Goal: Task Accomplishment & Management: Manage account settings

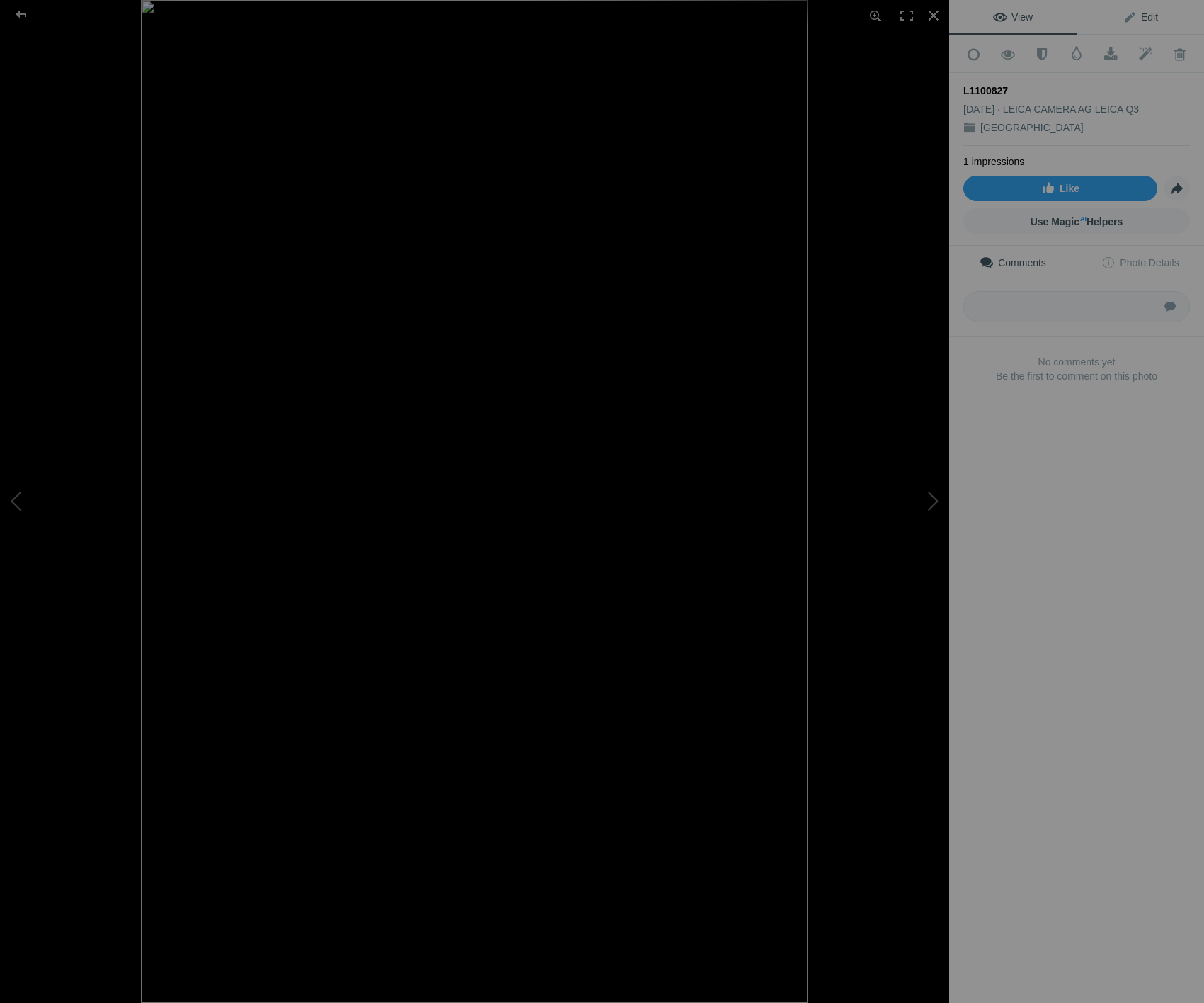
click at [1153, 17] on span "Edit" at bounding box center [1140, 16] width 35 height 11
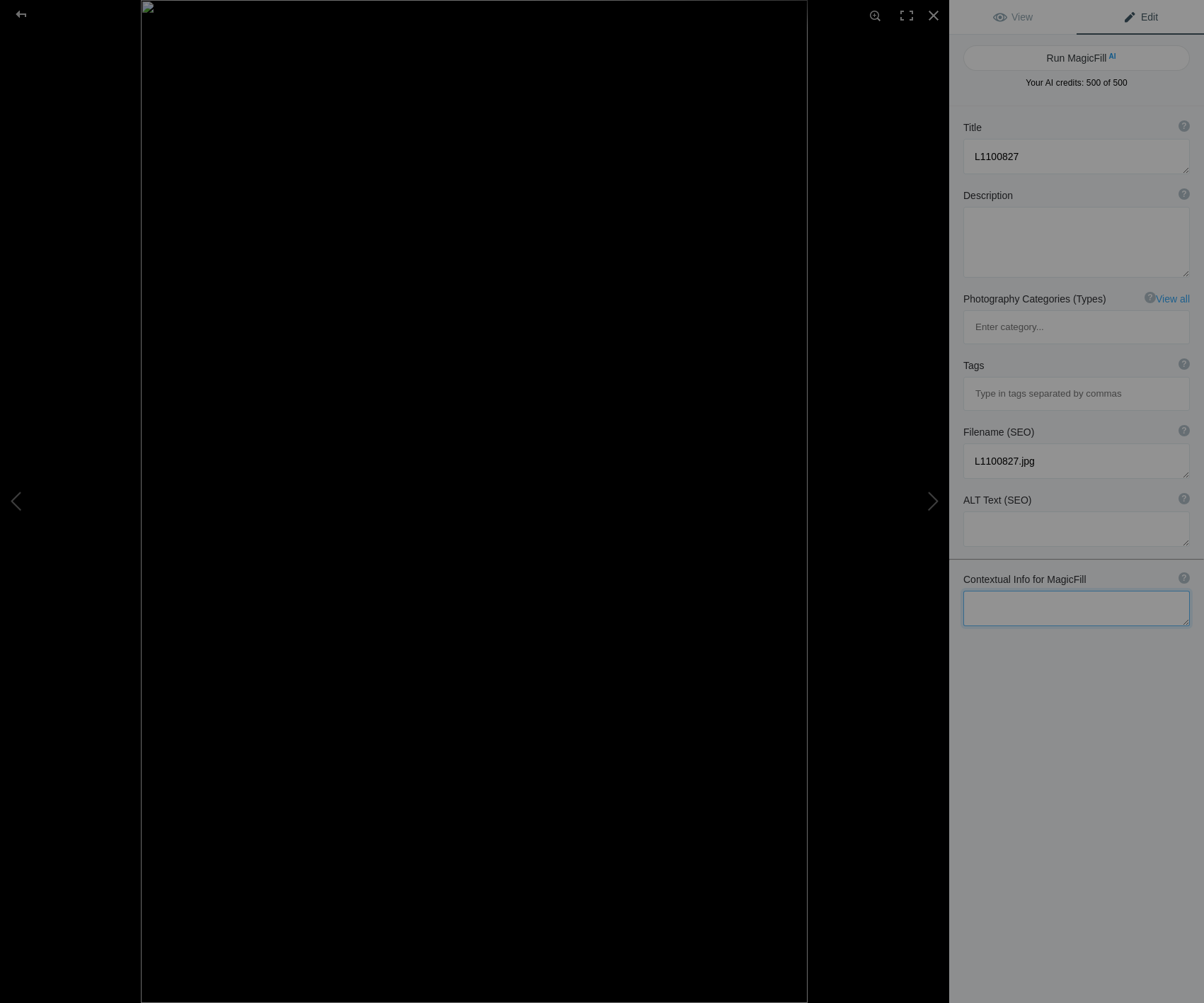
click at [1029, 591] on textarea at bounding box center [1077, 608] width 226 height 35
click at [1121, 591] on textarea at bounding box center [1077, 651] width 226 height 119
type textarea "Dunluce castle Northern Ireland Autumnal moody weather Black and white Leica Q3…"
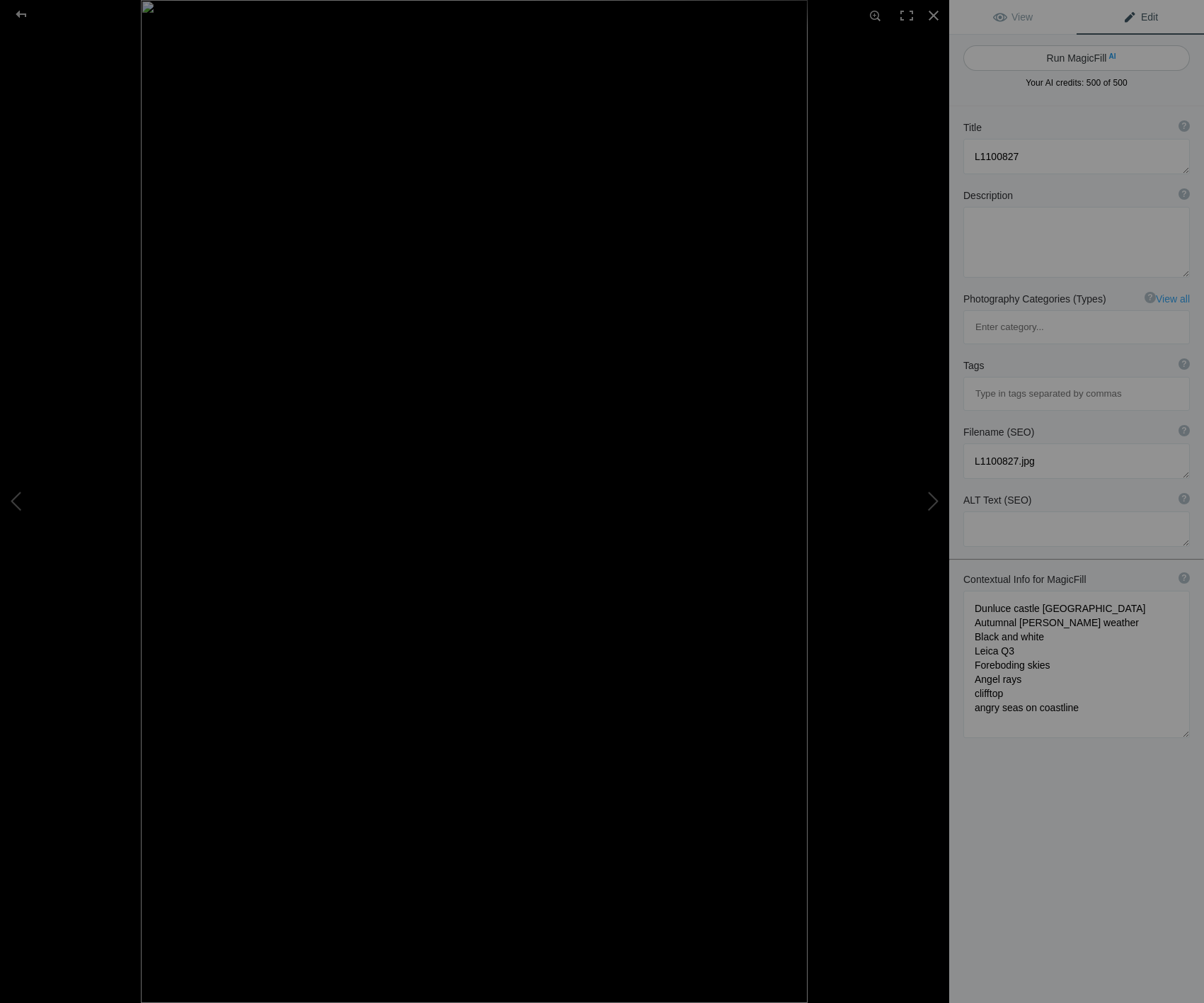
click at [1093, 57] on button "Run MagicFill AI" at bounding box center [1077, 58] width 226 height 26
type textarea "Dunluce Castle: A Dramatic Black and White Capture"
type textarea "This striking black and white photograph showcases Dunluce Castle in Northern I…"
type textarea "dunluce-castle-black-and-white.jpg"
type textarea "Black and white image of Dunluce Castle on a clifftop in Northern Ireland, feat…"
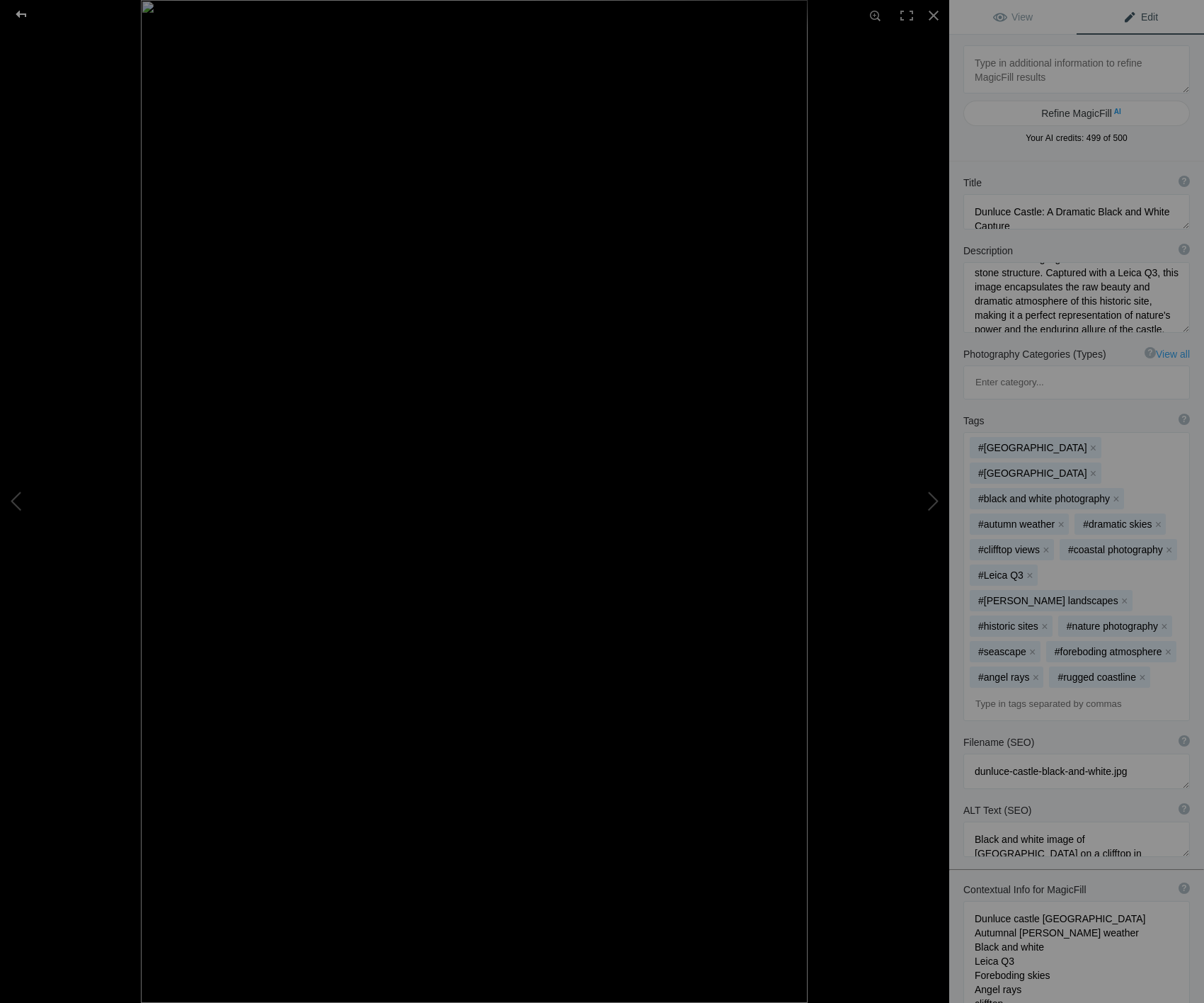
click at [22, 13] on div at bounding box center [21, 14] width 51 height 29
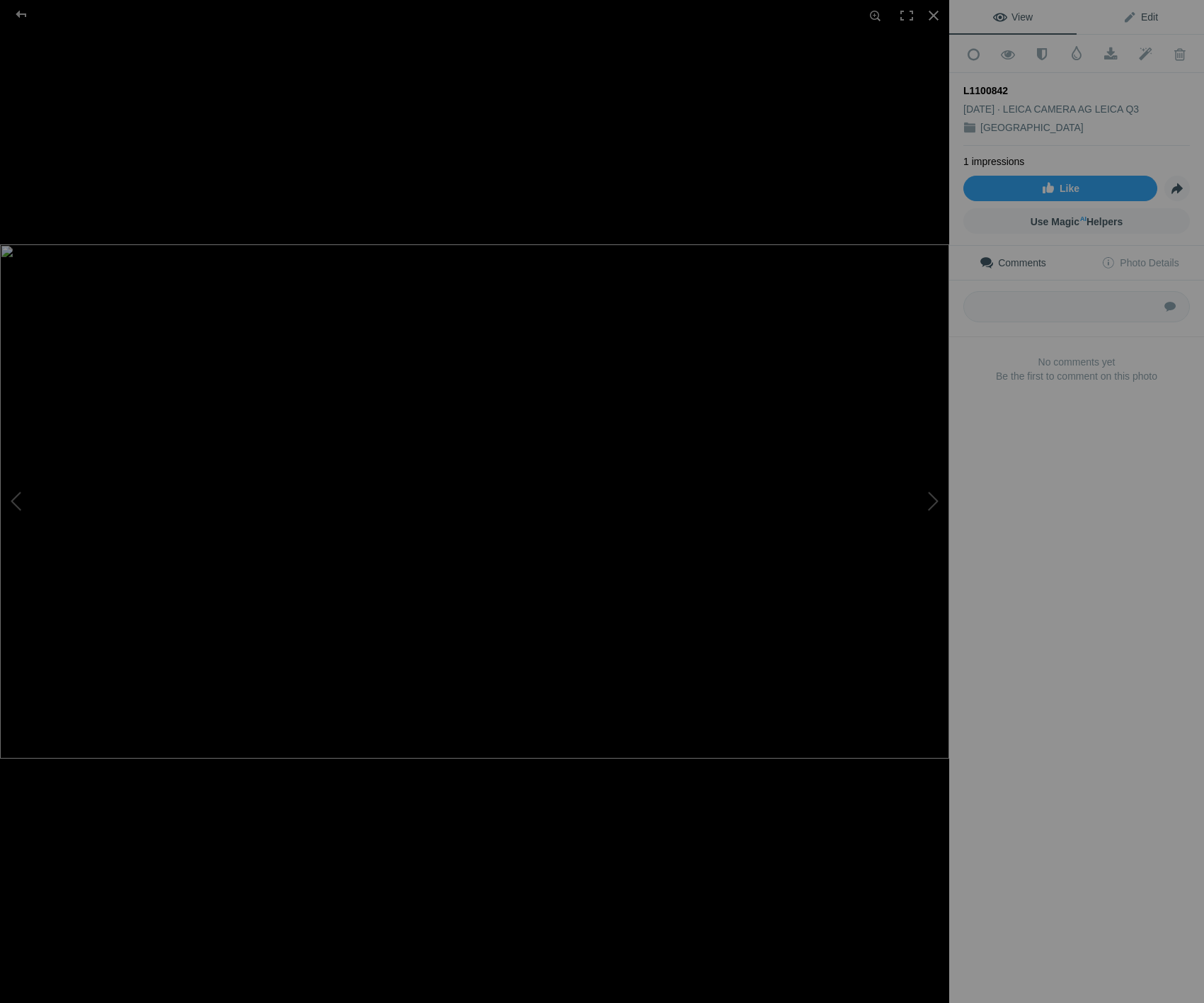
click at [1149, 18] on span "Edit" at bounding box center [1140, 16] width 35 height 11
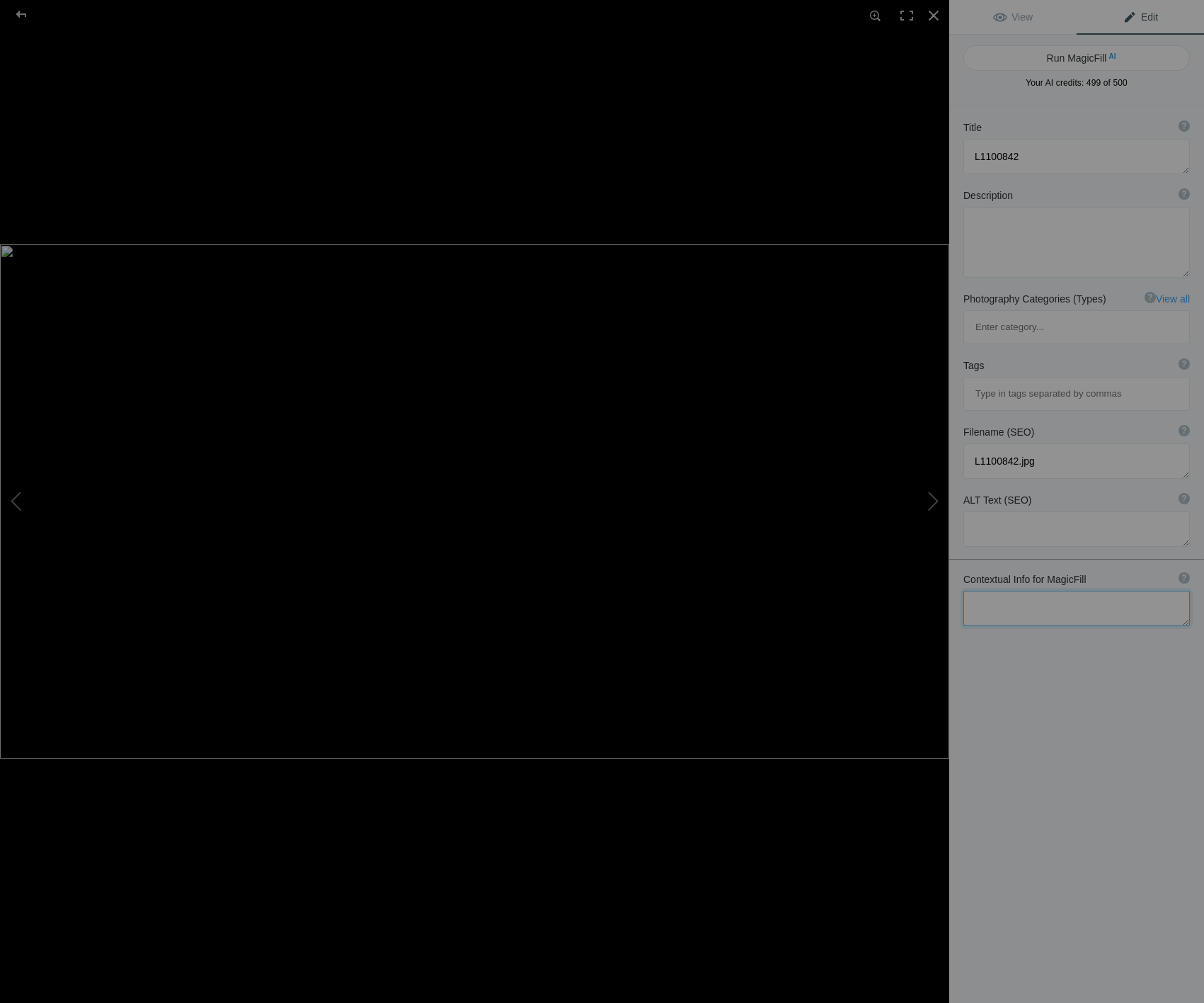
click at [1013, 591] on textarea at bounding box center [1077, 608] width 226 height 35
type textarea "Giant's Causeway Antrim Coast Northern Ireland Blue skies yet with rainclouds a…"
click at [1070, 55] on button "Run MagicFill AI" at bounding box center [1077, 58] width 226 height 26
type textarea "Stunning View of Giant's Causeway on the Antrim Coast"
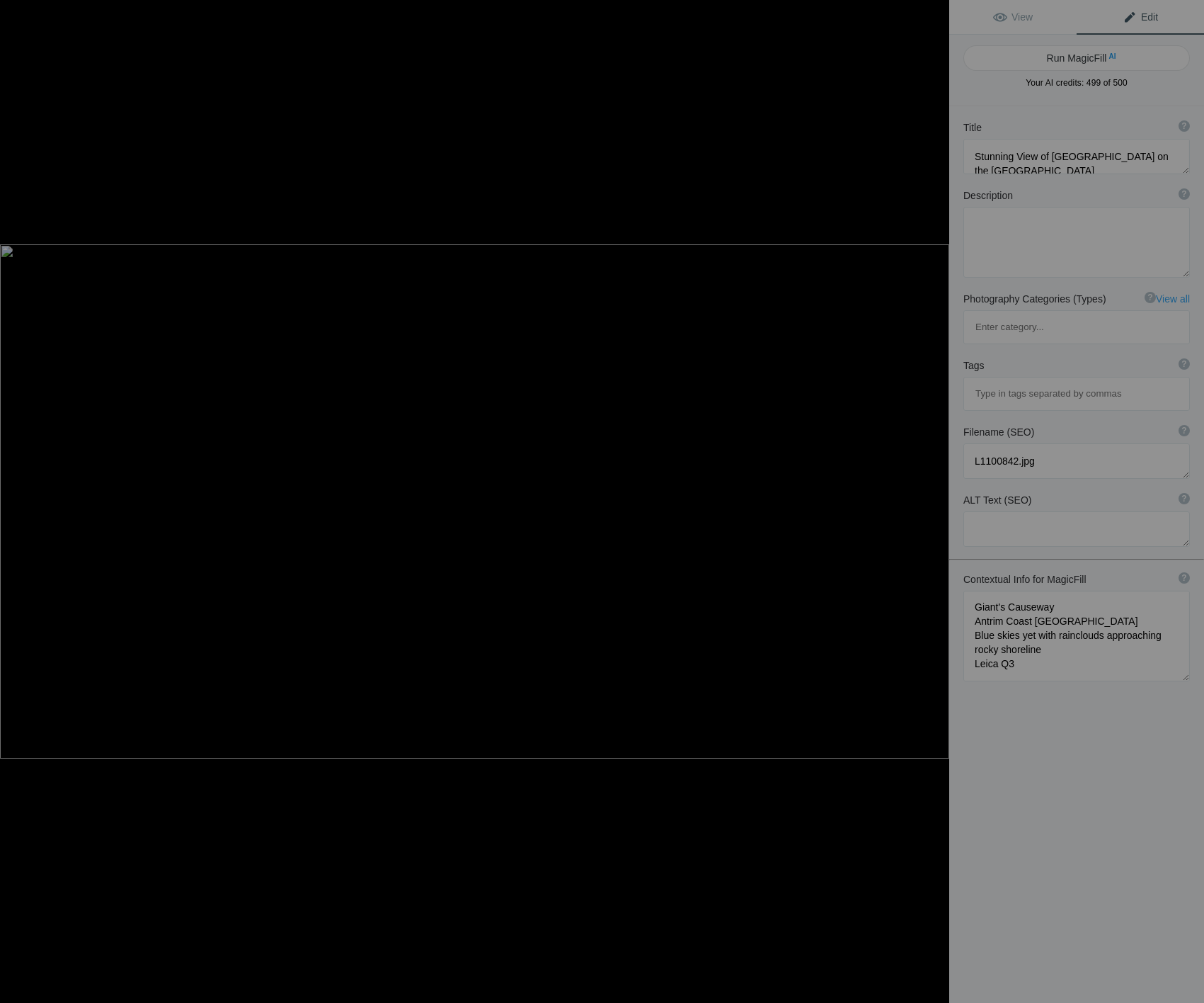
type textarea "Experience the breathtaking beauty of Giant's Causeway, a UNESCO World Heritage…"
type textarea "giants-causeway-antrim-coast.jpg"
type textarea "A scenic view of Giant's Causeway on the Antrim Coast, featuring rocky shorelin…"
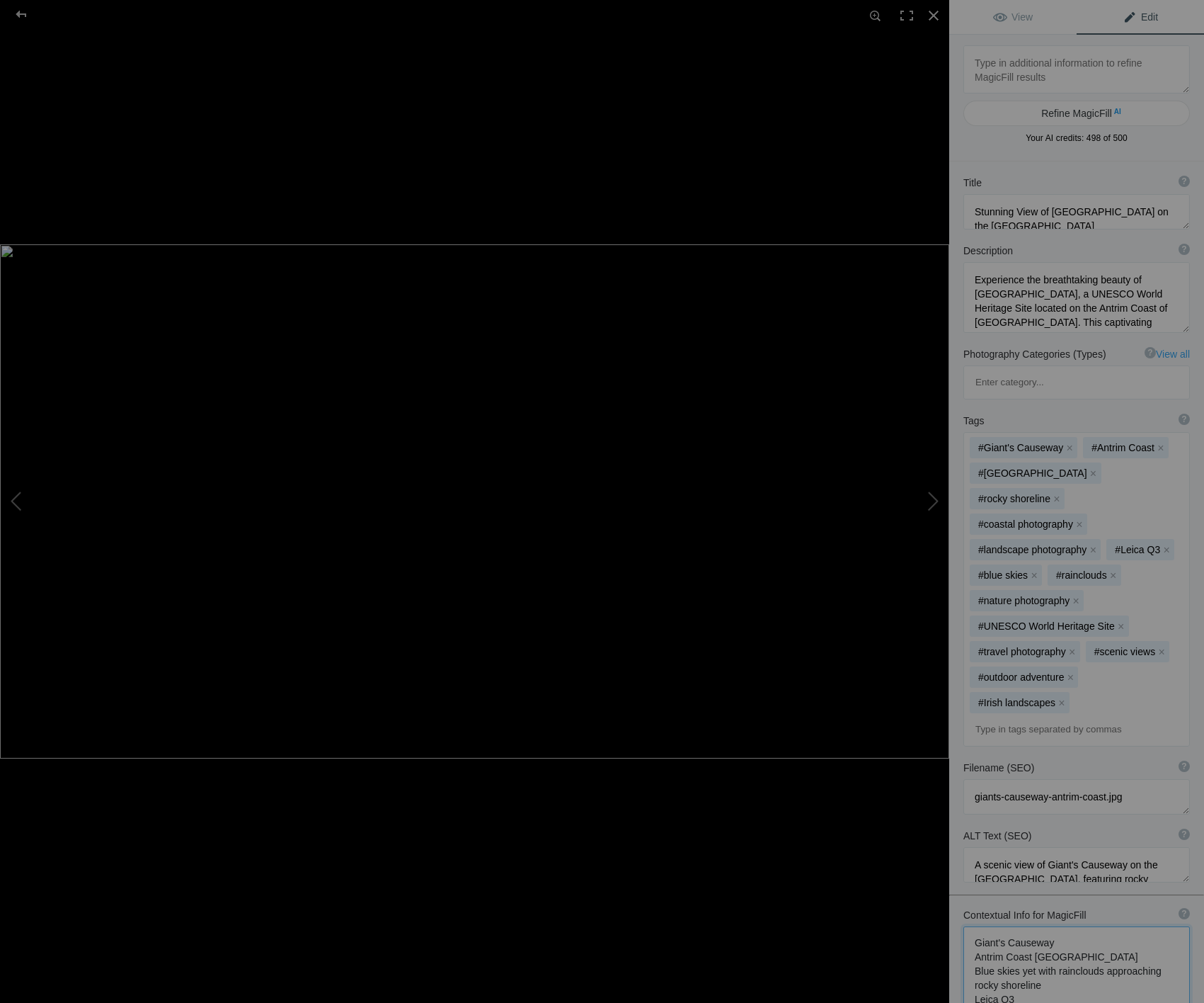
drag, startPoint x: 1021, startPoint y: 897, endPoint x: 960, endPoint y: 834, distance: 87.7
click at [960, 901] on div "Contextual Info for MagicFill ? Use this section to add details that aren’t vis…" at bounding box center [1076, 962] width 255 height 124
click at [22, 15] on div at bounding box center [21, 14] width 51 height 29
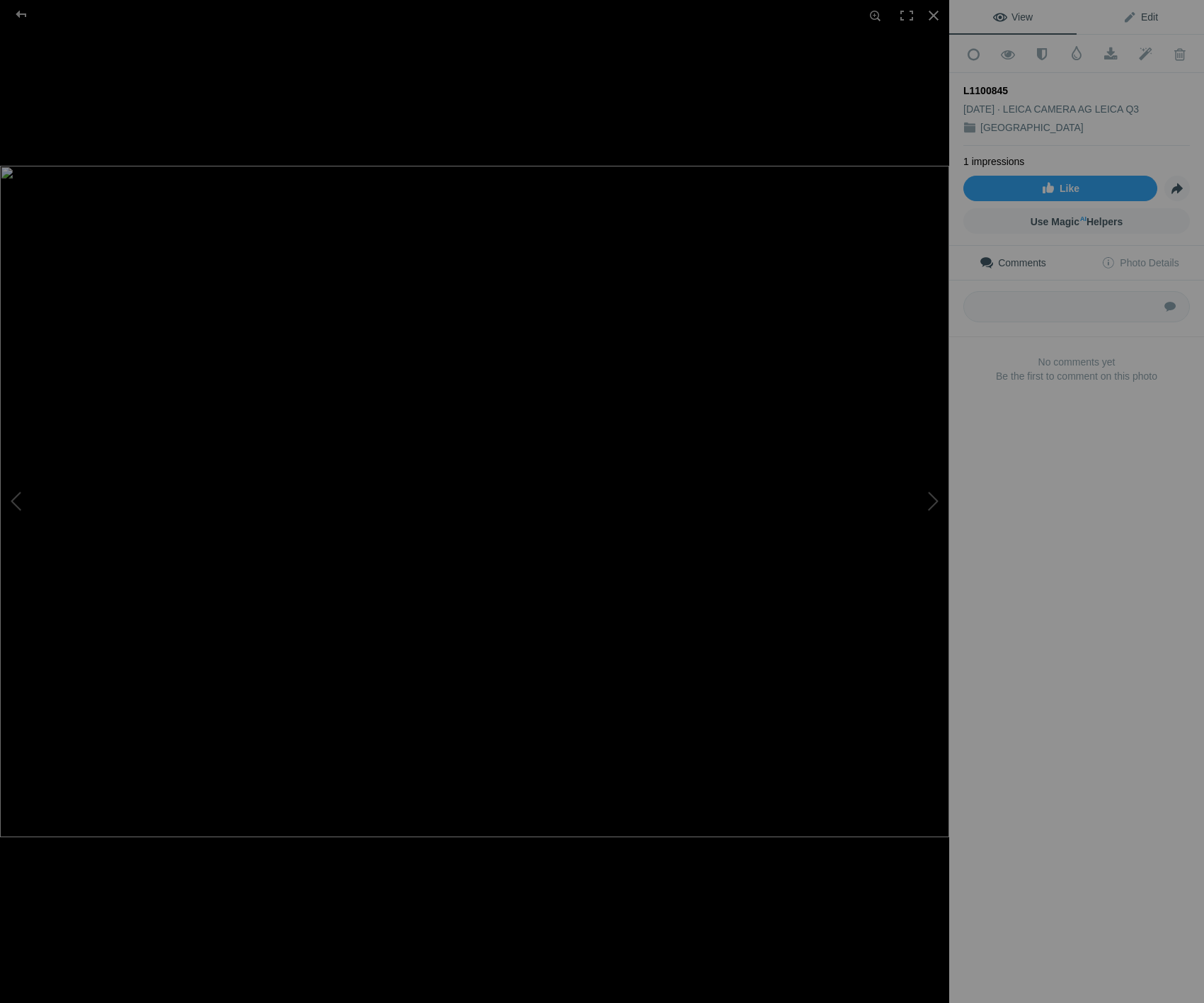
click at [1146, 19] on span "Edit" at bounding box center [1140, 16] width 35 height 11
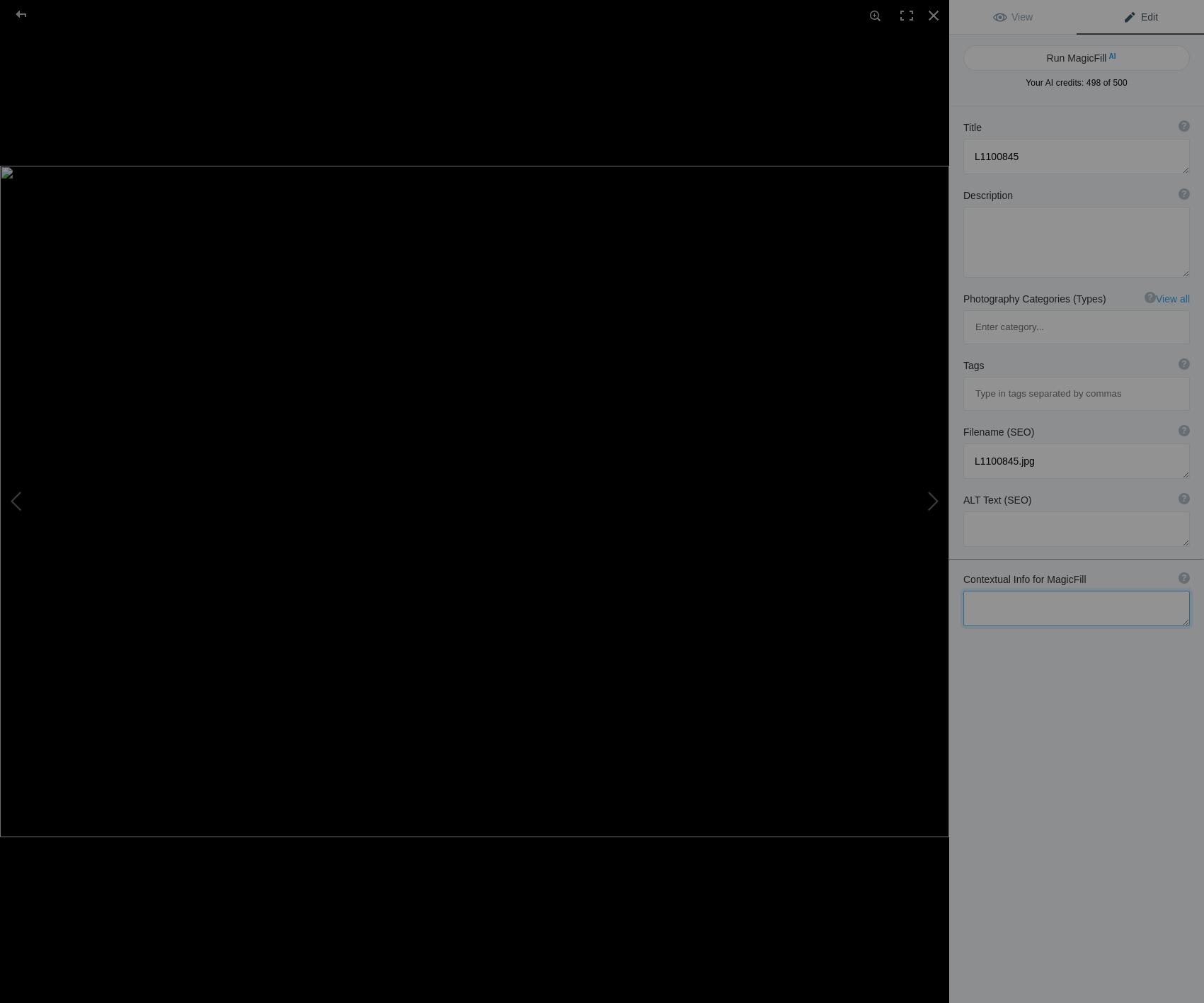
click at [1059, 591] on textarea at bounding box center [1077, 608] width 226 height 35
paste textarea "Giant's Causeway Antrim Coast Northern Ireland Blue skies yet with rainclouds a…"
click at [1059, 591] on textarea at bounding box center [1077, 636] width 226 height 91
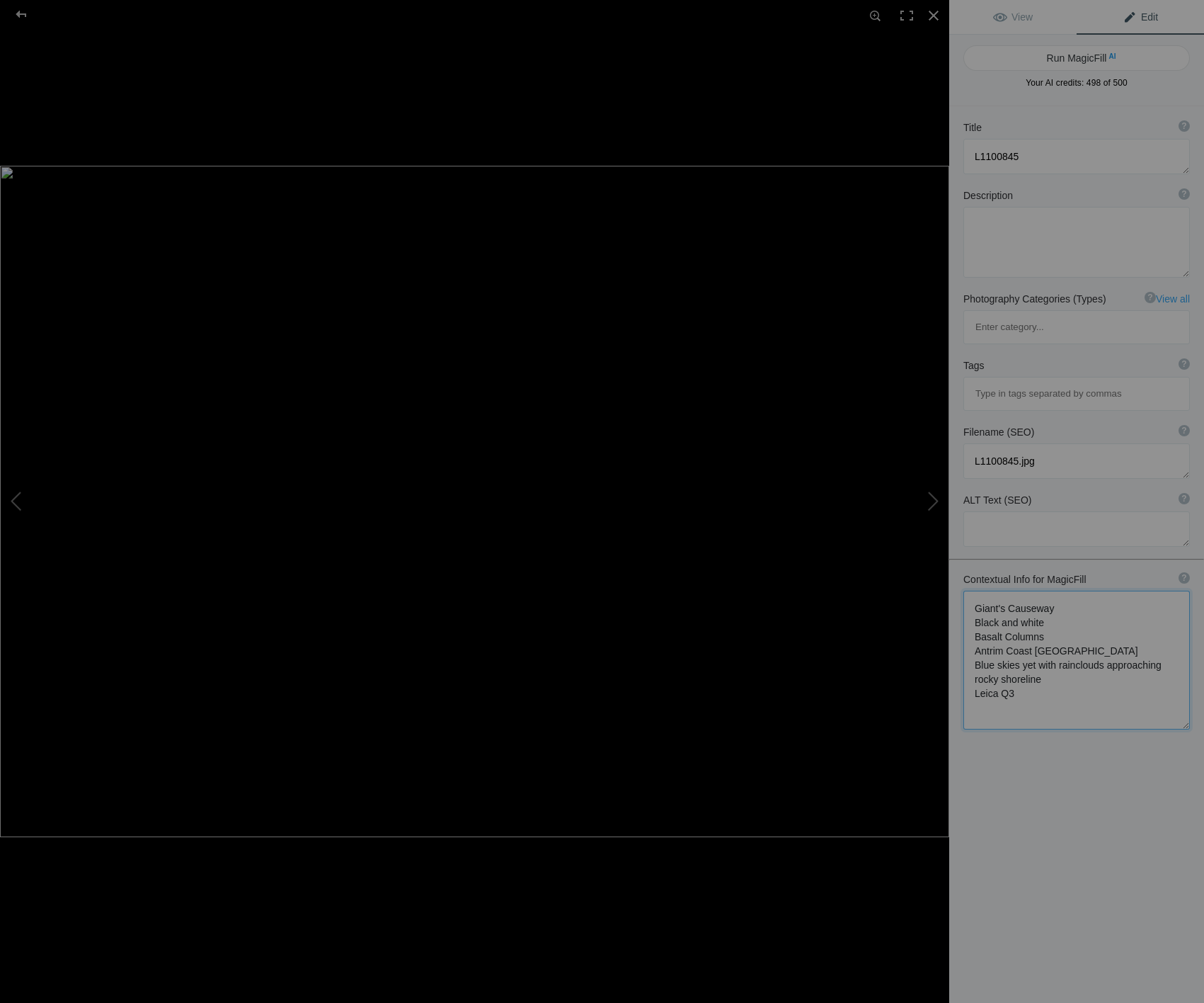
click at [1064, 649] on textarea at bounding box center [1077, 660] width 226 height 139
paste textarea "The most popular legend of the Giant's Causeway states that the Irish giant Fin…"
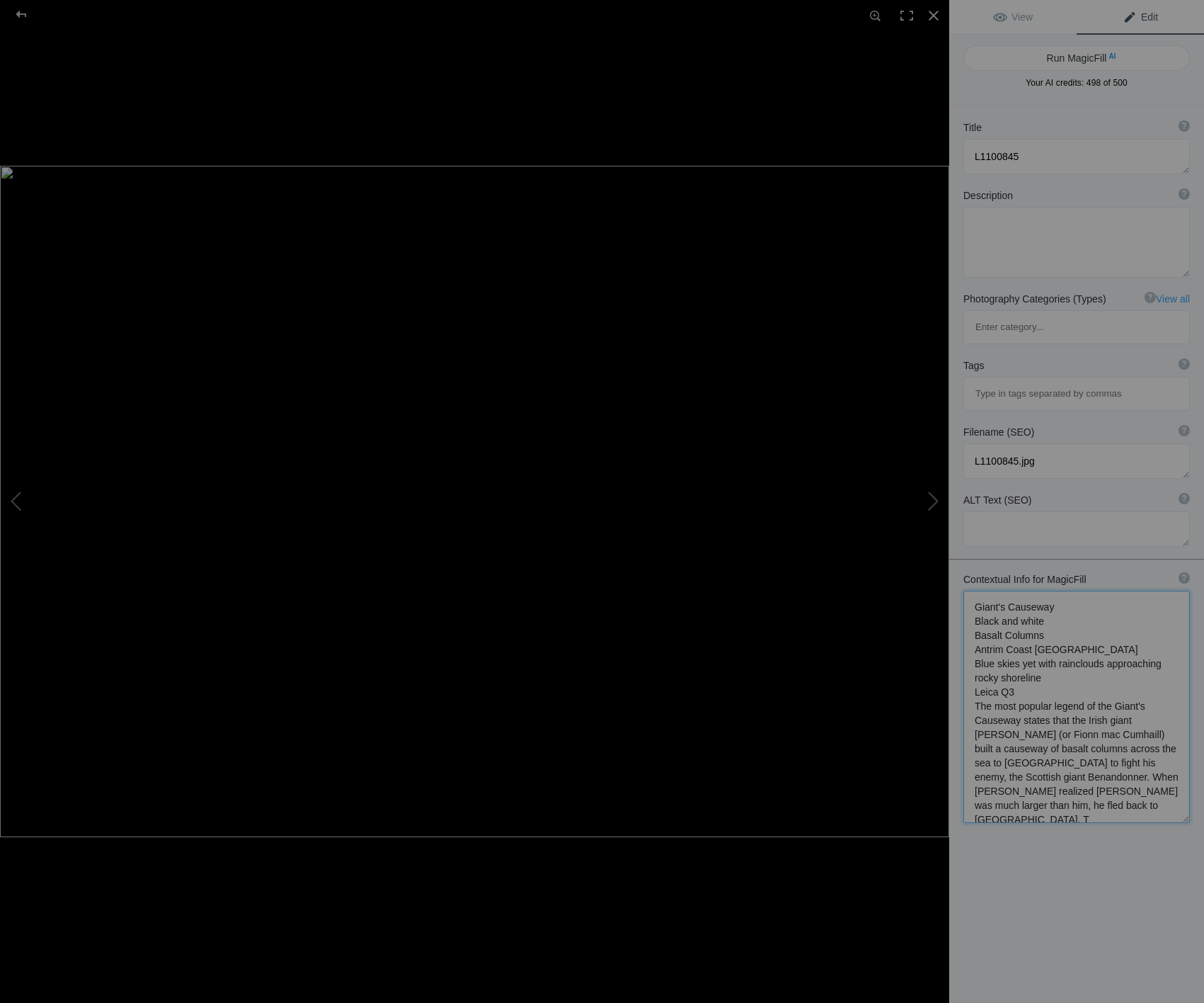
click at [985, 608] on textarea at bounding box center [1077, 707] width 226 height 232
type textarea "Giant's Causeway Black and white Basalt Columns Antrim Coast Northern Ireland i…"
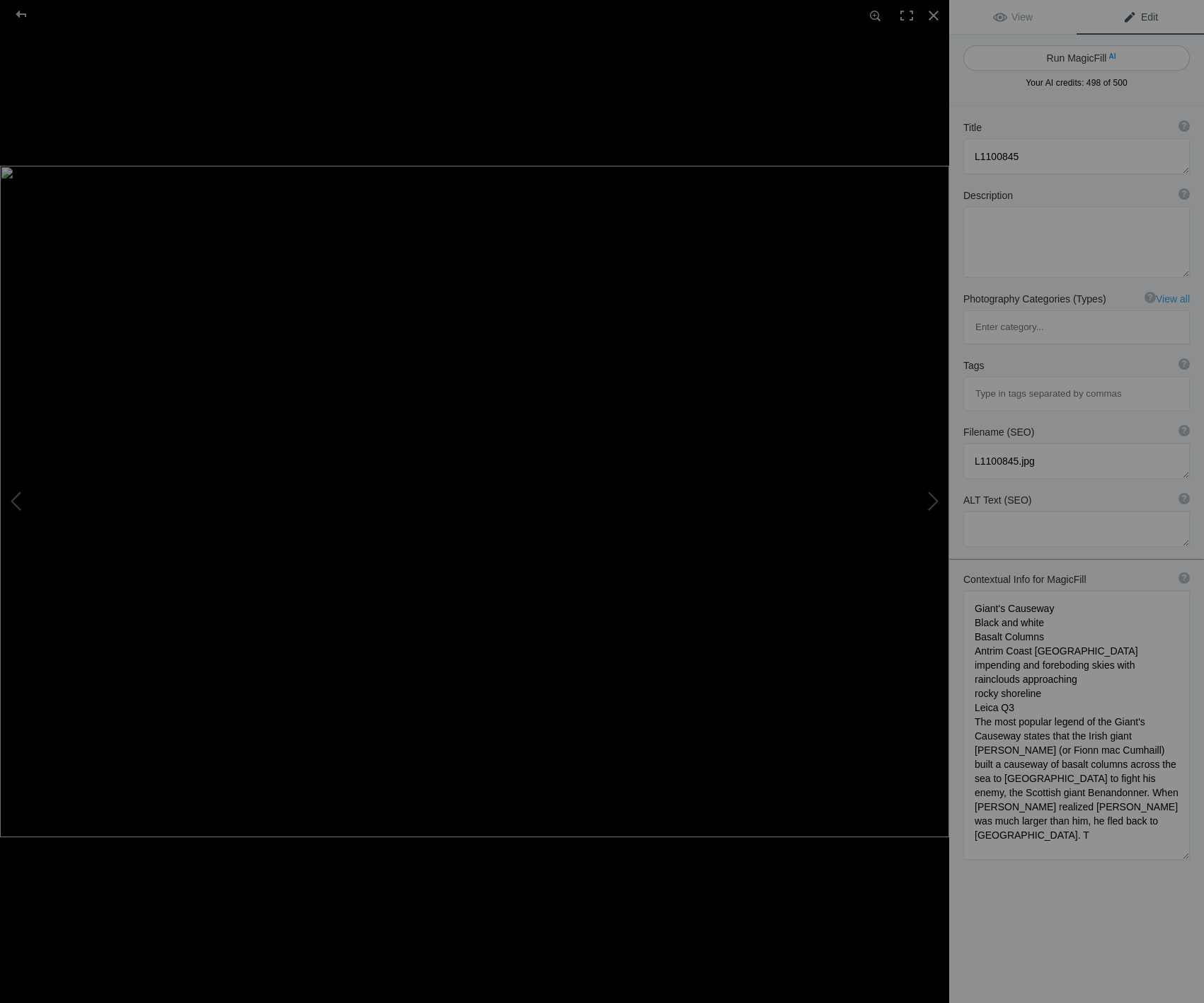
click at [1078, 51] on button "Run MagicFill AI" at bounding box center [1077, 58] width 226 height 26
type textarea "Dramatic Black and White View of Giant's Causeway Basalt Columns"
type textarea "Experience the striking beauty of the Giant's Causeway in this captivating blac…"
type textarea "giants-causeway-basalt-columns-black-white.jpg"
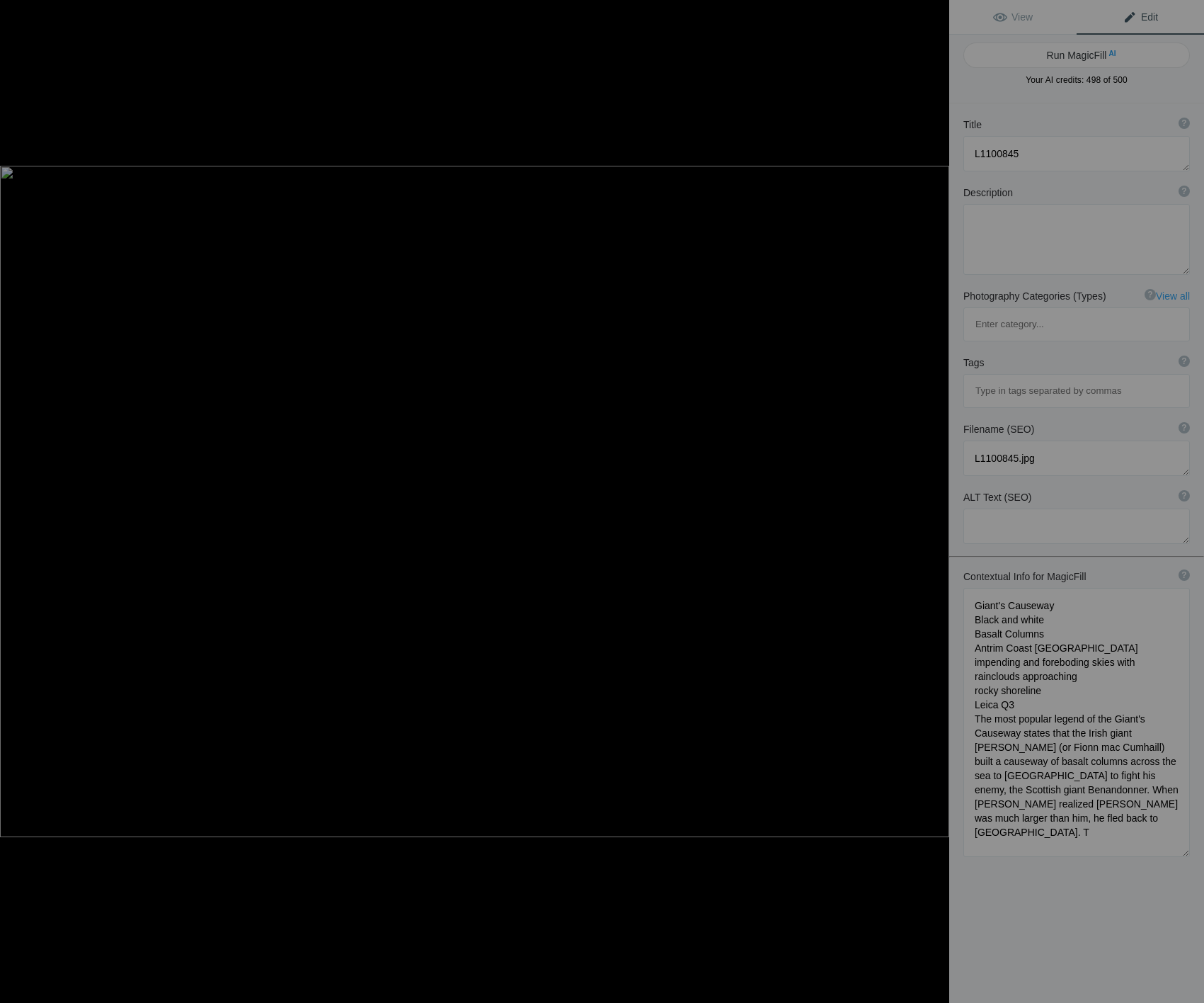
type textarea "Black and white photograph of the Giant's Causeway featuring basalt columns aga…"
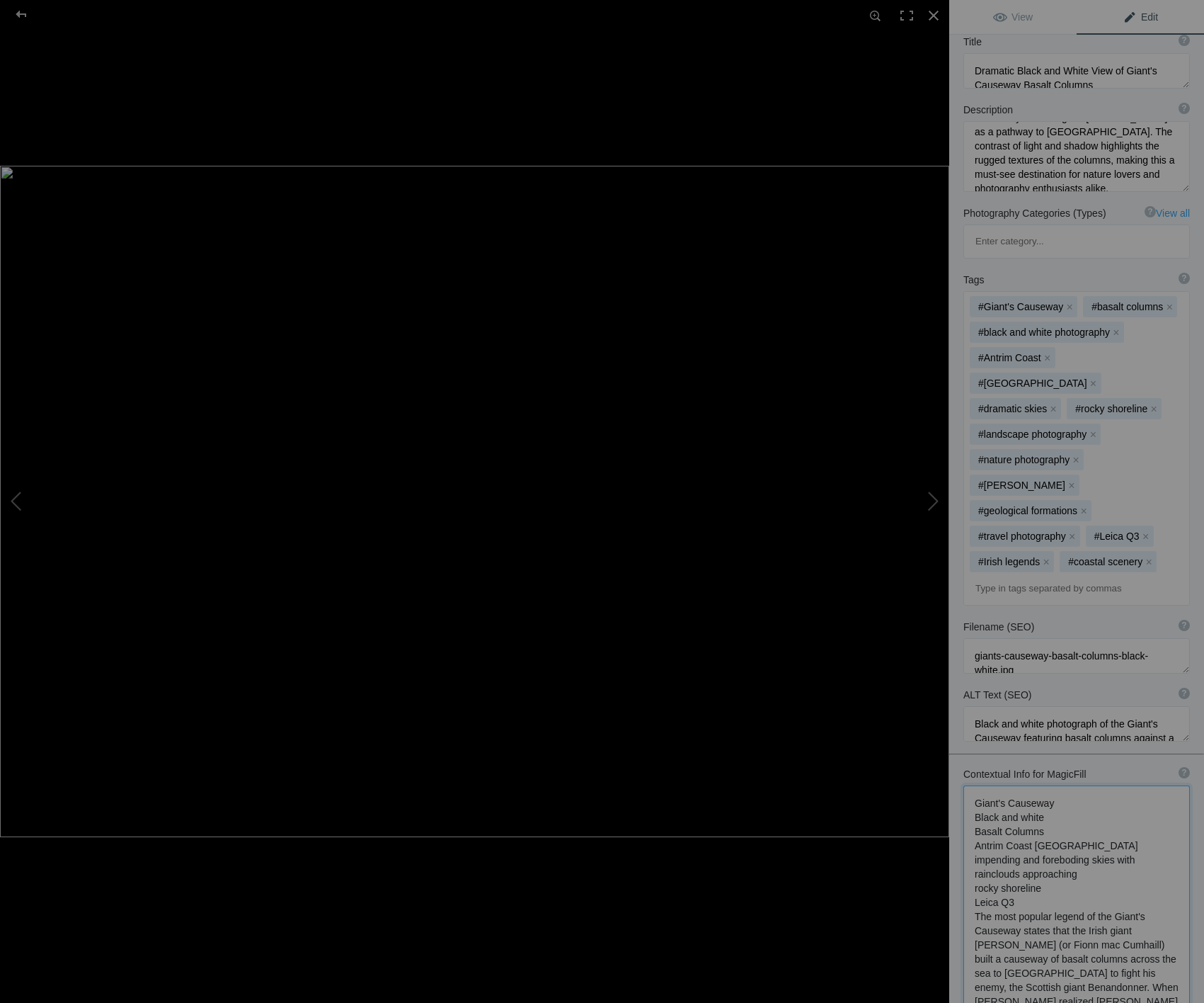
scroll to position [205, 0]
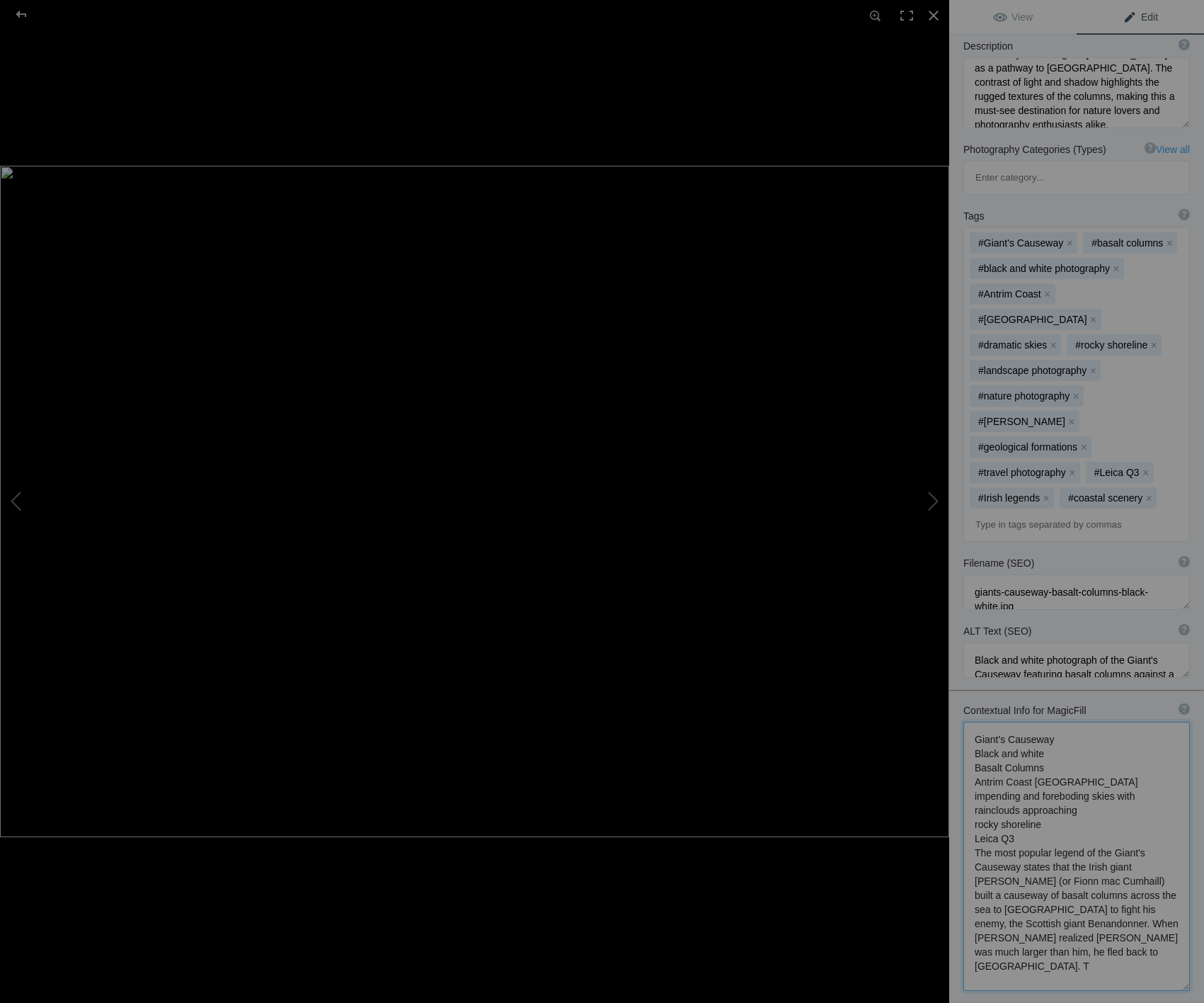
drag, startPoint x: 977, startPoint y: 833, endPoint x: 1162, endPoint y: 1025, distance: 266.6
click at [20, 15] on div at bounding box center [21, 14] width 51 height 29
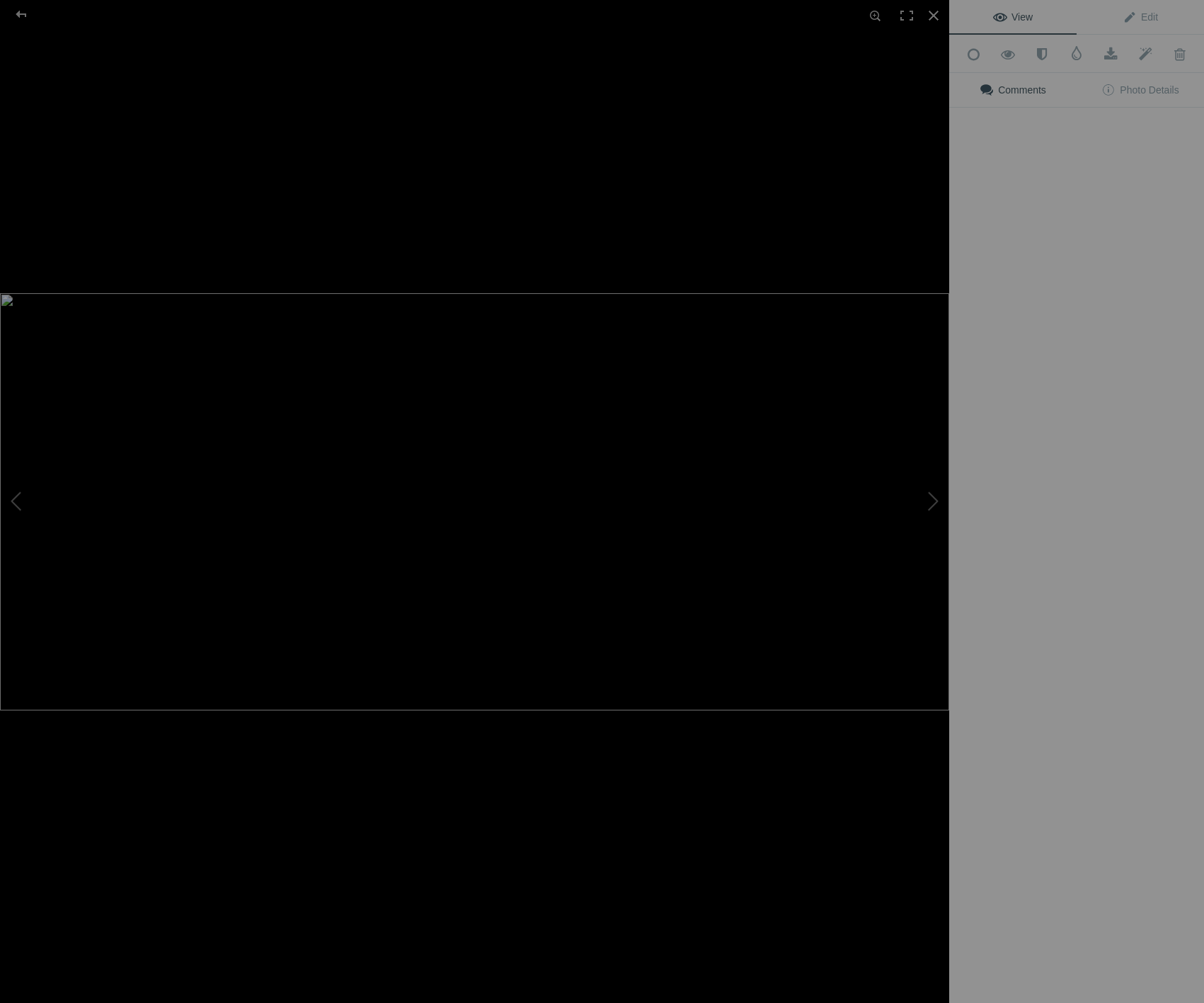
scroll to position [0, 0]
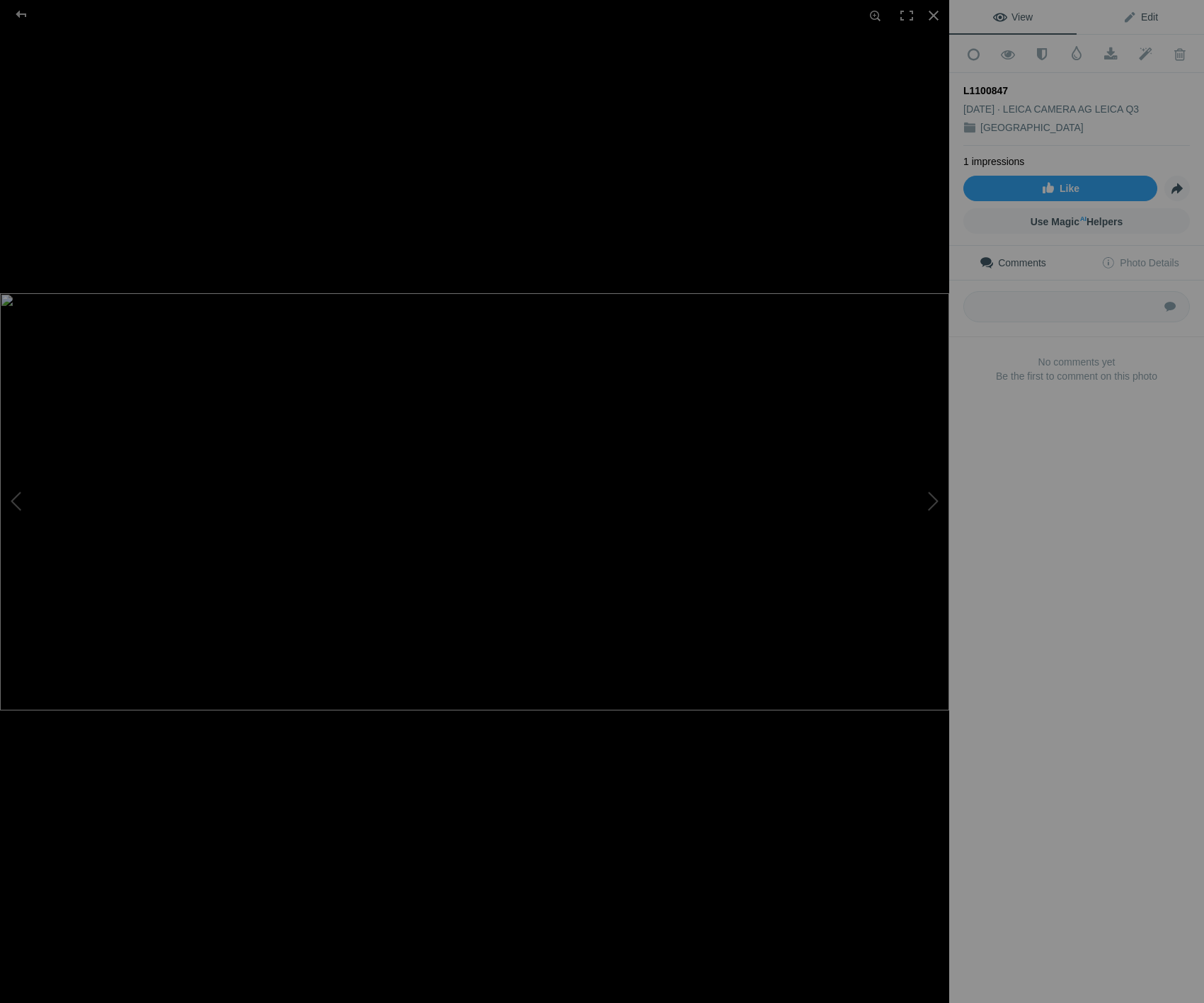
click at [1152, 16] on span "Edit" at bounding box center [1140, 16] width 35 height 11
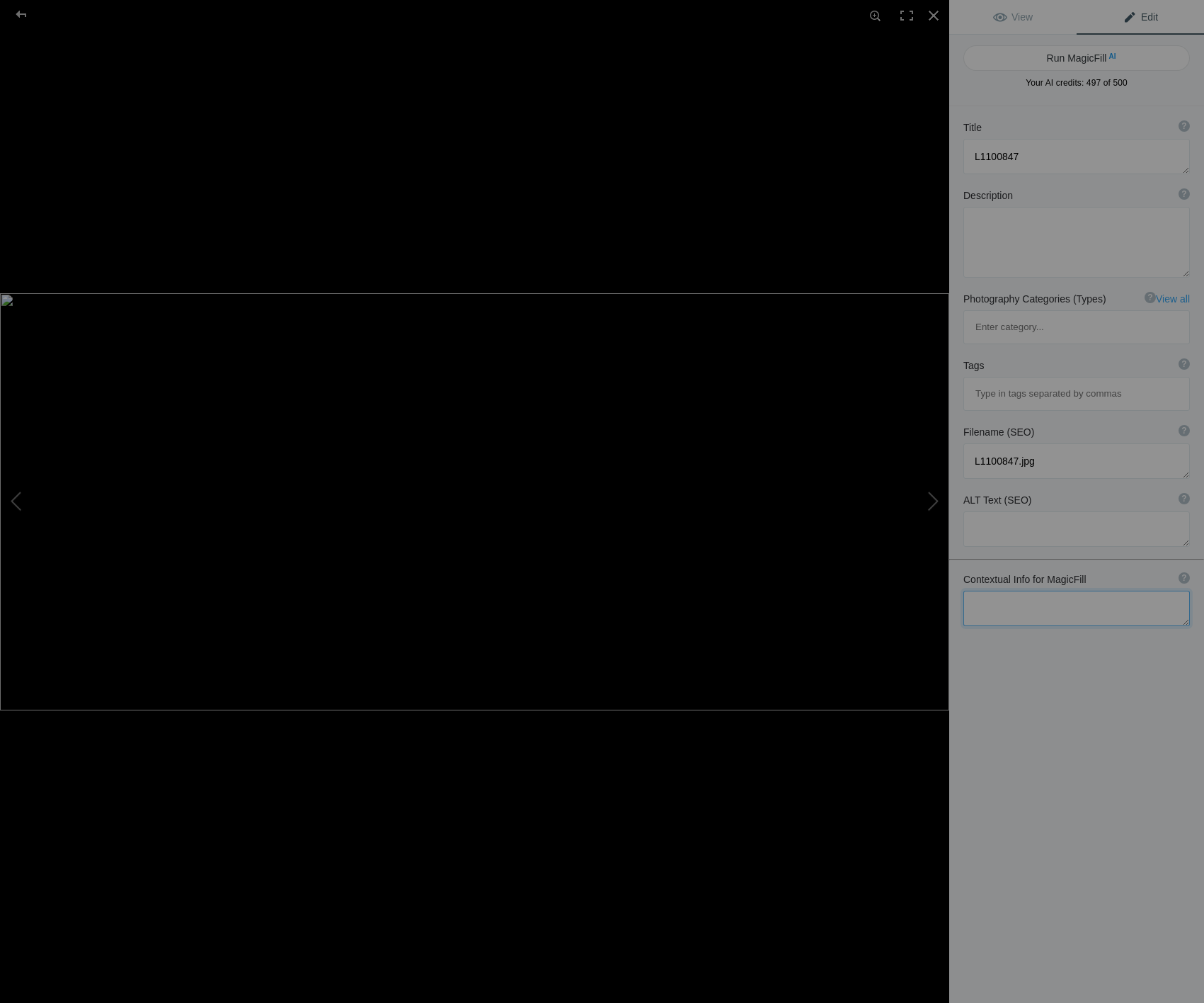
drag, startPoint x: 1054, startPoint y: 558, endPoint x: 1050, endPoint y: 551, distance: 8.1
click at [1054, 591] on textarea at bounding box center [1077, 608] width 226 height 35
paste textarea "Giant's Causeway Black and white Basalt Columns Antrim Coast Northern Ireland i…"
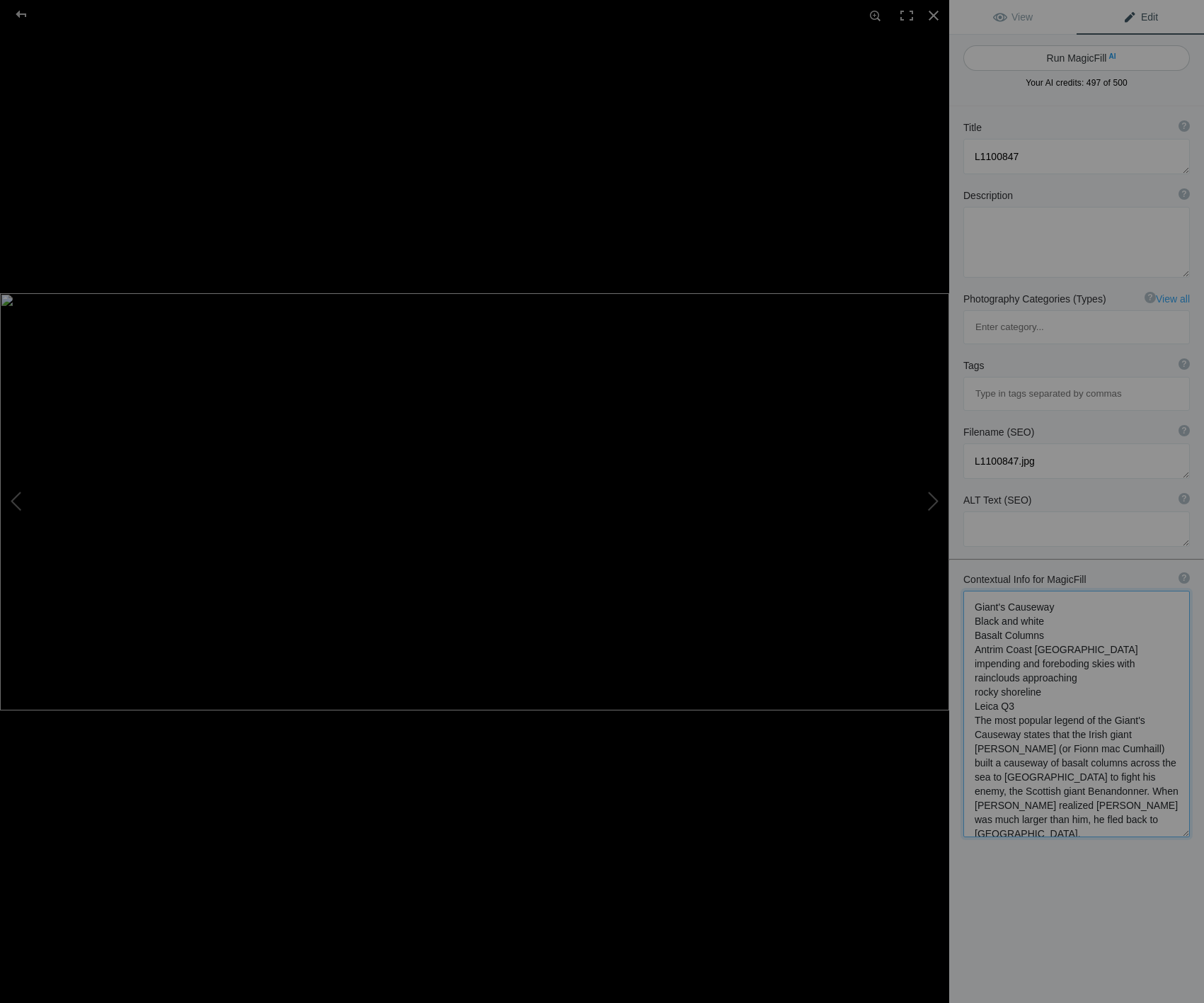
type textarea "Giant's Causeway Black and white Basalt Columns Antrim Coast Northern Ireland i…"
click at [1085, 60] on button "Run MagicFill AI" at bounding box center [1077, 58] width 226 height 26
type textarea "Dramatic Black and White View of Giant's Causeway Basalt Columns"
type textarea "Experience the striking beauty of the Giant's Causeway, captured in this black …"
type textarea "giants-causeway-black-and-white-basalt-columns.jpg"
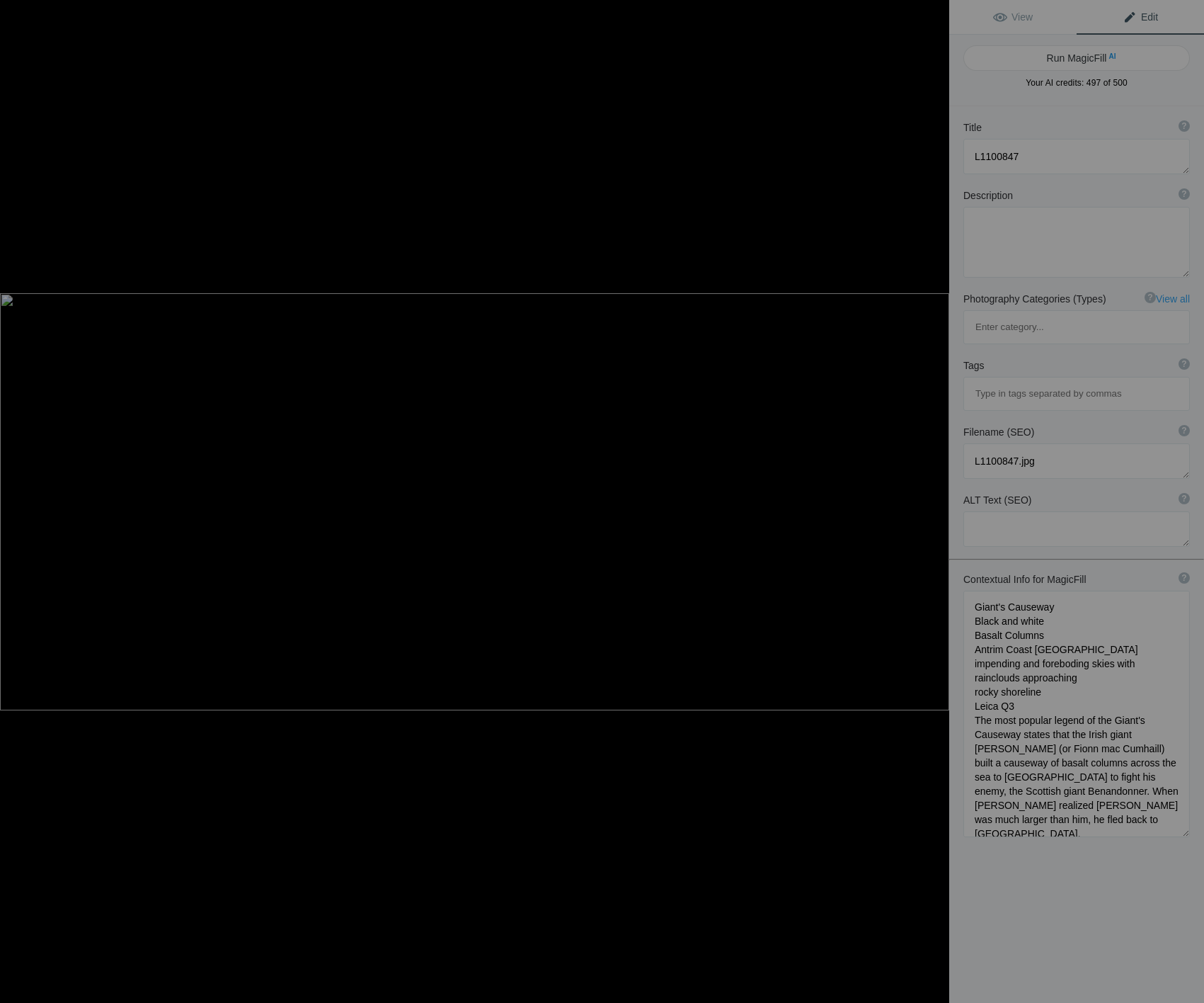
type textarea "Black and white photograph of the Giant's Causeway featuring basalt columns alo…"
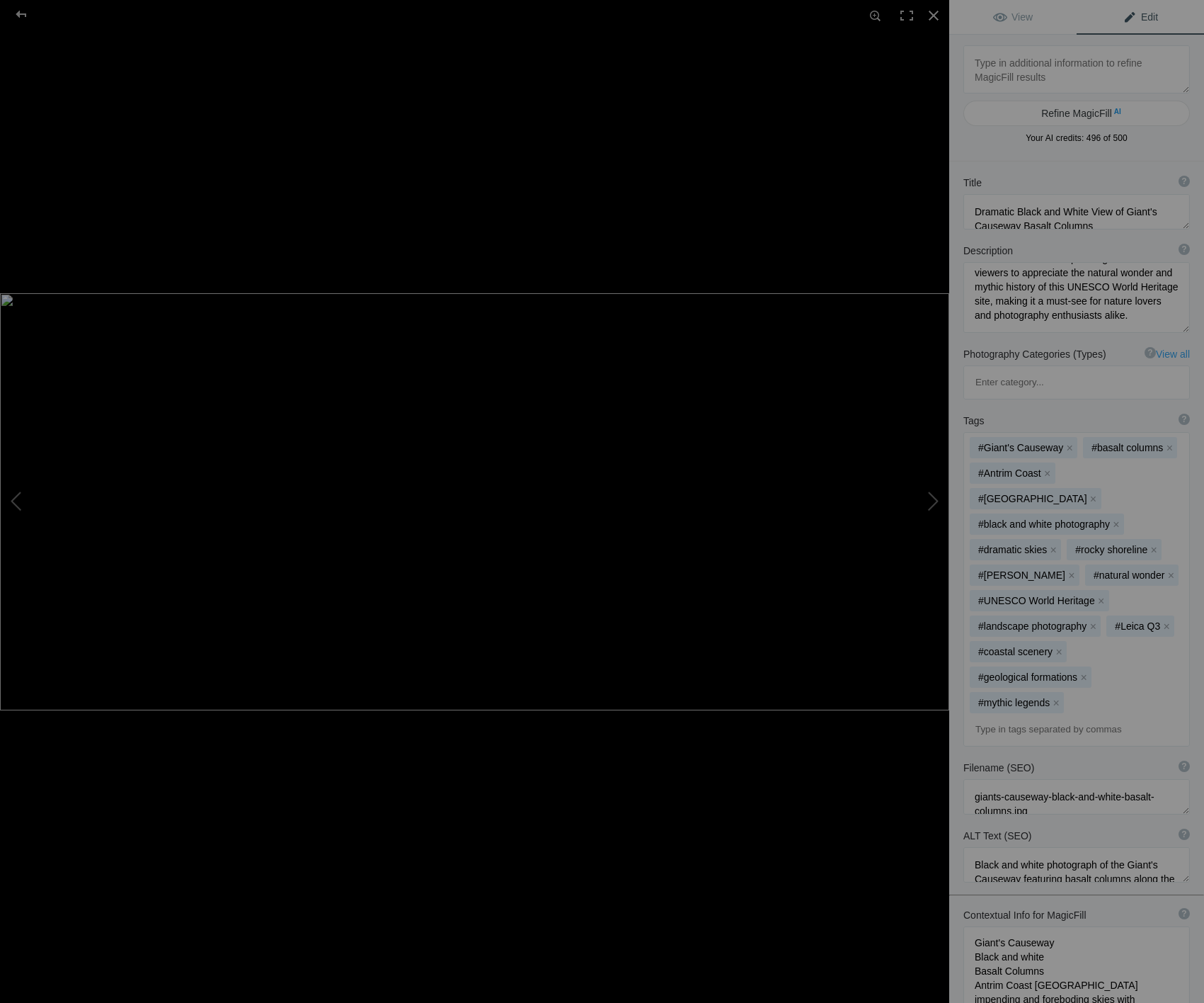
scroll to position [177, 0]
click at [22, 14] on div at bounding box center [21, 14] width 51 height 29
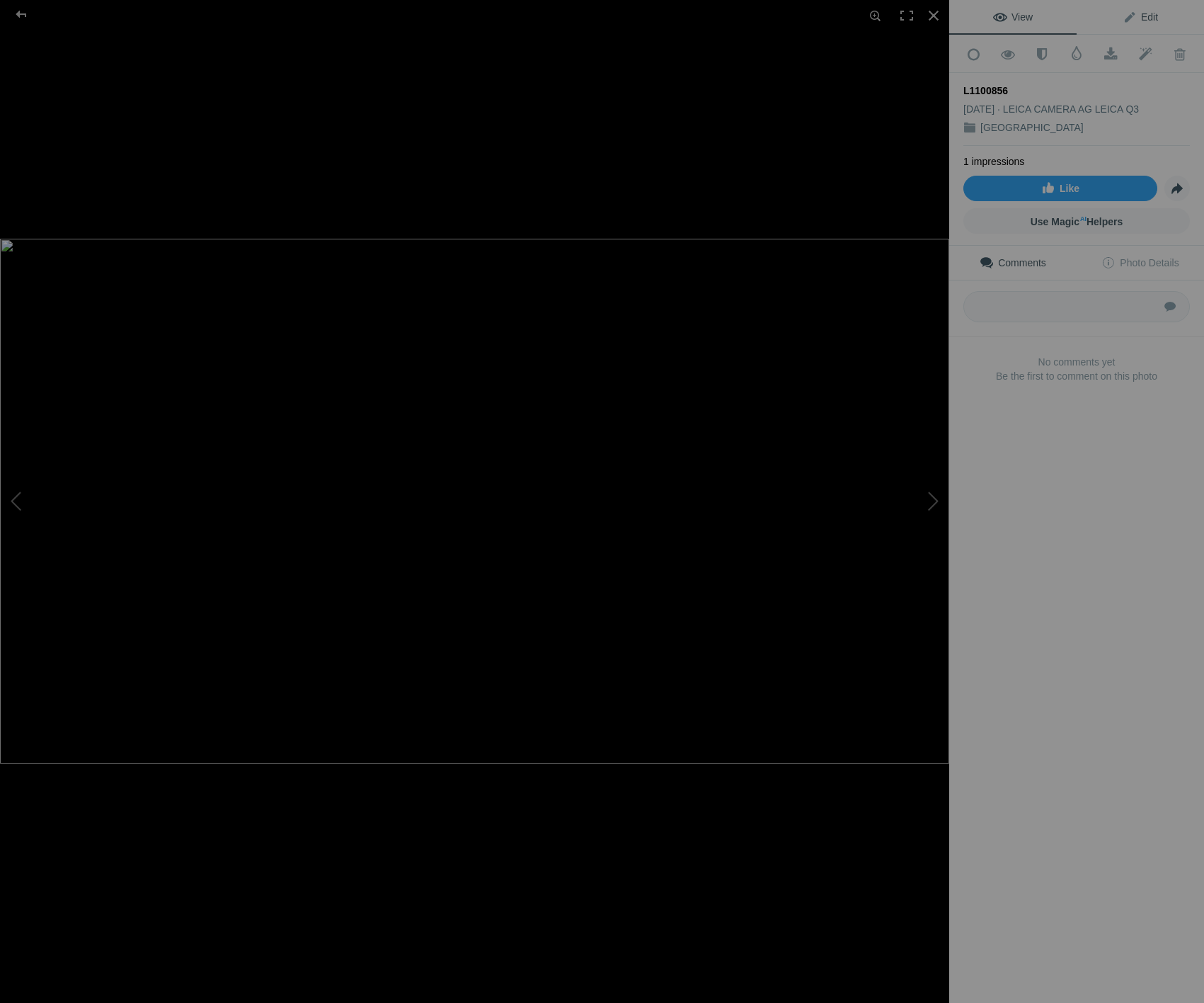
click at [1149, 17] on span "Edit" at bounding box center [1140, 16] width 35 height 11
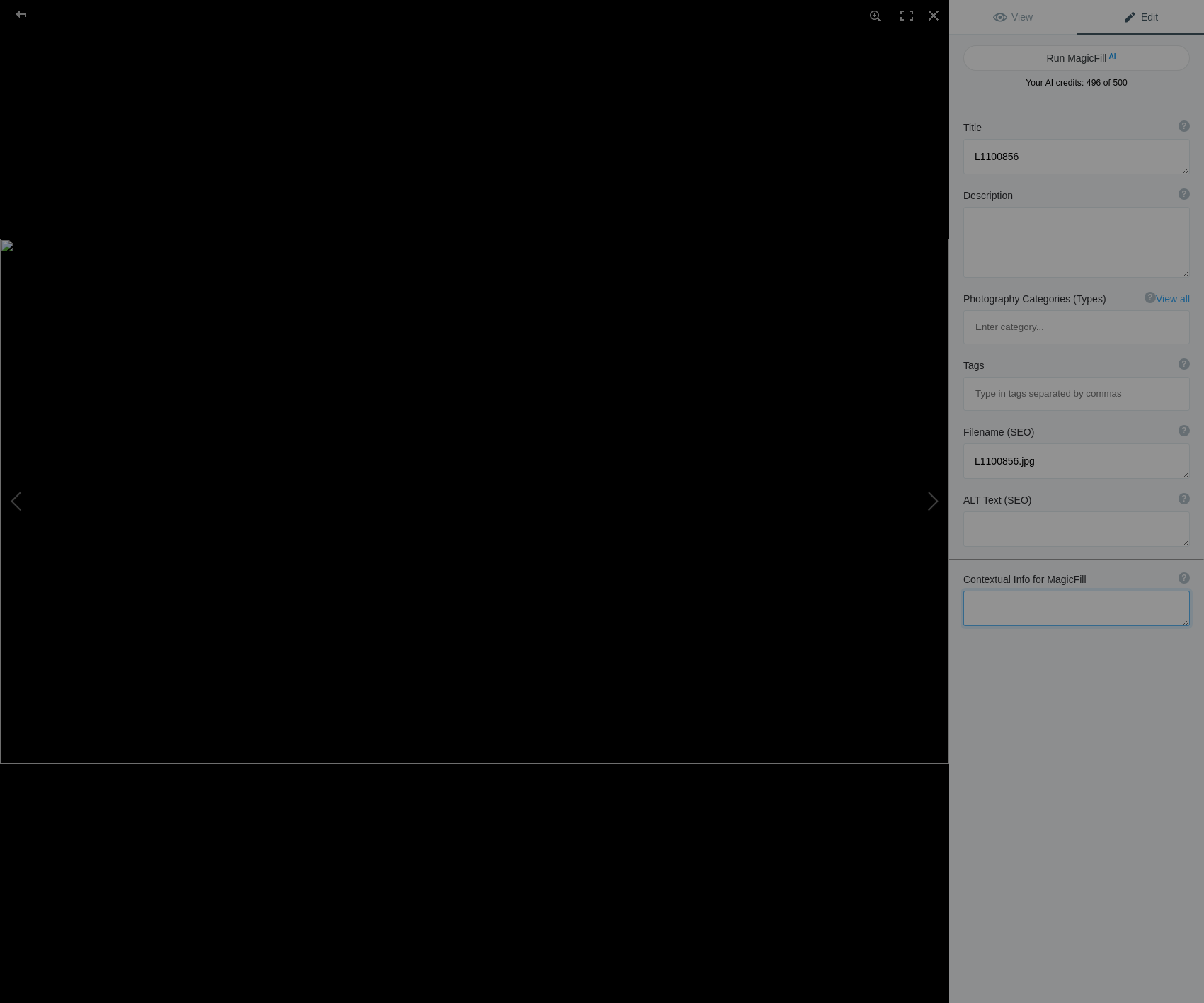
click at [1010, 591] on textarea at bounding box center [1077, 608] width 226 height 35
paste textarea "Giant's Causeway Black and white Basalt Columns Antrim Coast Northern Ireland i…"
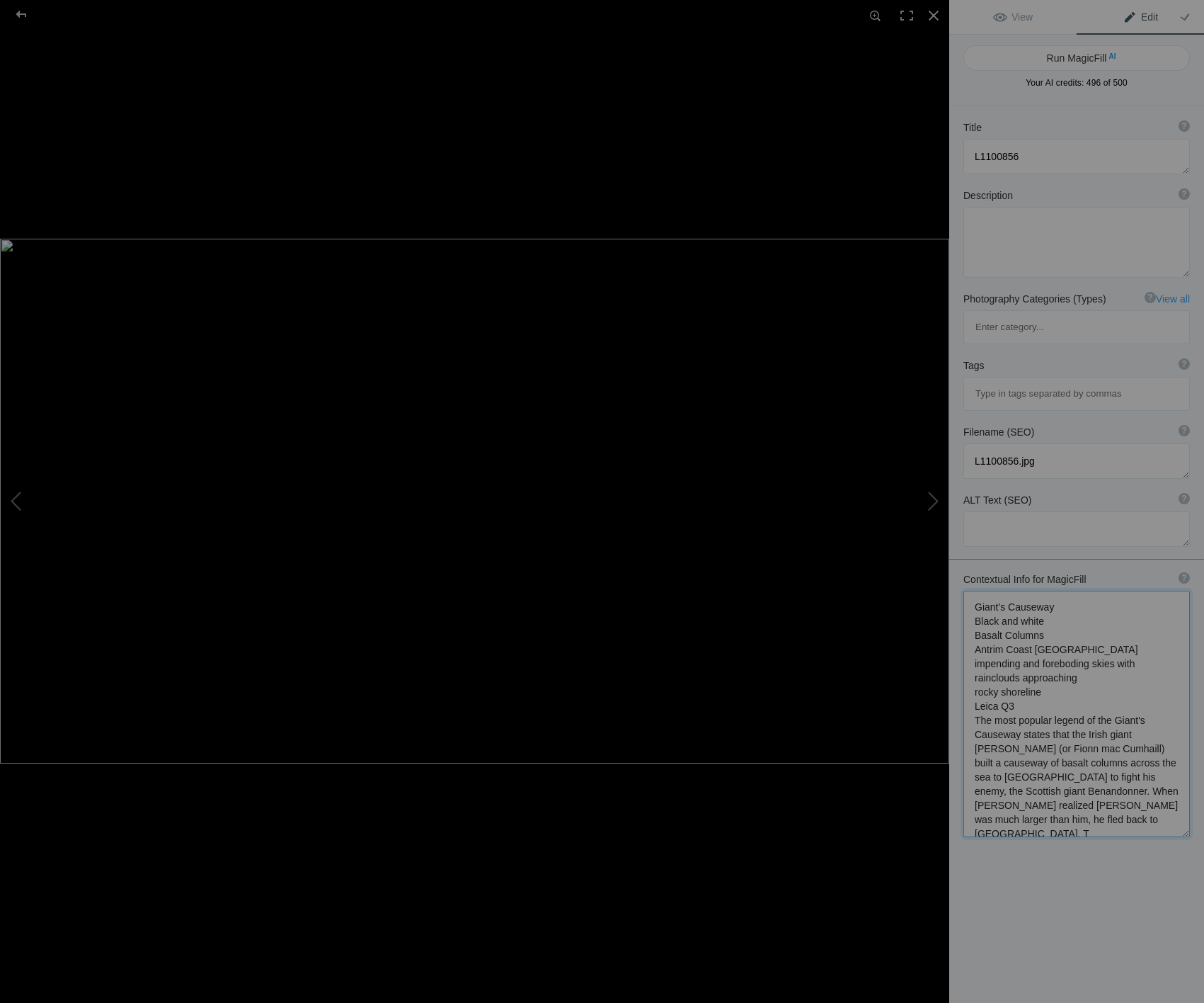
click at [1060, 591] on textarea at bounding box center [1077, 714] width 226 height 246
type textarea "Giant's Causeway Stormy skies Landscape view Black and white Basalt Columns Ant…"
click at [1068, 56] on button "Run MagicFill AI" at bounding box center [1077, 58] width 226 height 26
type textarea "Dramatic Black and White Landscape of Giant's Causeway, Northern Ireland"
type textarea "Experience the breathtaking beauty of the Giant's Causeway, captured in stunnin…"
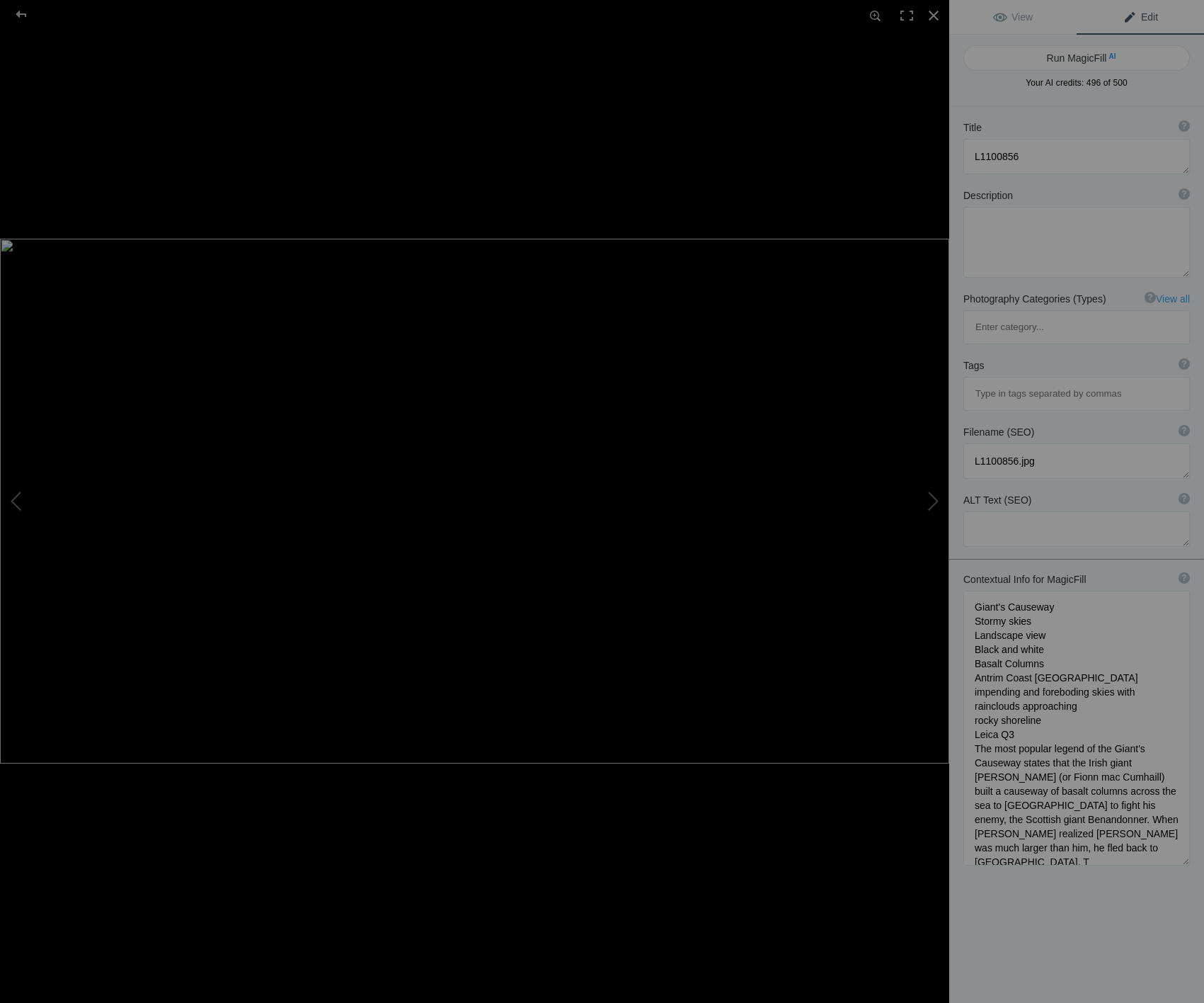
type textarea "giants-causeway-black-and-white-landscape.jpg"
type textarea "Black and white landscape of the Giant's Causeway featuring basalt columns and …"
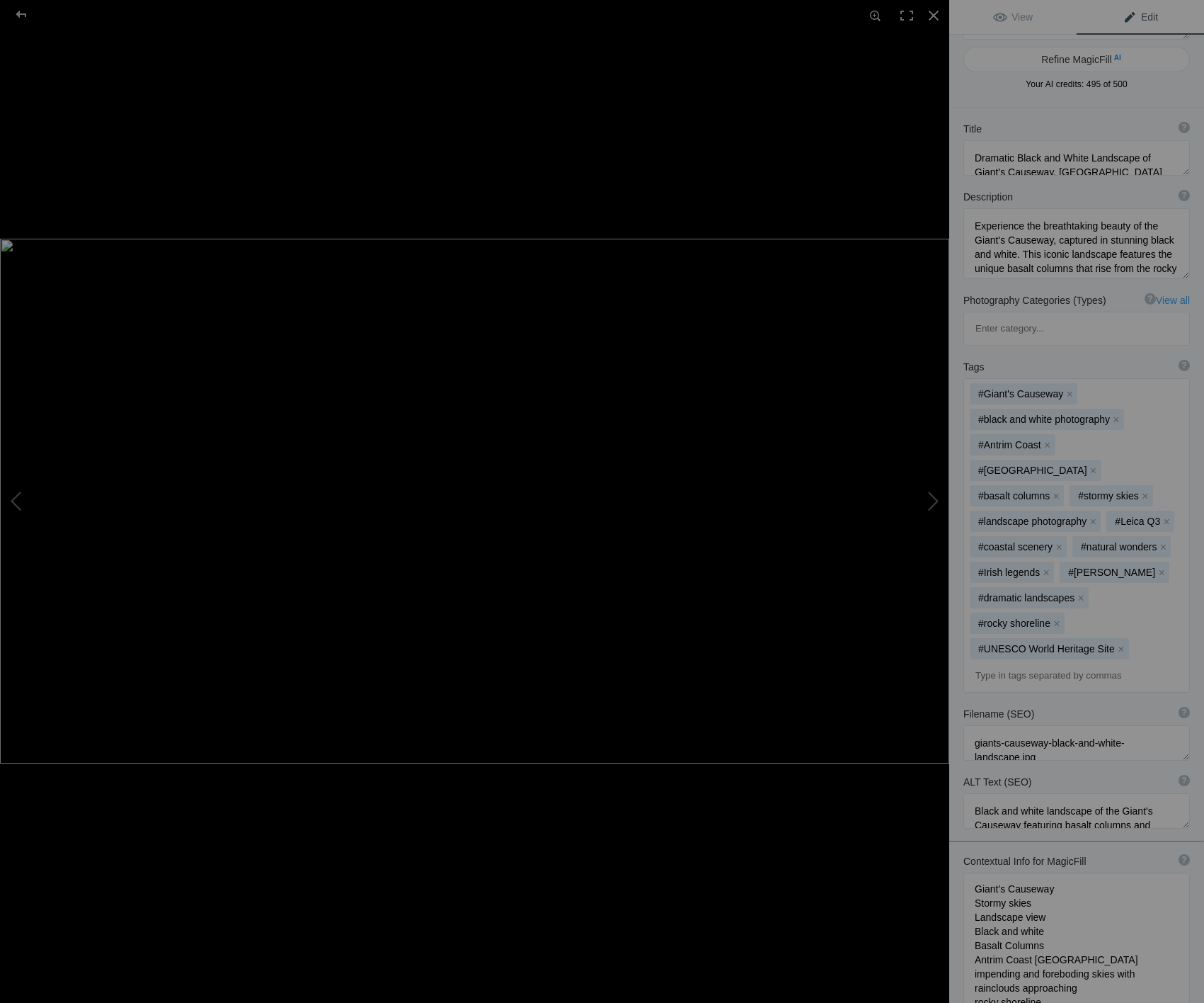
scroll to position [54, 0]
click at [20, 14] on div at bounding box center [21, 14] width 51 height 29
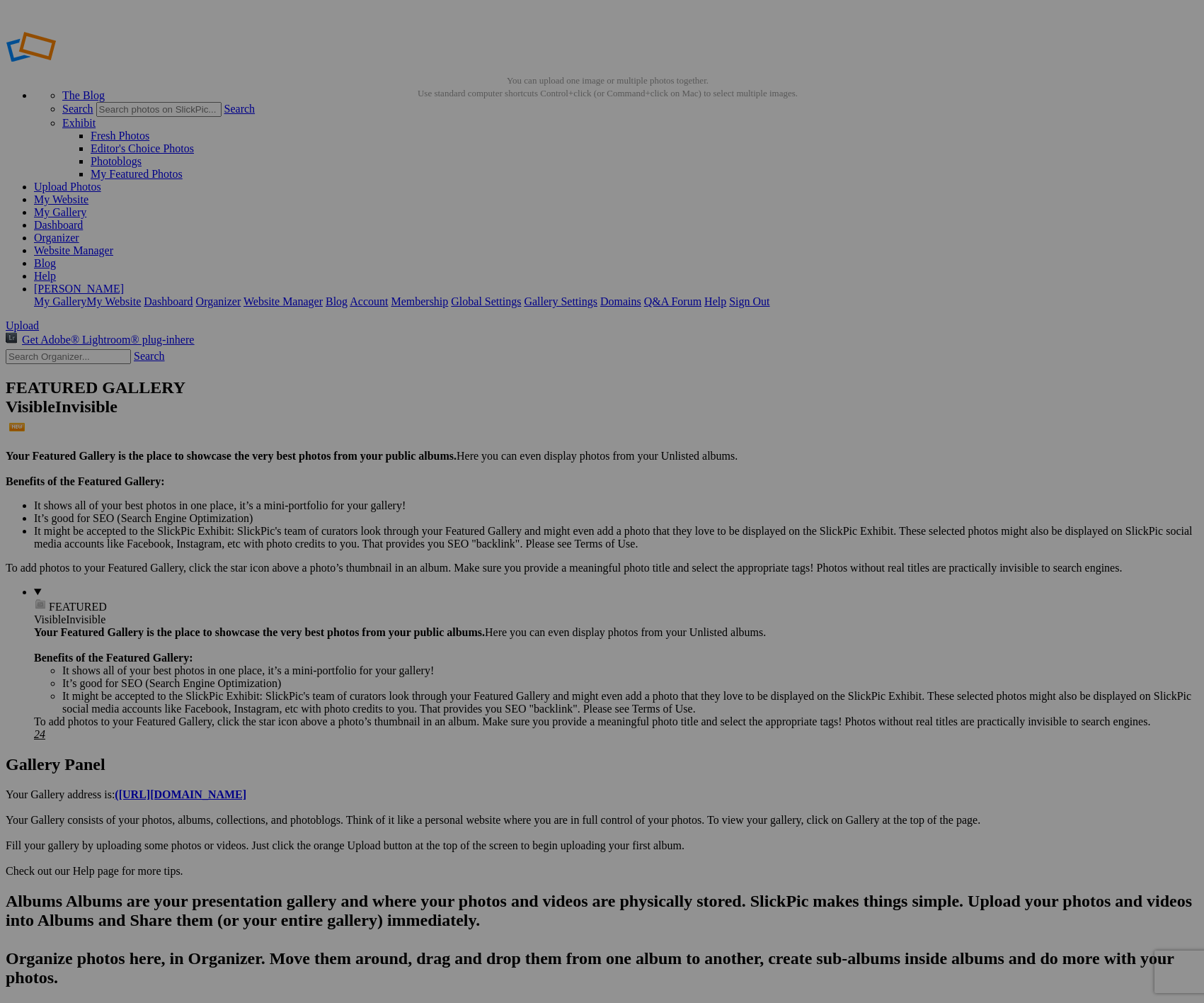
scroll to position [0, 0]
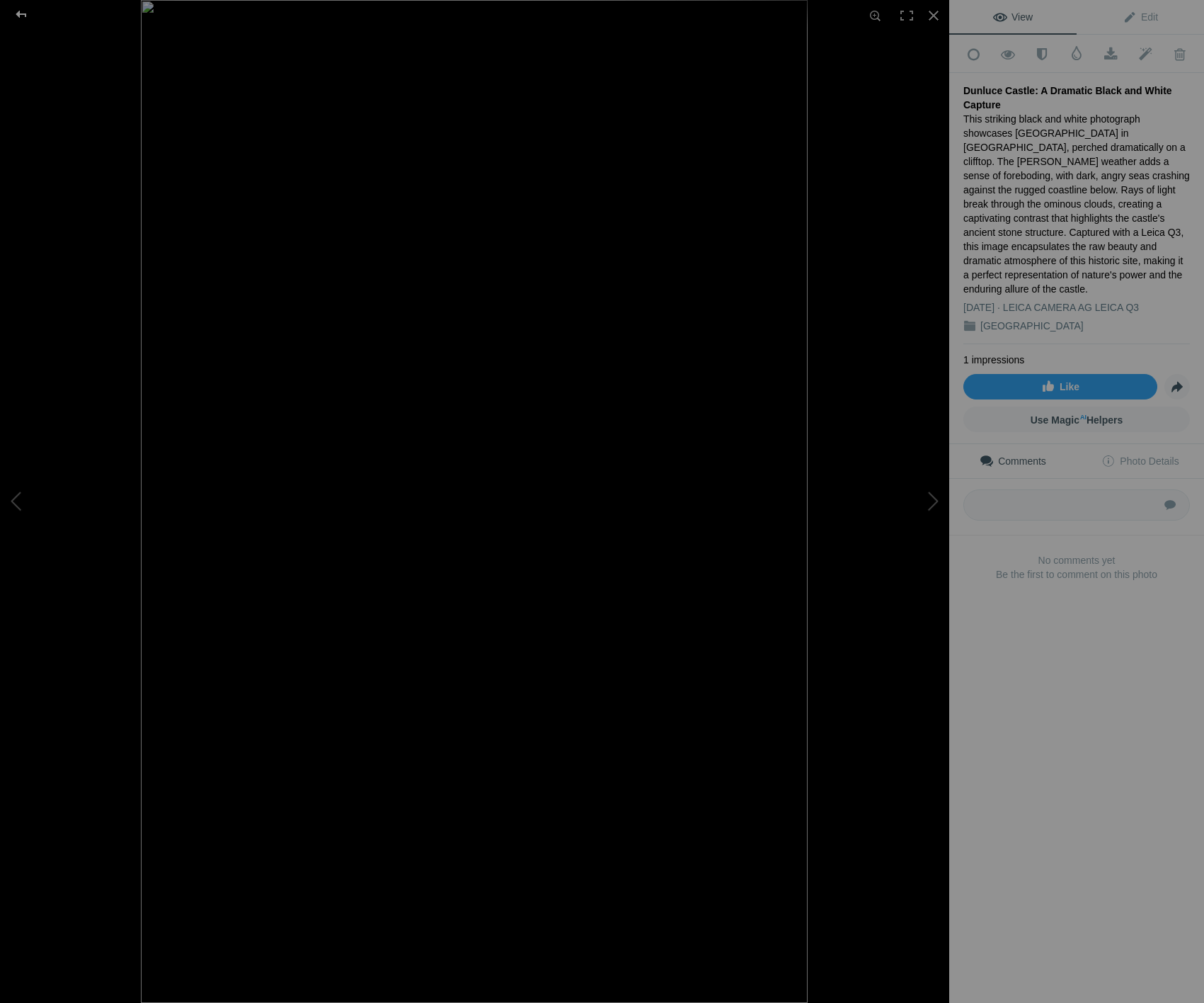
click at [22, 10] on div at bounding box center [21, 14] width 51 height 29
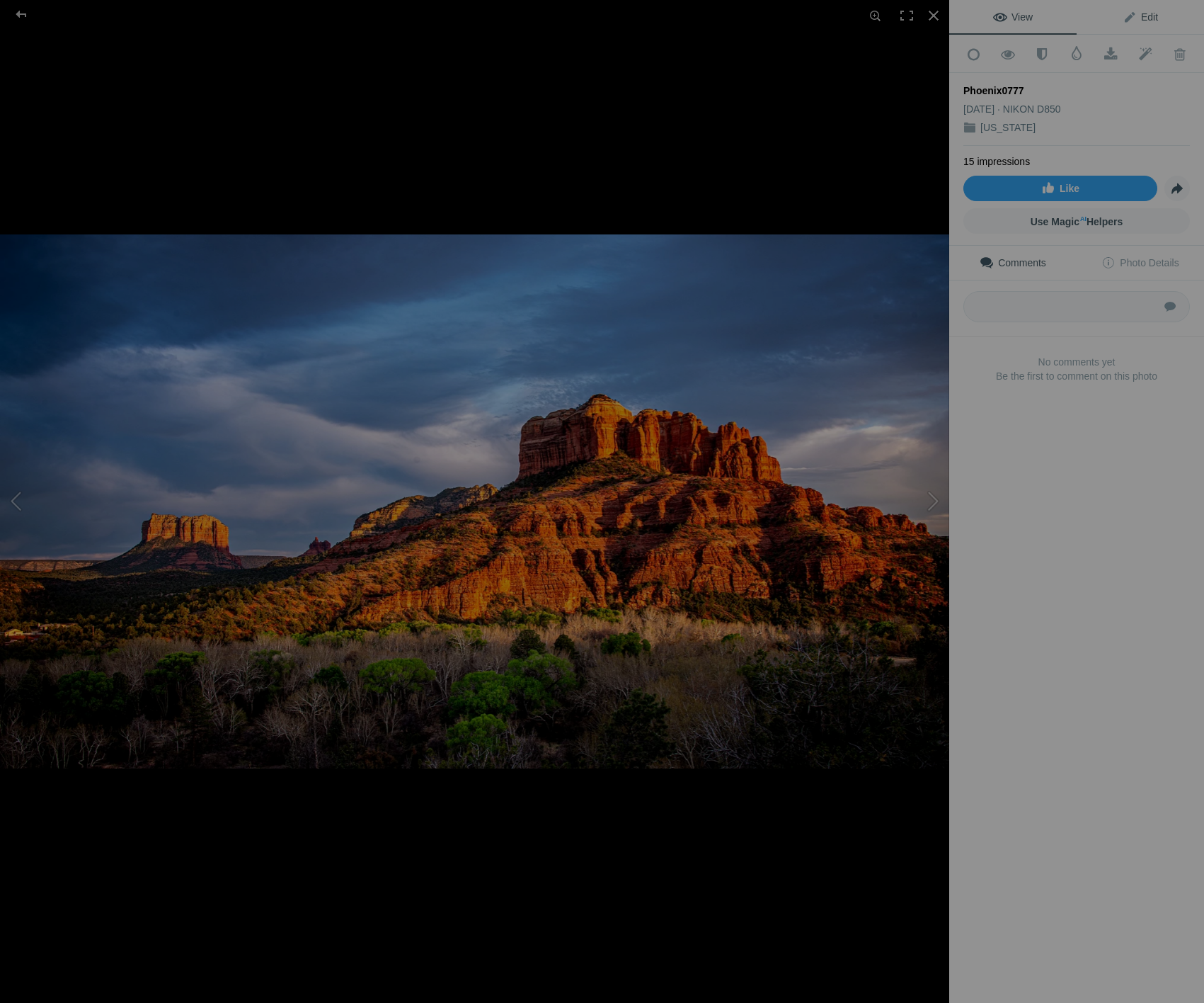
click at [1144, 19] on span "Edit" at bounding box center [1140, 16] width 35 height 11
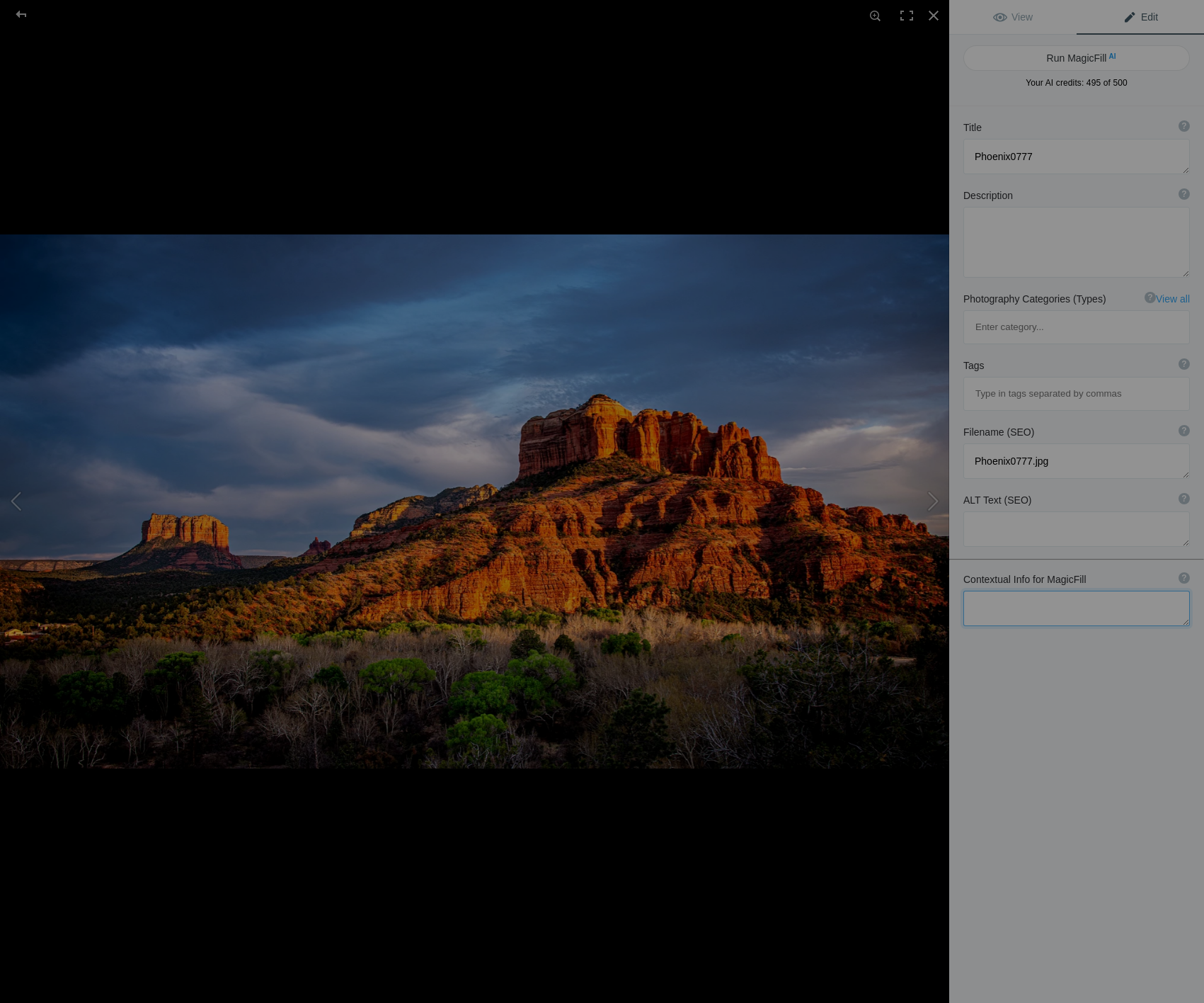
click at [1088, 591] on textarea at bounding box center [1077, 608] width 226 height 35
click at [1114, 591] on textarea at bounding box center [1077, 615] width 226 height 48
click at [1147, 591] on textarea at bounding box center [1077, 615] width 226 height 48
drag, startPoint x: 1036, startPoint y: 550, endPoint x: 1058, endPoint y: 538, distance: 25.1
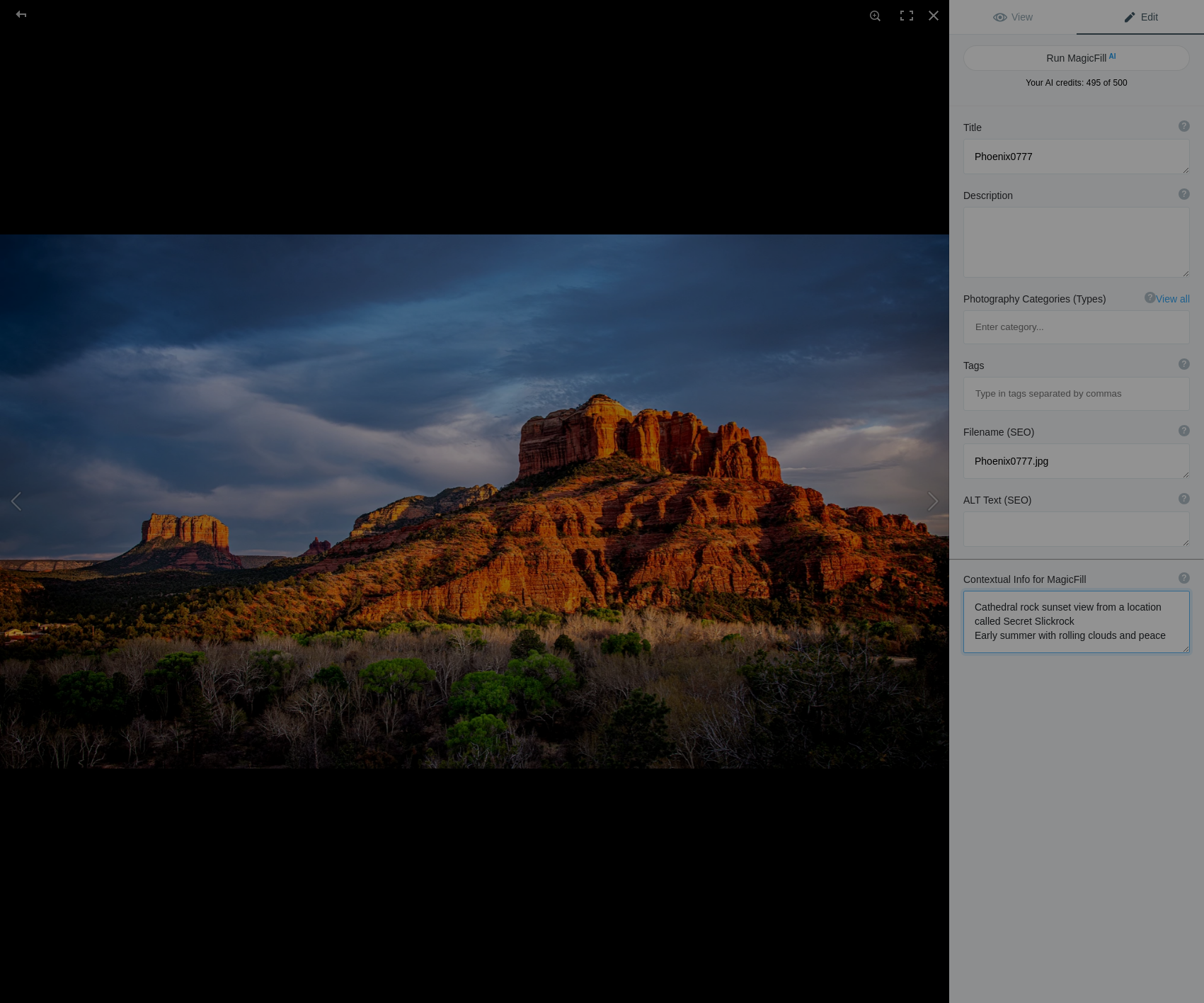
click at [1036, 591] on textarea at bounding box center [1077, 622] width 226 height 62
click at [1172, 591] on textarea at bounding box center [1077, 622] width 226 height 62
click at [1134, 591] on textarea at bounding box center [1077, 629] width 226 height 77
click at [1062, 596] on textarea at bounding box center [1077, 629] width 226 height 77
paste textarea "At the foot of [GEOGRAPHIC_DATA], you will primarily find twisted junipers, whi…"
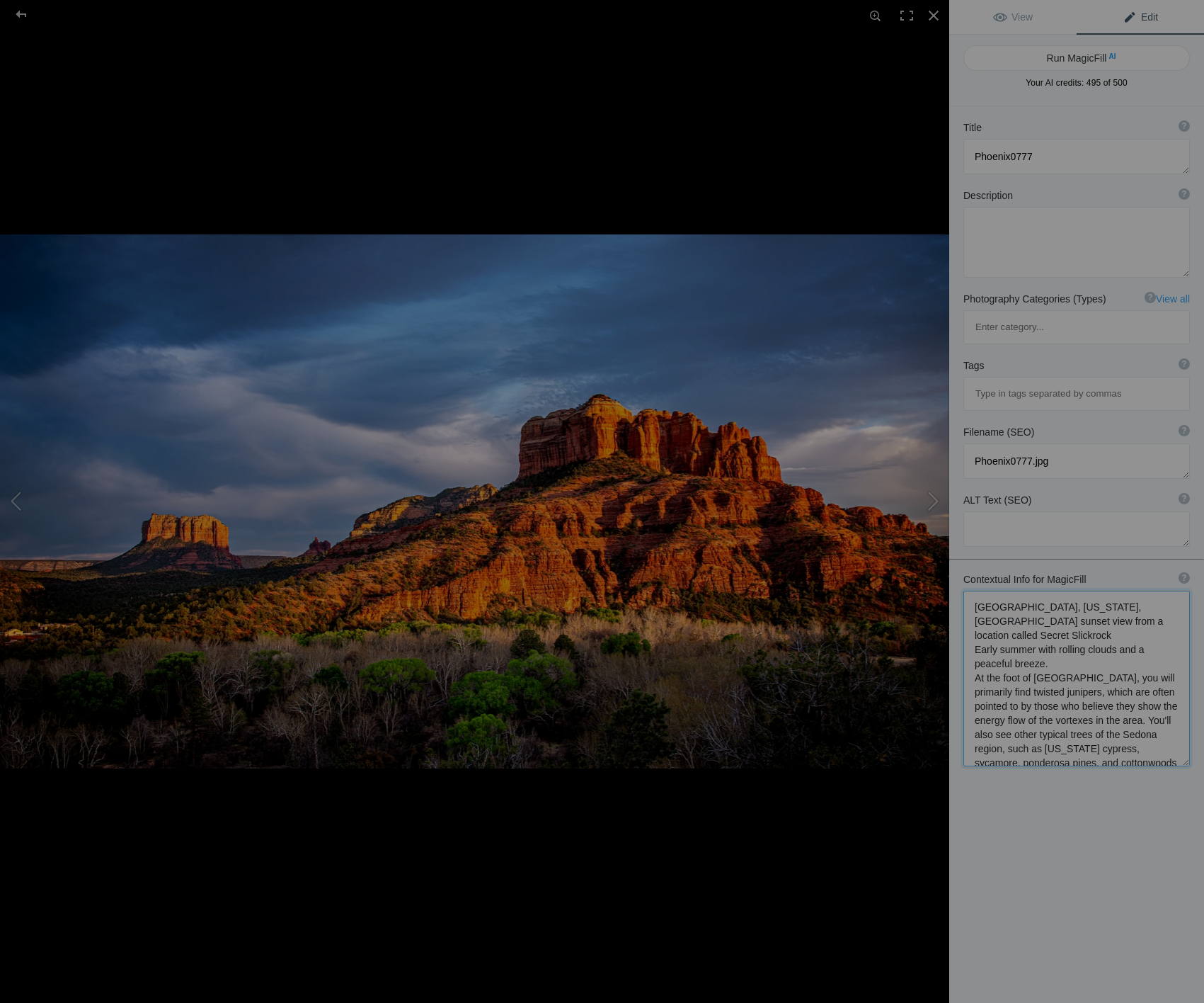
drag, startPoint x: 1067, startPoint y: 620, endPoint x: 1175, endPoint y: 653, distance: 112.9
click at [1175, 653] on textarea at bounding box center [1077, 678] width 226 height 175
type textarea "[GEOGRAPHIC_DATA], [US_STATE], [GEOGRAPHIC_DATA] sunset view from a location ca…"
click at [1064, 54] on button "Run MagicFill AI" at bounding box center [1077, 58] width 226 height 26
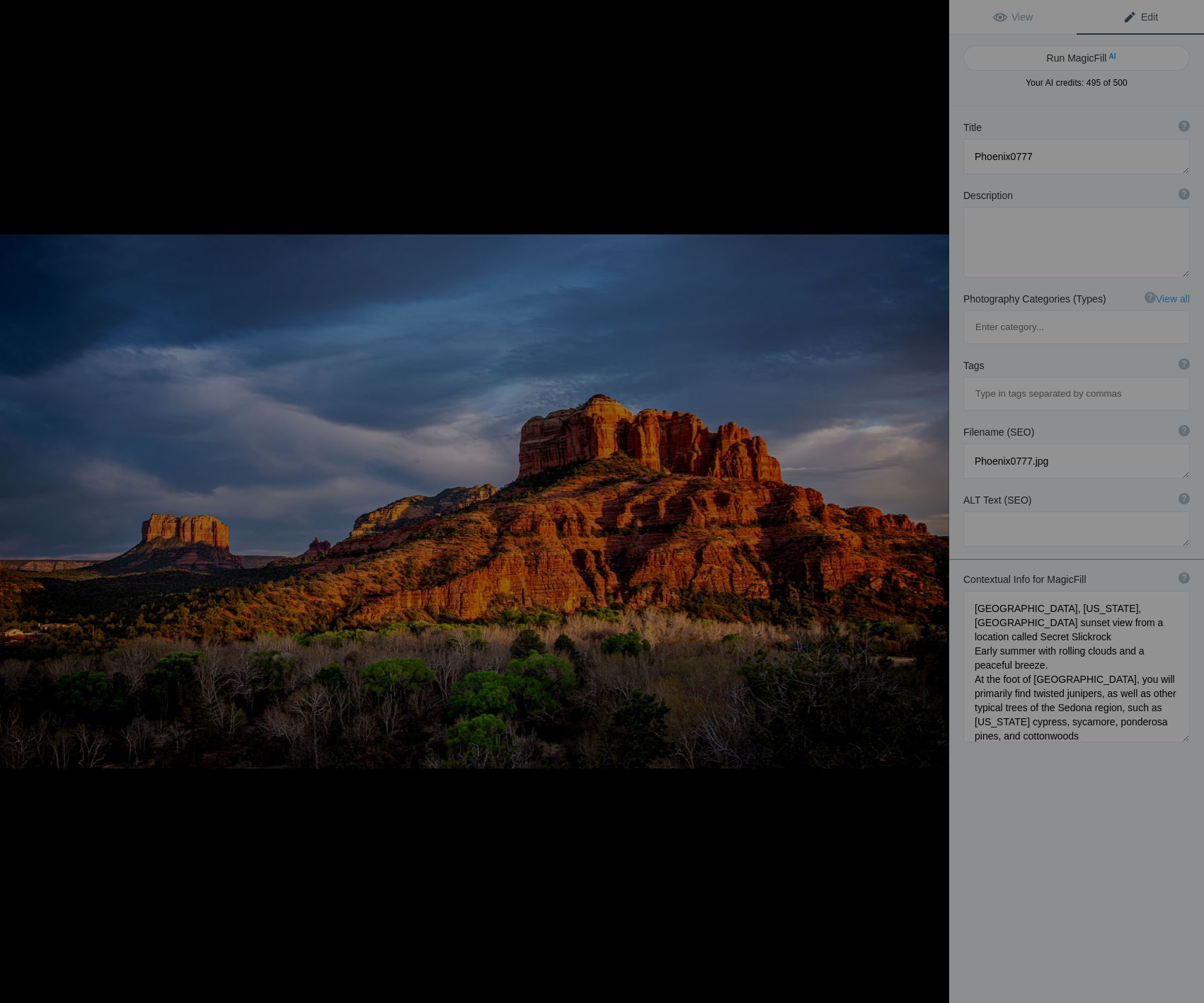
type textarea "Stunning Sunset Over [GEOGRAPHIC_DATA] in [GEOGRAPHIC_DATA], [US_STATE]"
type textarea "Experience the breathtaking beauty of [GEOGRAPHIC_DATA] during sunset, captured…"
type textarea "cathedral-rock-sunset-[GEOGRAPHIC_DATA]-[US_STATE][GEOGRAPHIC_DATA]jpg"
type textarea "Sunset view of [GEOGRAPHIC_DATA] in [GEOGRAPHIC_DATA], [US_STATE], featuring vi…"
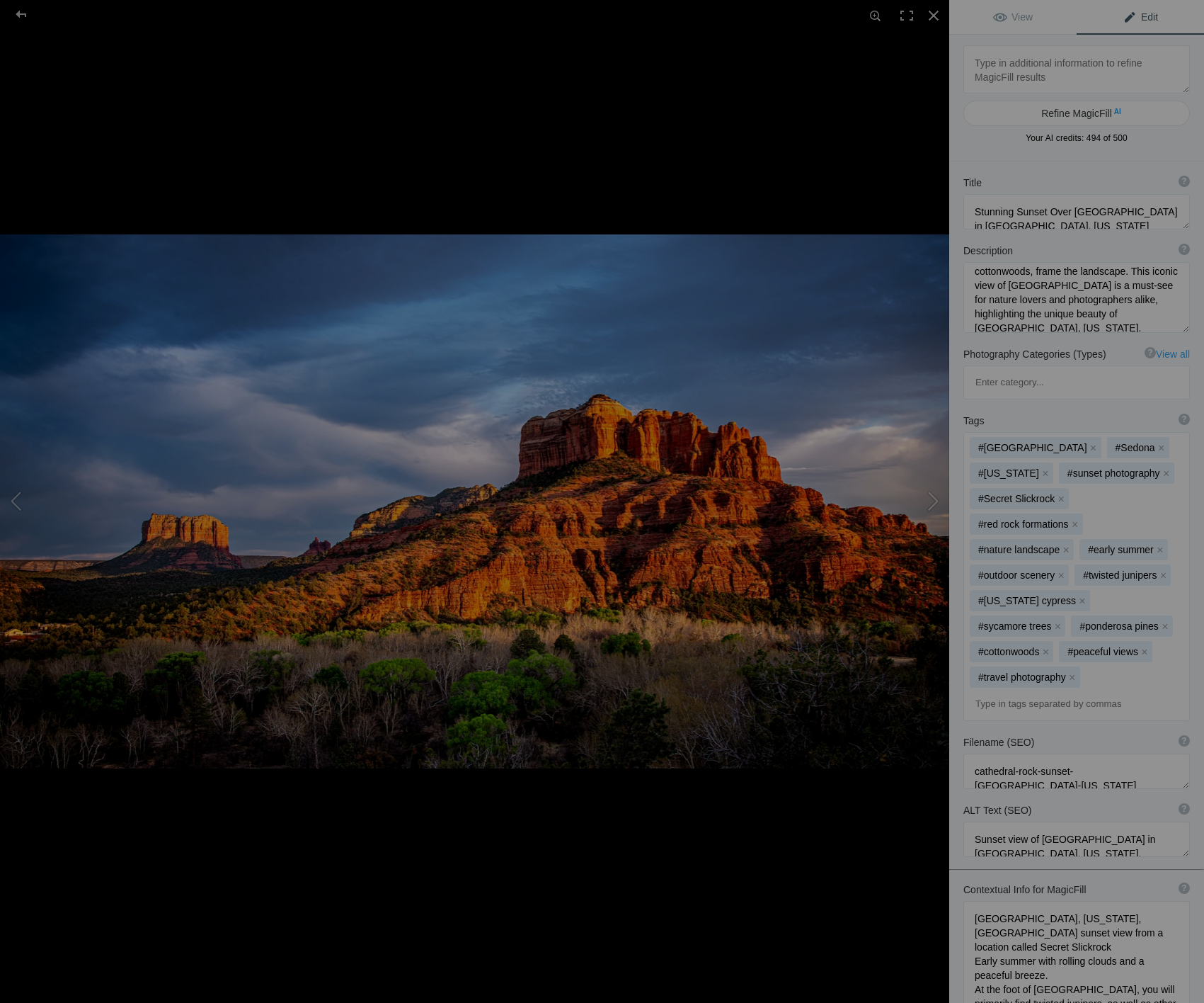
scroll to position [149, 0]
click at [18, 11] on div at bounding box center [21, 14] width 51 height 29
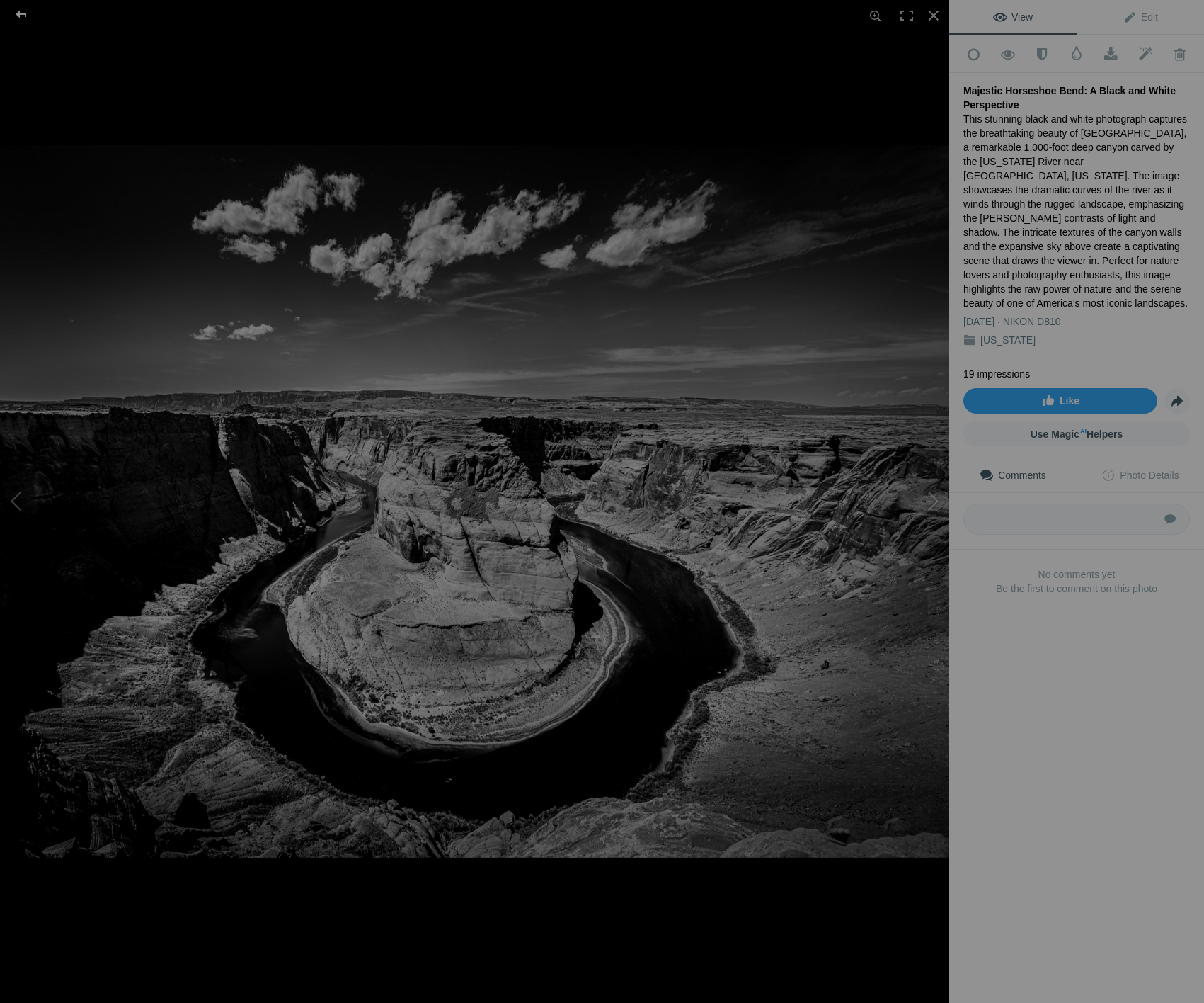
click at [22, 10] on div at bounding box center [21, 14] width 51 height 29
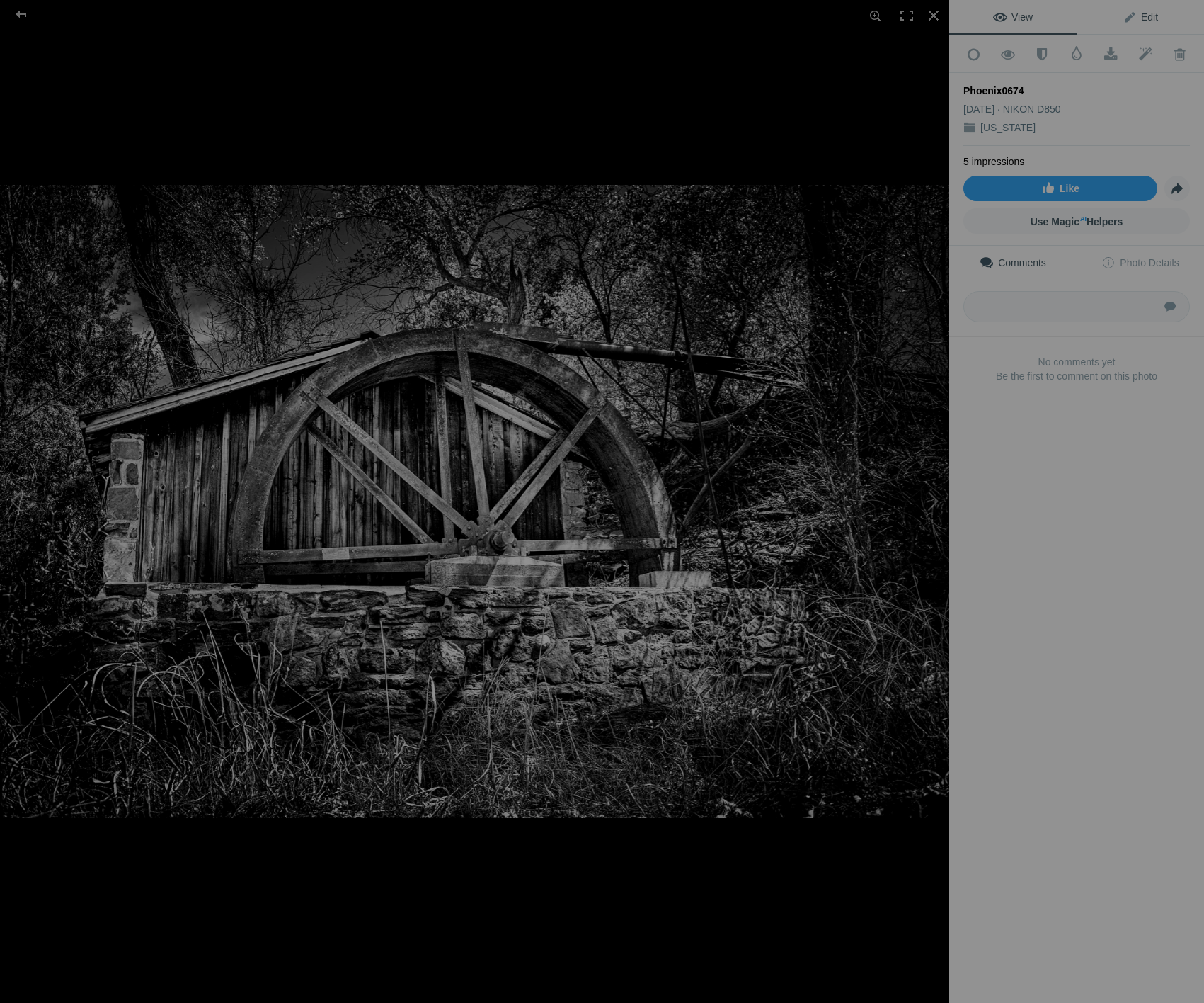
click at [1149, 20] on span "Edit" at bounding box center [1140, 16] width 35 height 11
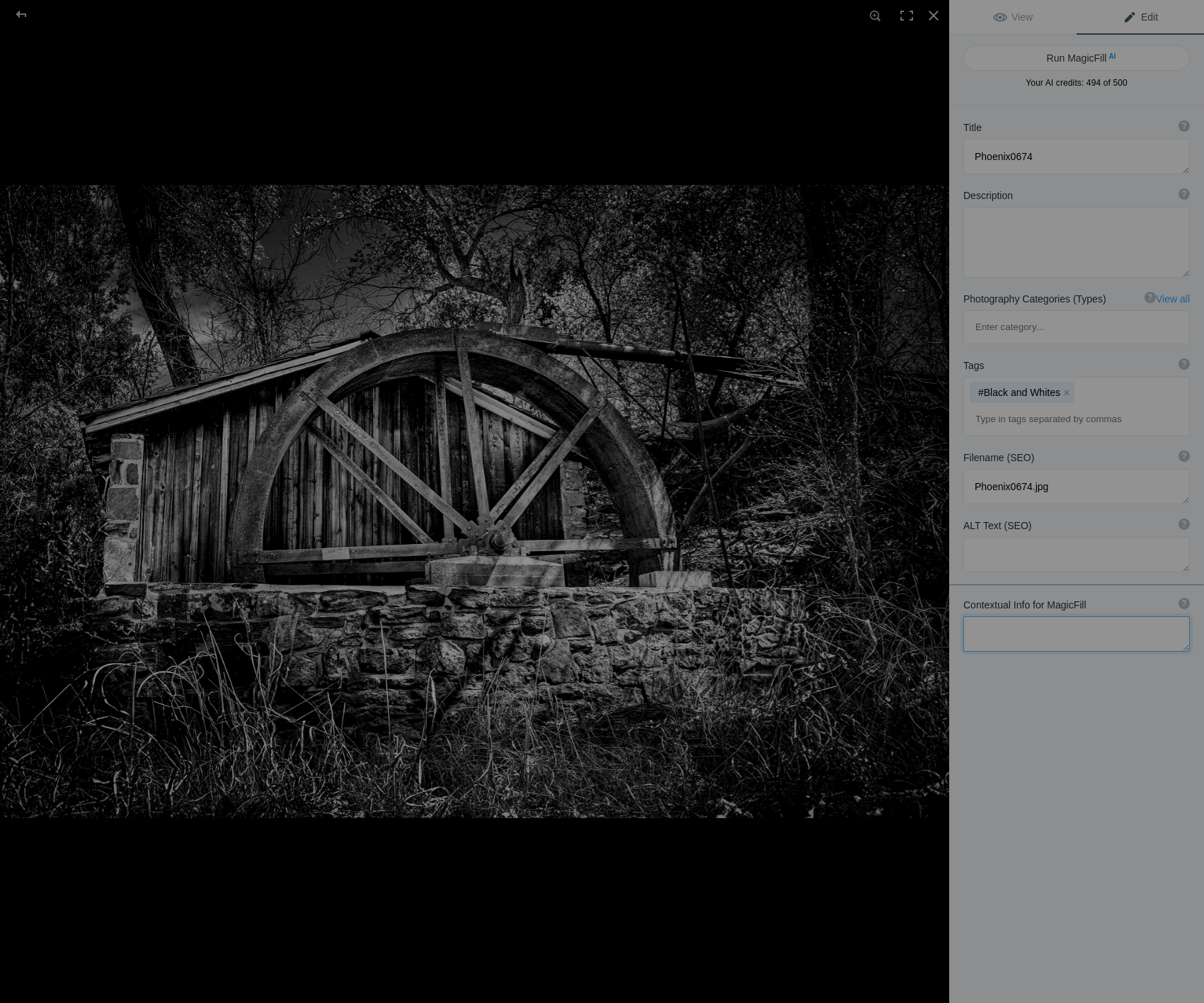
click at [1070, 616] on textarea at bounding box center [1077, 633] width 226 height 35
click at [990, 616] on textarea at bounding box center [1077, 640] width 226 height 48
click at [1140, 616] on textarea at bounding box center [1077, 640] width 226 height 48
paste textarea "At the foot of [GEOGRAPHIC_DATA], you will primarily find twisted junipers, whi…"
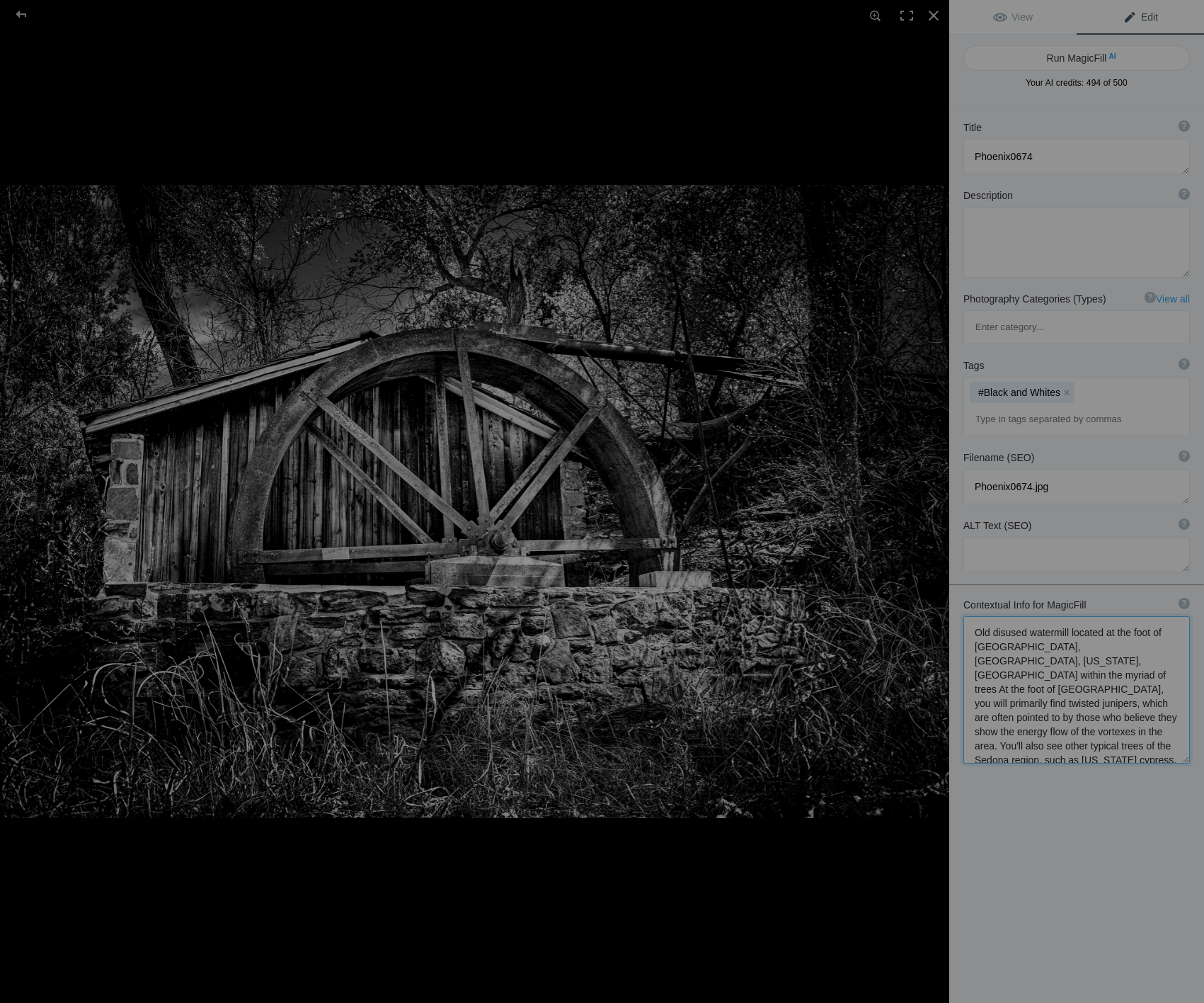
drag, startPoint x: 1137, startPoint y: 617, endPoint x: 1040, endPoint y: 678, distance: 114.6
click at [1040, 678] on textarea at bounding box center [1077, 689] width 226 height 147
type textarea "Old disused watermill located at the foot of [GEOGRAPHIC_DATA], [GEOGRAPHIC_DAT…"
click at [1076, 59] on button "Run MagicFill AI" at bounding box center [1077, 58] width 226 height 26
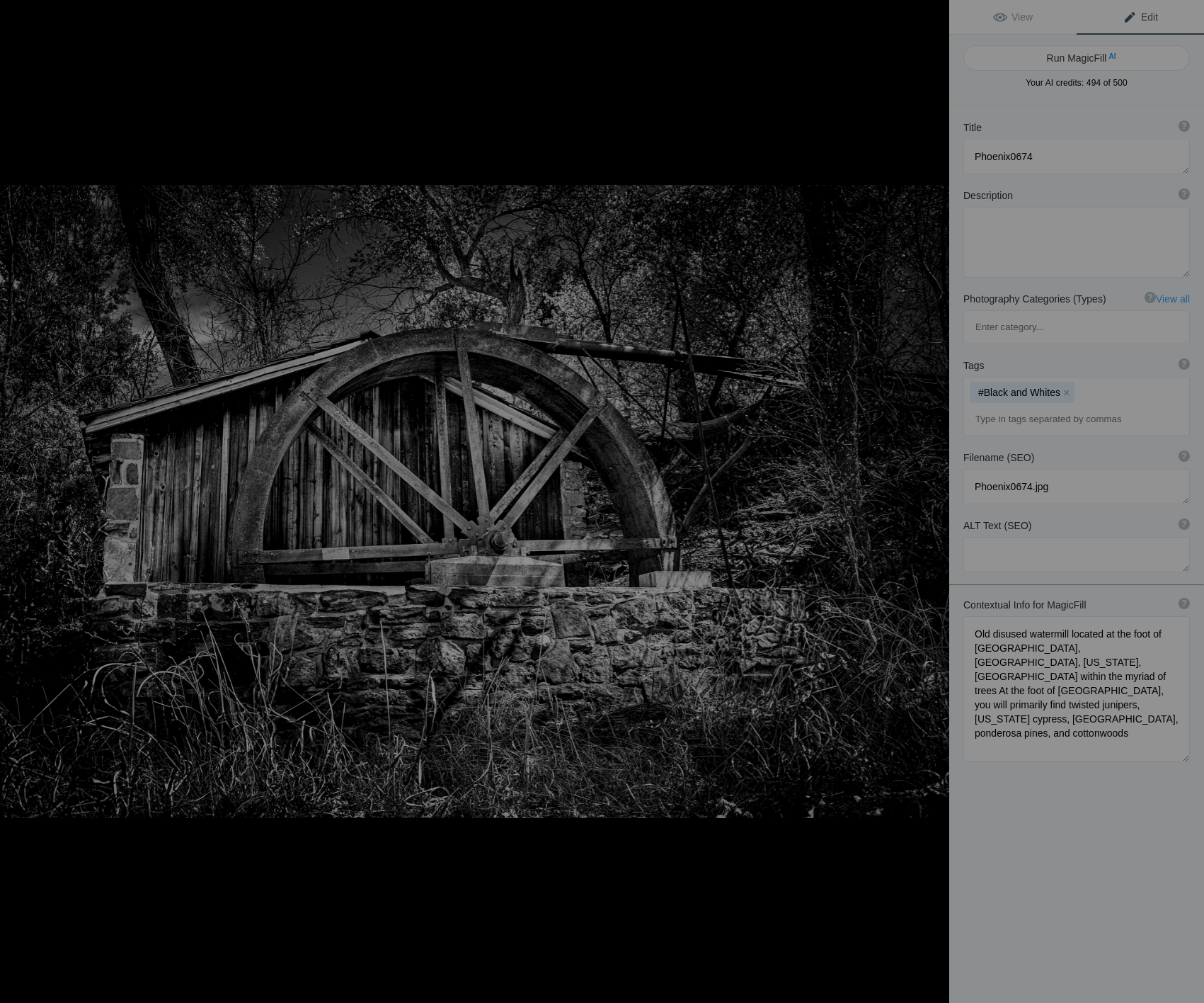
type textarea "Historic Watermill at [GEOGRAPHIC_DATA], [GEOGRAPHIC_DATA], [US_STATE]"
type textarea "Nestled at the foot of [GEOGRAPHIC_DATA] in [GEOGRAPHIC_DATA], [US_STATE], this…"
type textarea "historic-watermill-cathedral-rock-sedona.jpg"
type textarea "Old disused watermill with a large wooden wheel at the foot of [GEOGRAPHIC_DATA…"
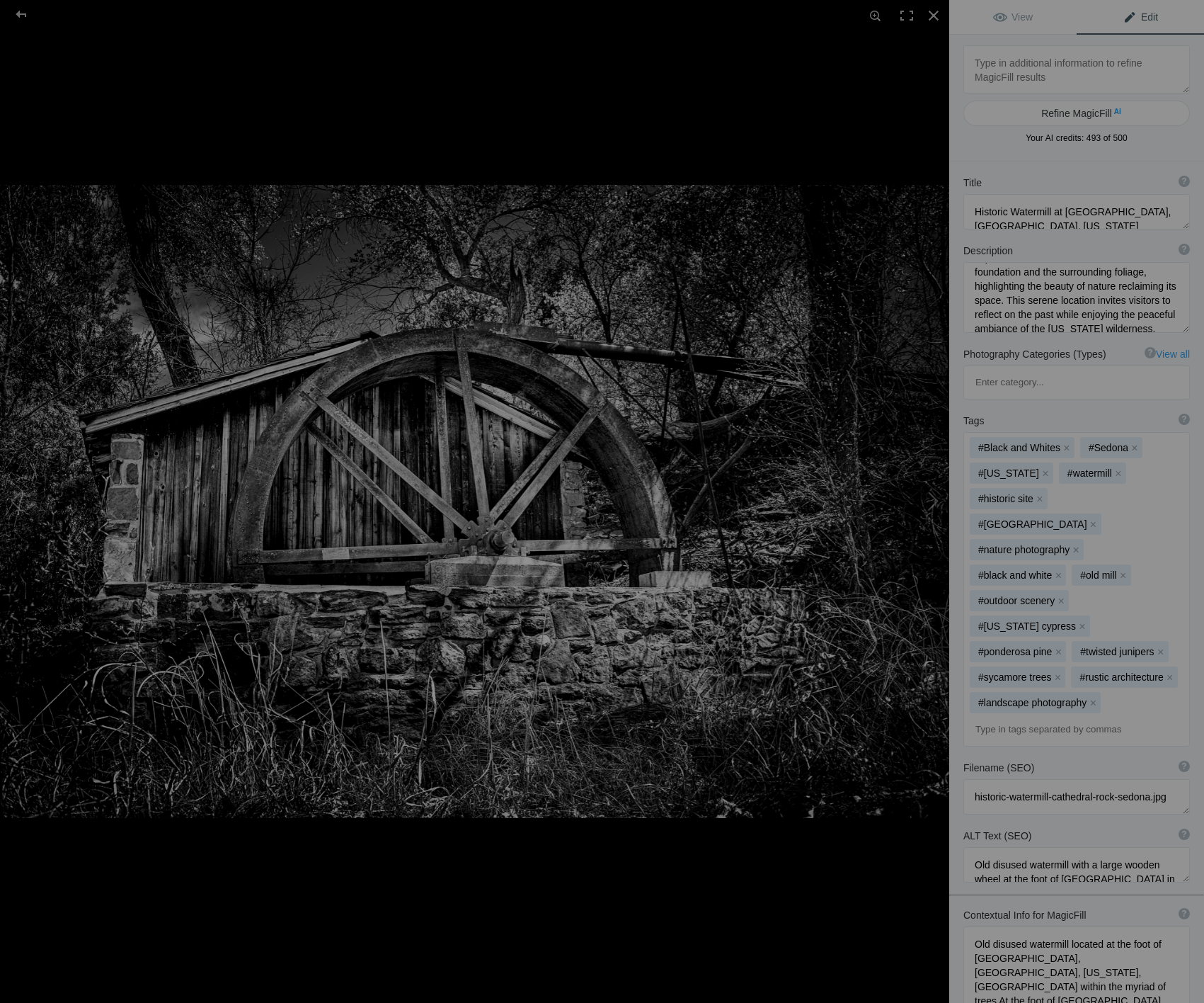
scroll to position [149, 0]
click at [20, 16] on div at bounding box center [21, 14] width 51 height 29
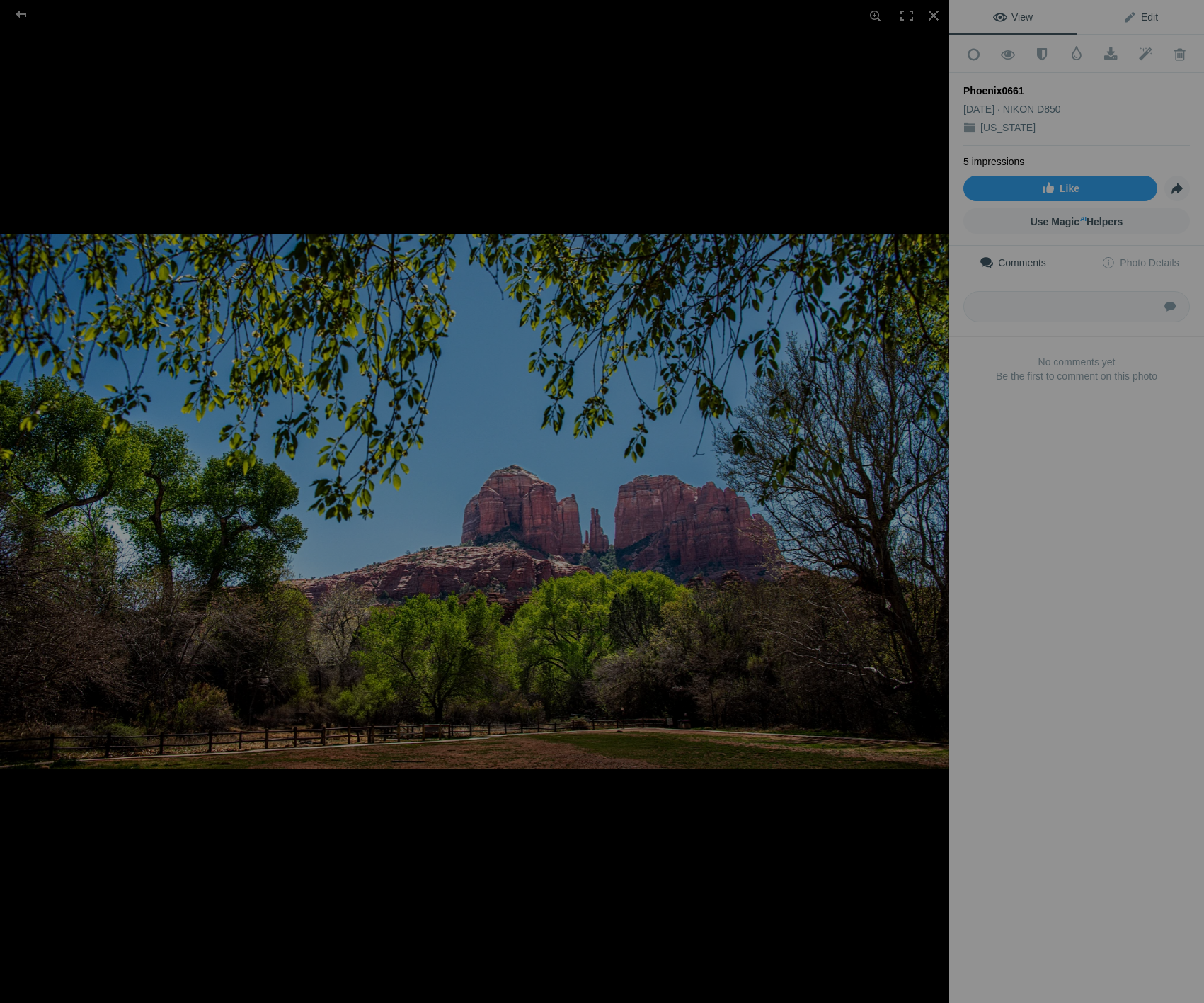
click at [1157, 17] on span "Edit" at bounding box center [1140, 16] width 35 height 11
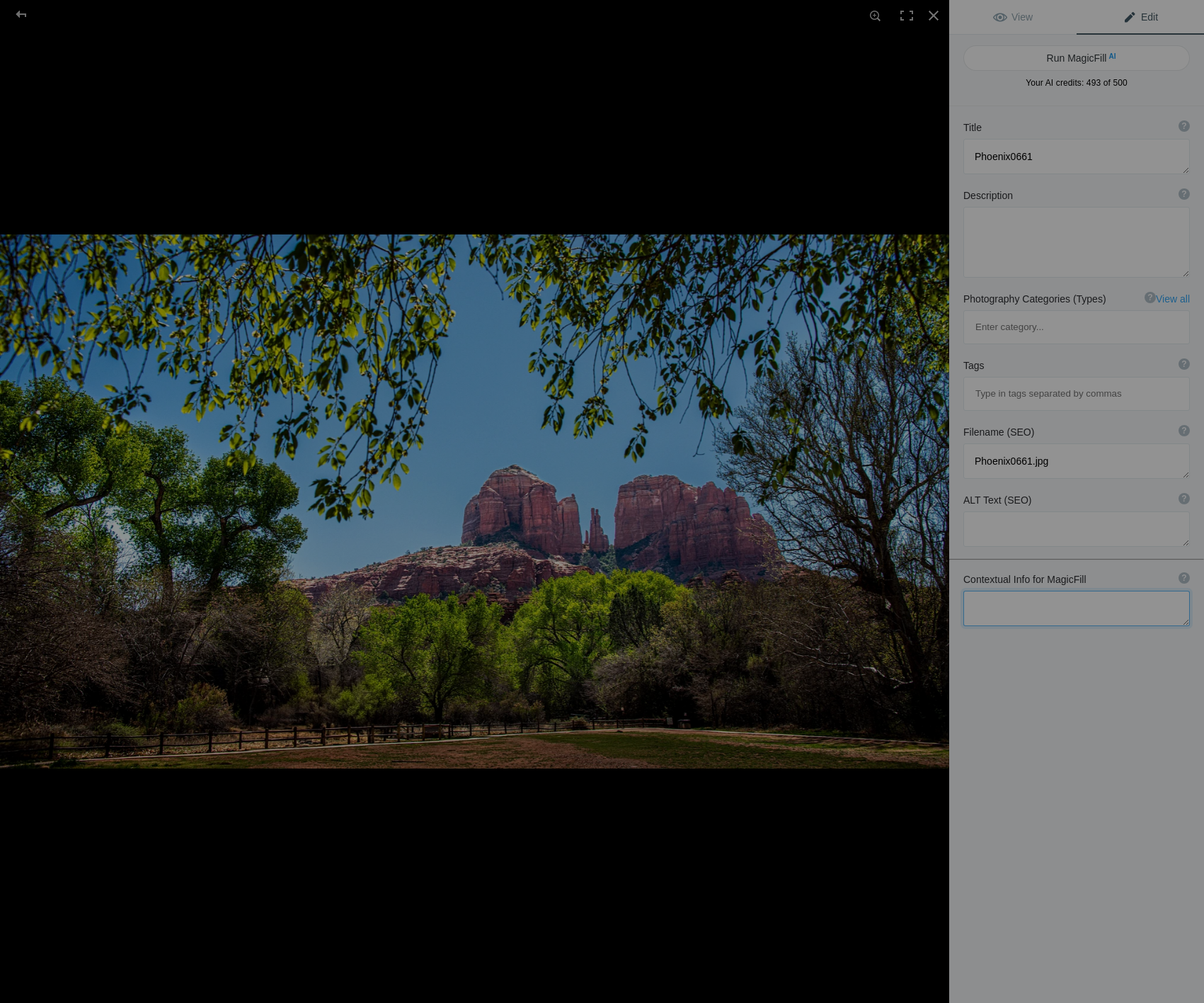
click at [1045, 591] on textarea at bounding box center [1077, 608] width 226 height 35
type textarea "Frame in a frame Midday sun of an early [US_STATE] summer is mitigated by the s…"
click at [1098, 60] on button "Run MagicFill AI" at bounding box center [1077, 58] width 226 height 26
type textarea "Cathedral Rock Framed by [PERSON_NAME] in [US_STATE]"
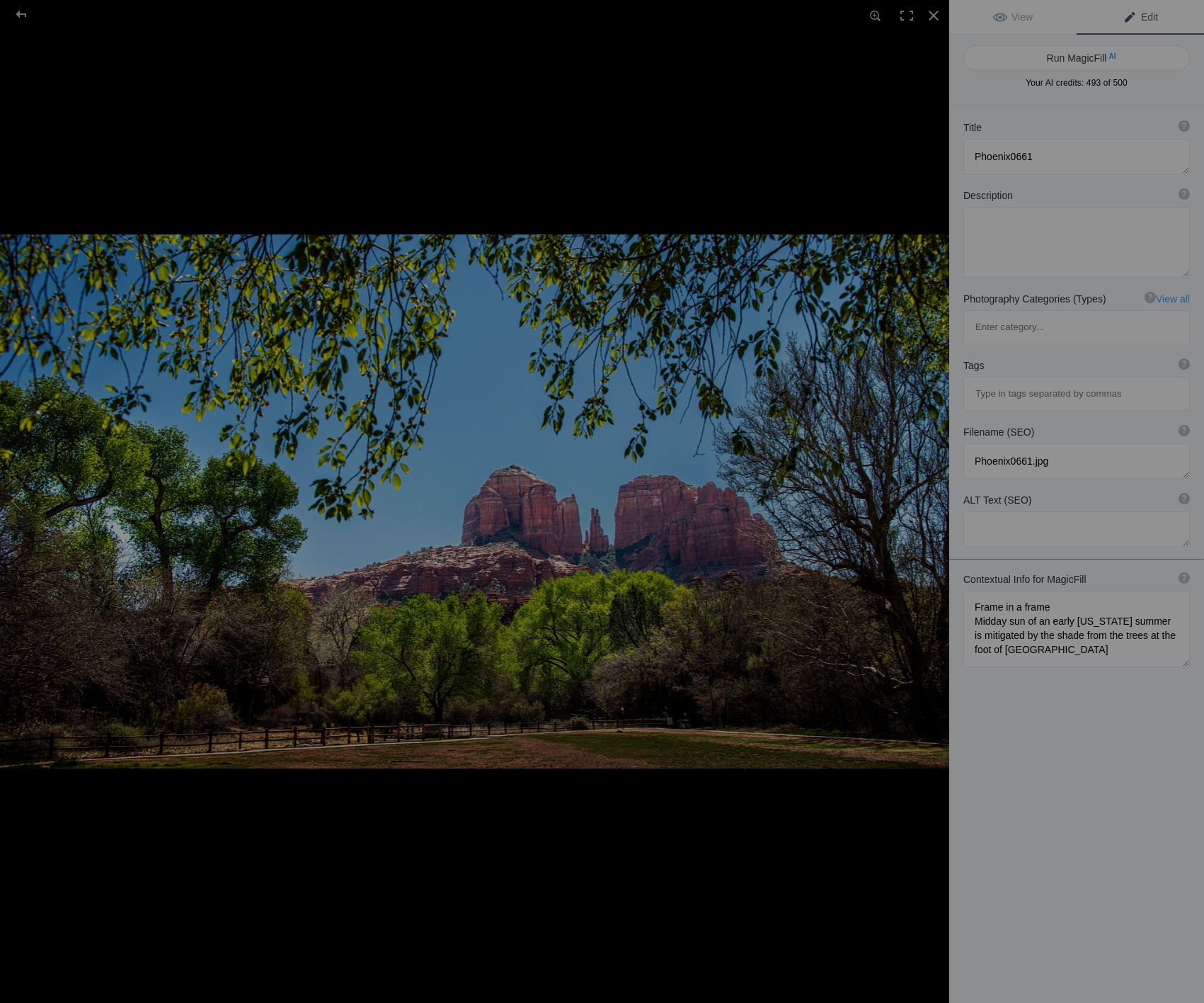
type textarea "Experience the breathtaking beauty of [GEOGRAPHIC_DATA], framed by vibrant gree…"
type textarea "cathedral-rock-[US_STATE]-summer.jpg"
type textarea "A view of [GEOGRAPHIC_DATA] framed by green trees under a clear blue sky, showc…"
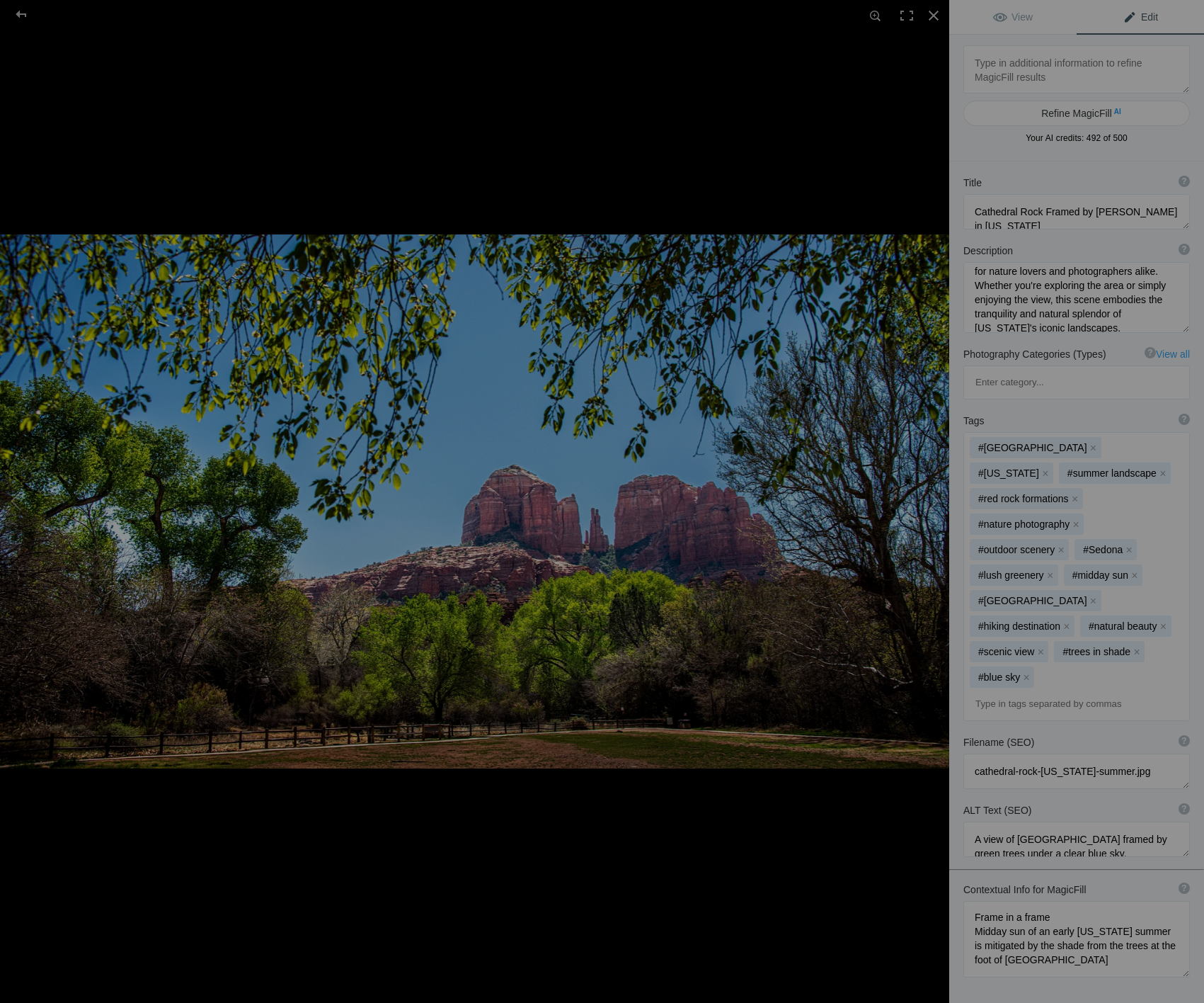
scroll to position [149, 0]
click at [25, 14] on div at bounding box center [21, 14] width 51 height 29
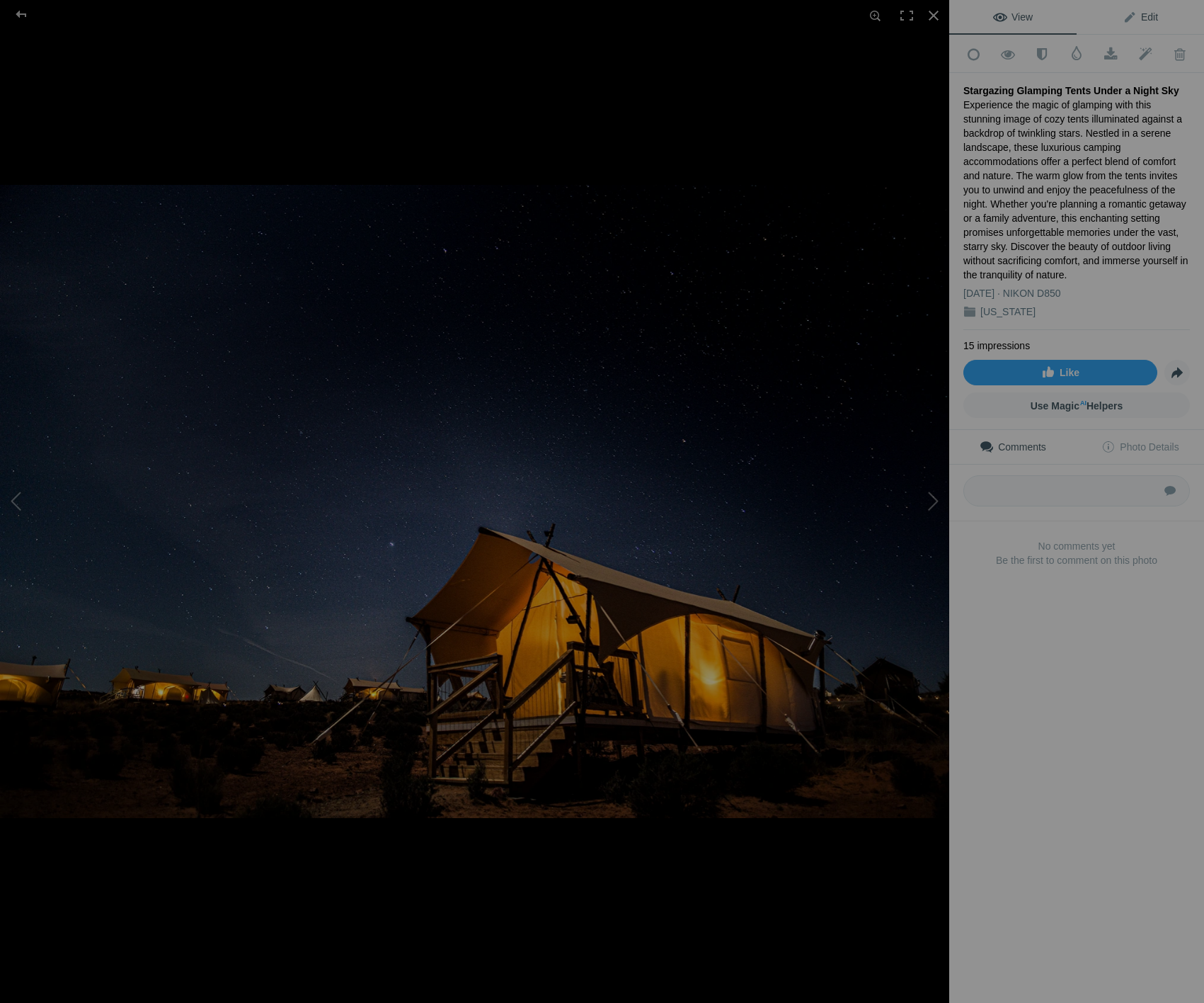
click at [1144, 16] on span "Edit" at bounding box center [1140, 16] width 35 height 11
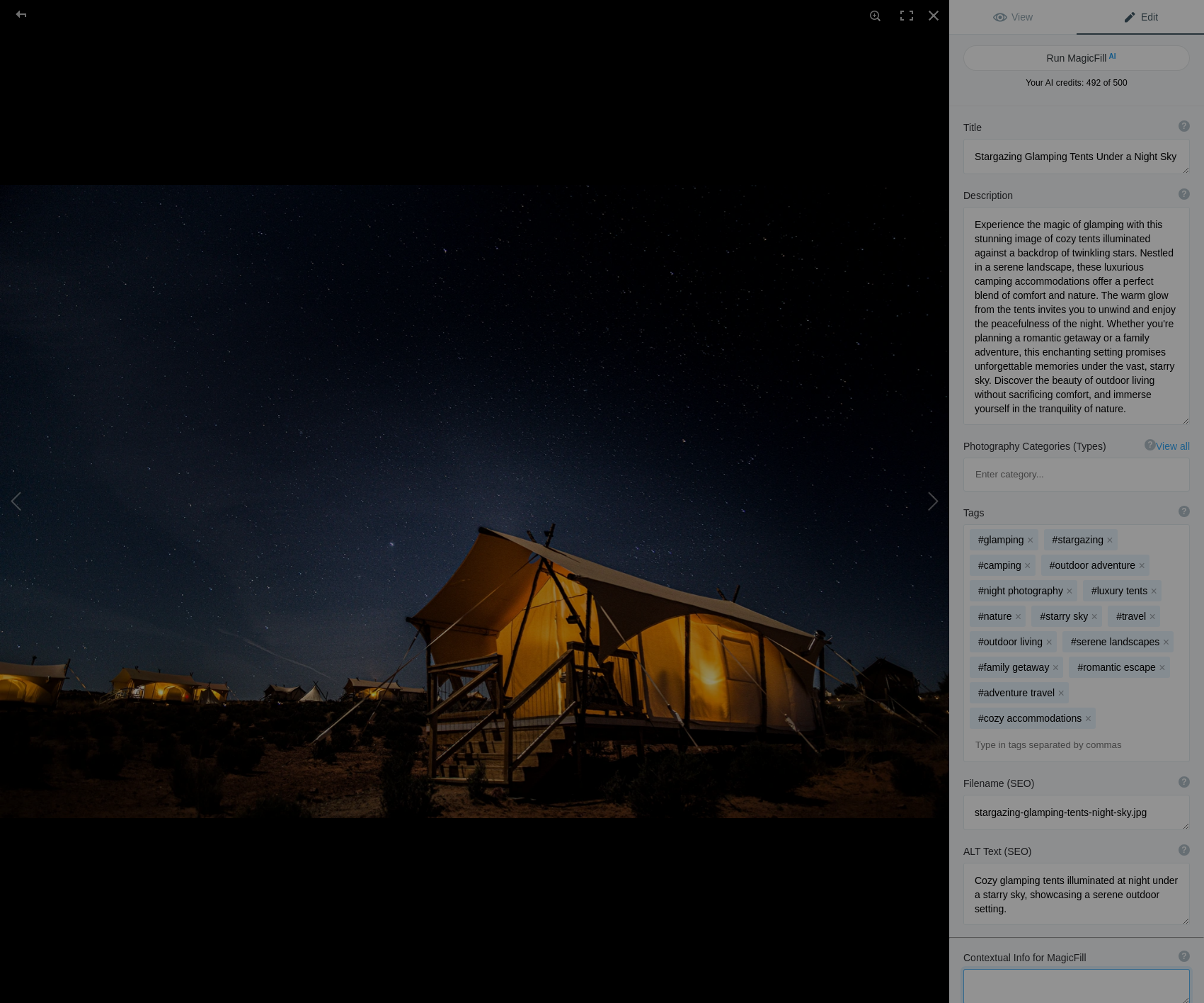
click at [1042, 968] on textarea at bounding box center [1077, 986] width 226 height 35
click at [995, 968] on textarea at bounding box center [1077, 1006] width 226 height 77
click at [1044, 968] on textarea at bounding box center [1077, 1006] width 226 height 77
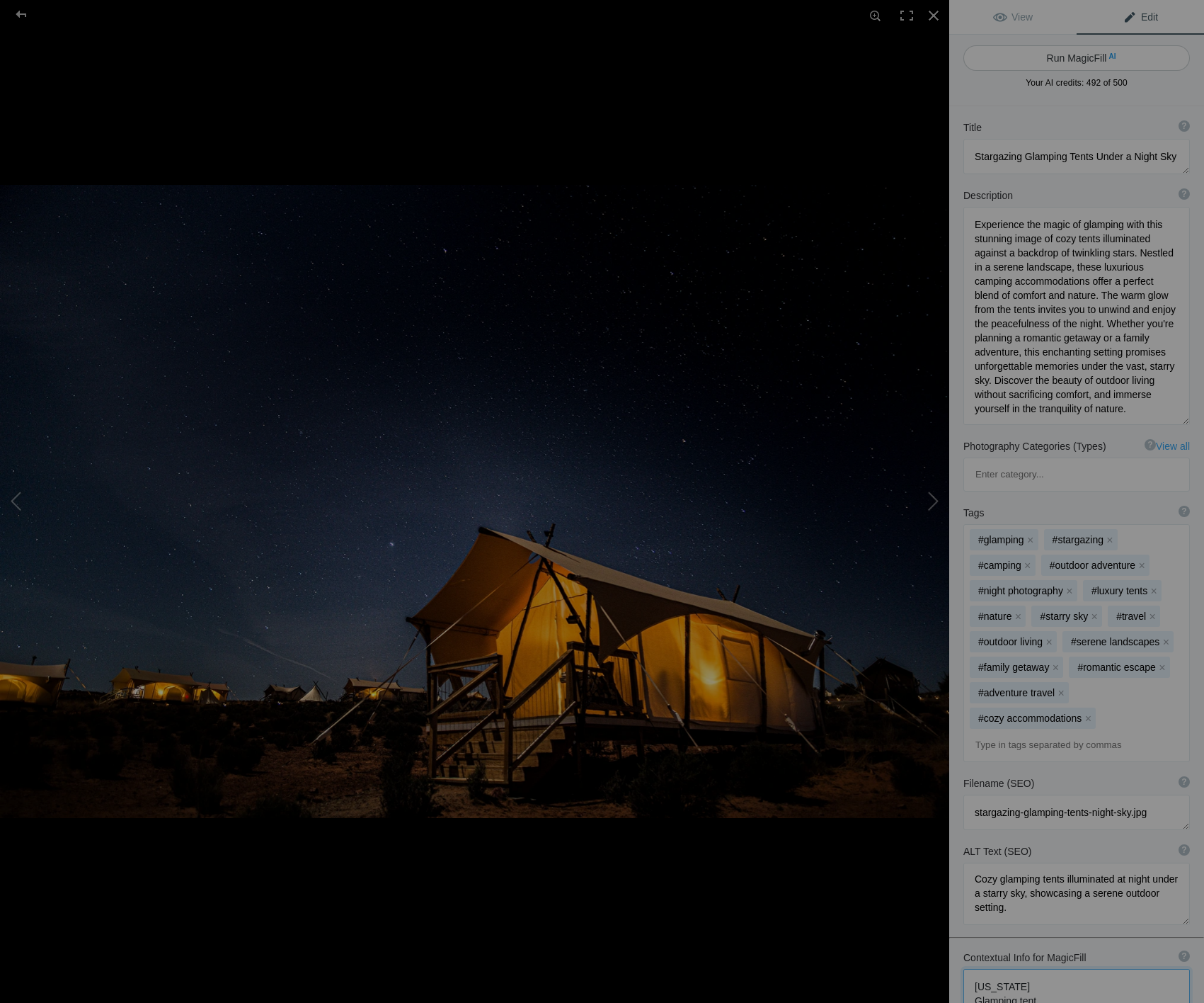
type textarea "[US_STATE] Glamping tent Under Canvas Lake [PERSON_NAME] Close to [GEOGRAPHIC_D…"
click at [1086, 54] on button "Run MagicFill AI" at bounding box center [1077, 58] width 226 height 26
type textarea "Luxurious Glamping Tents Under the Starry Sky at [GEOGRAPHIC_DATA][PERSON_NAME]"
type textarea "Discover the ultimate glamping experience at [GEOGRAPHIC_DATA][PERSON_NAME], wh…"
type textarea "luxurious-glamping-tents-[PERSON_NAME]-night-sky.jpg"
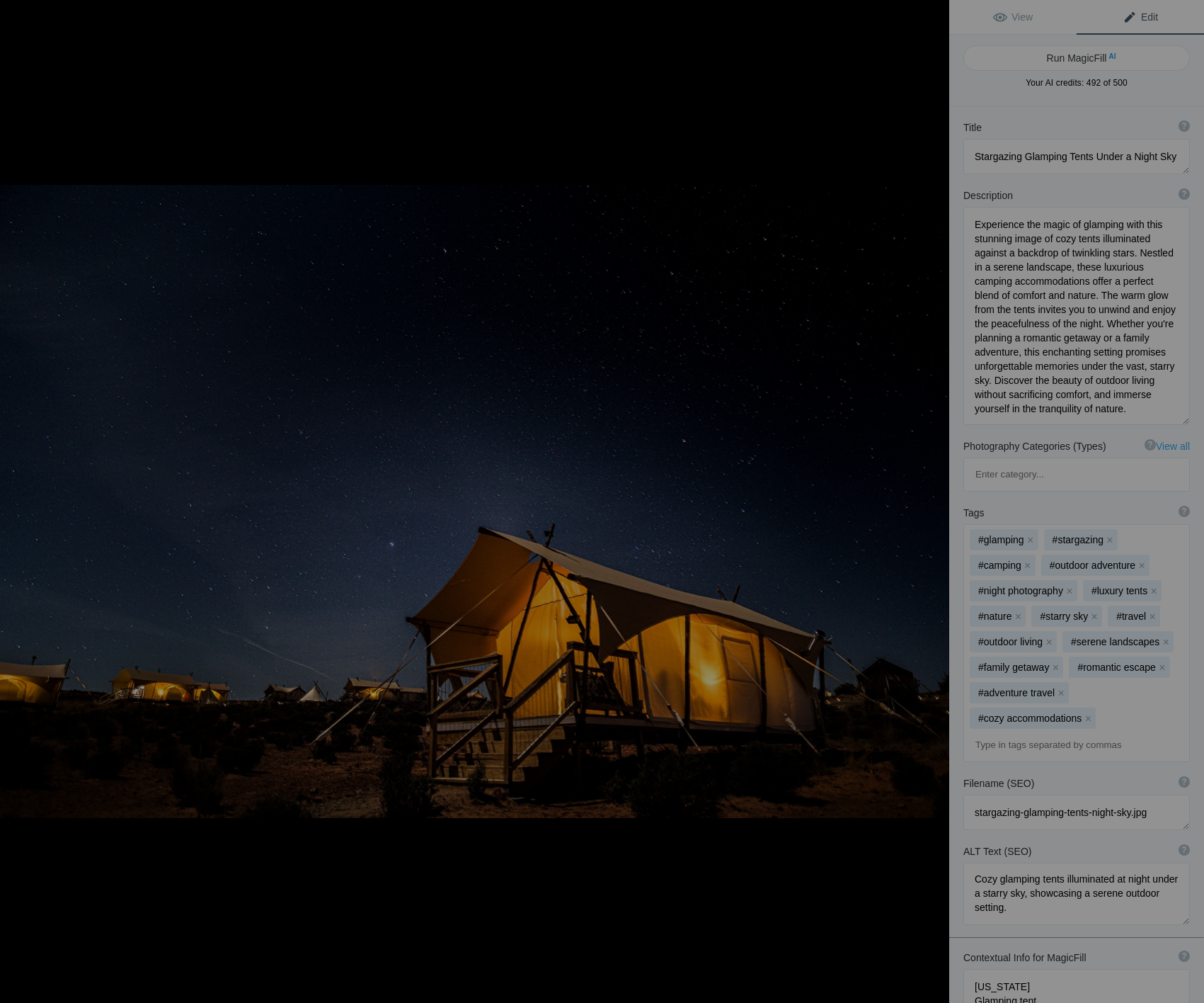
type textarea "Cozy glamping tents illuminated under a starry night sky at [GEOGRAPHIC_DATA][P…"
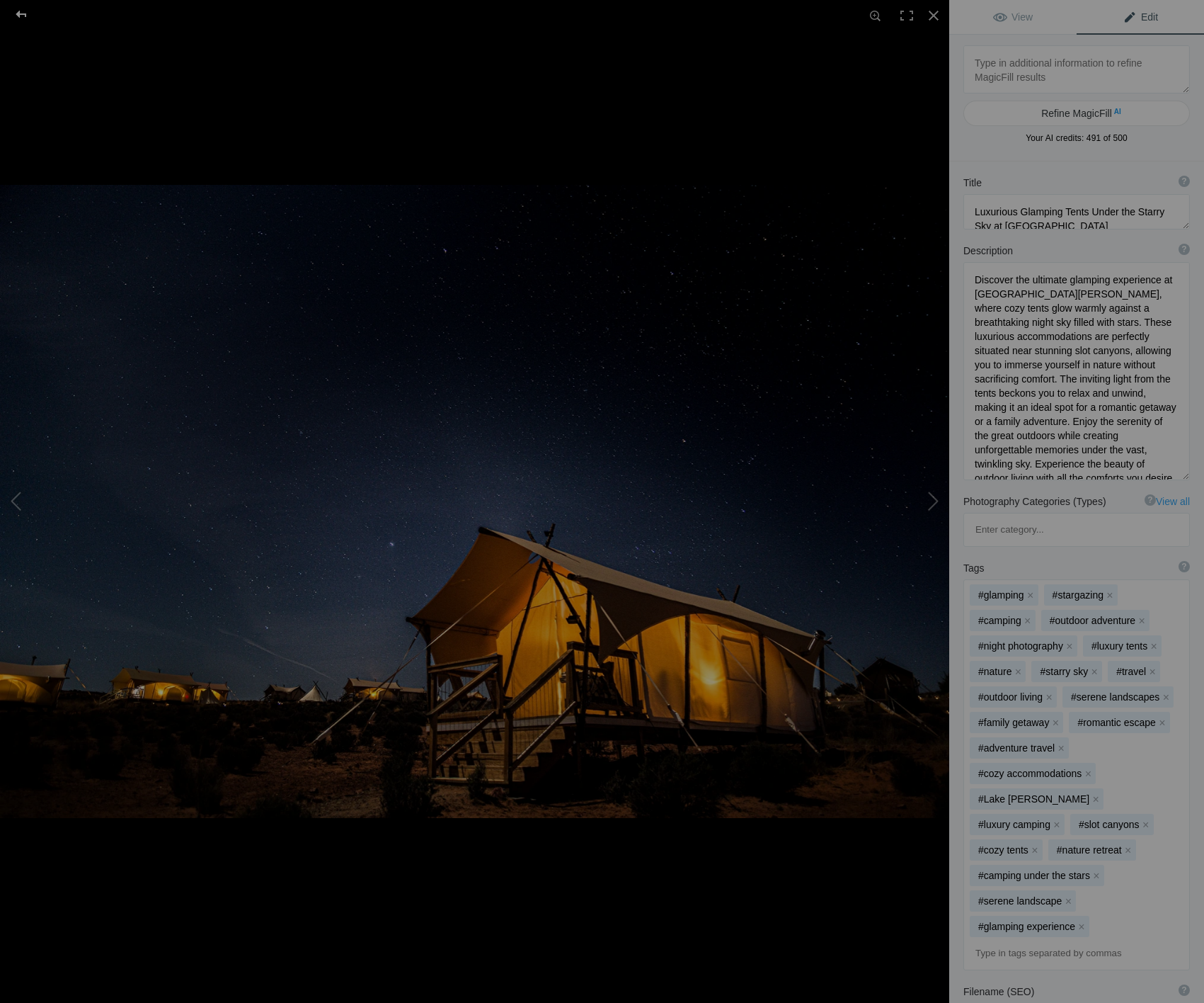
click at [22, 11] on div at bounding box center [21, 14] width 51 height 29
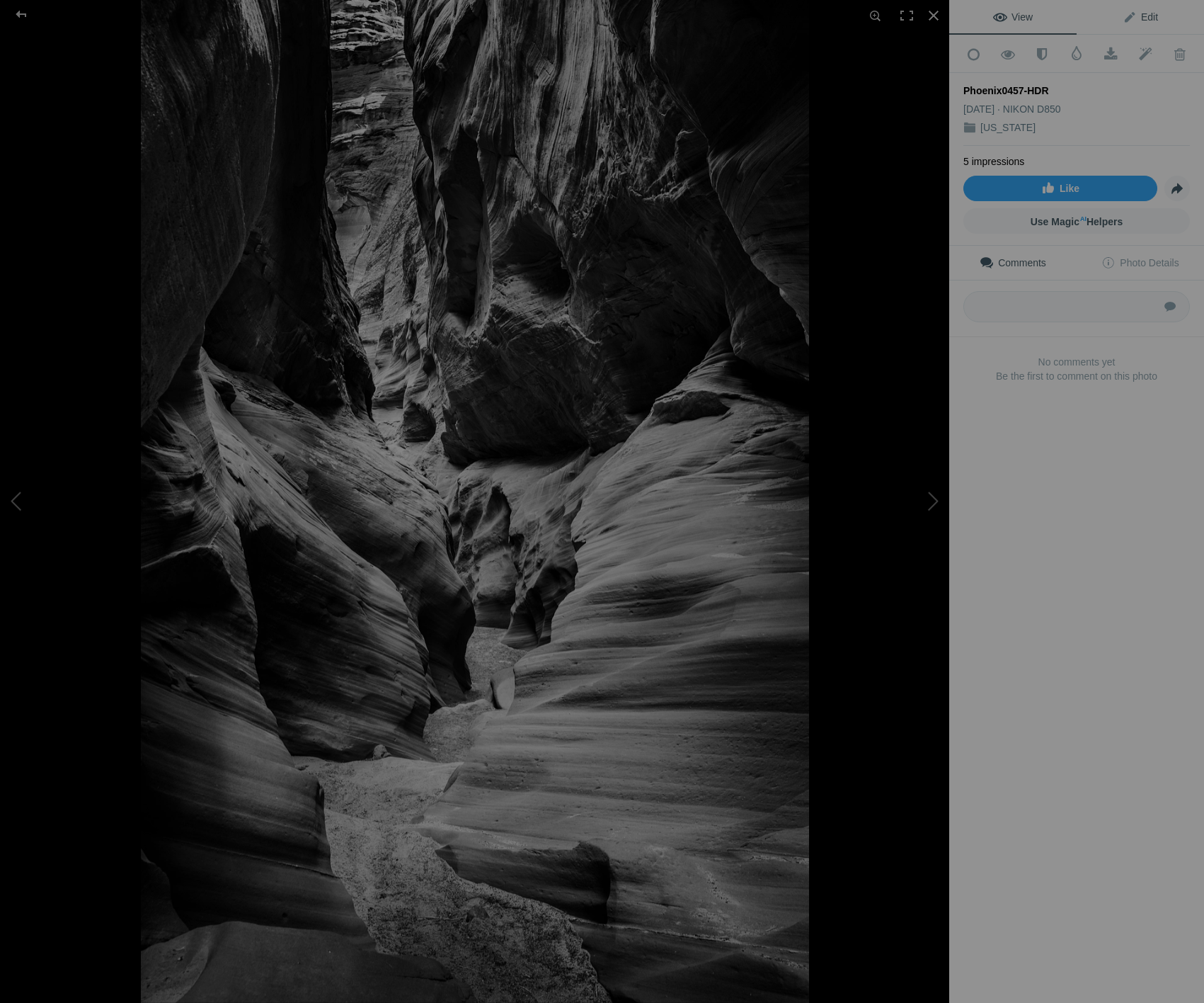
click at [1149, 17] on span "Edit" at bounding box center [1140, 16] width 35 height 11
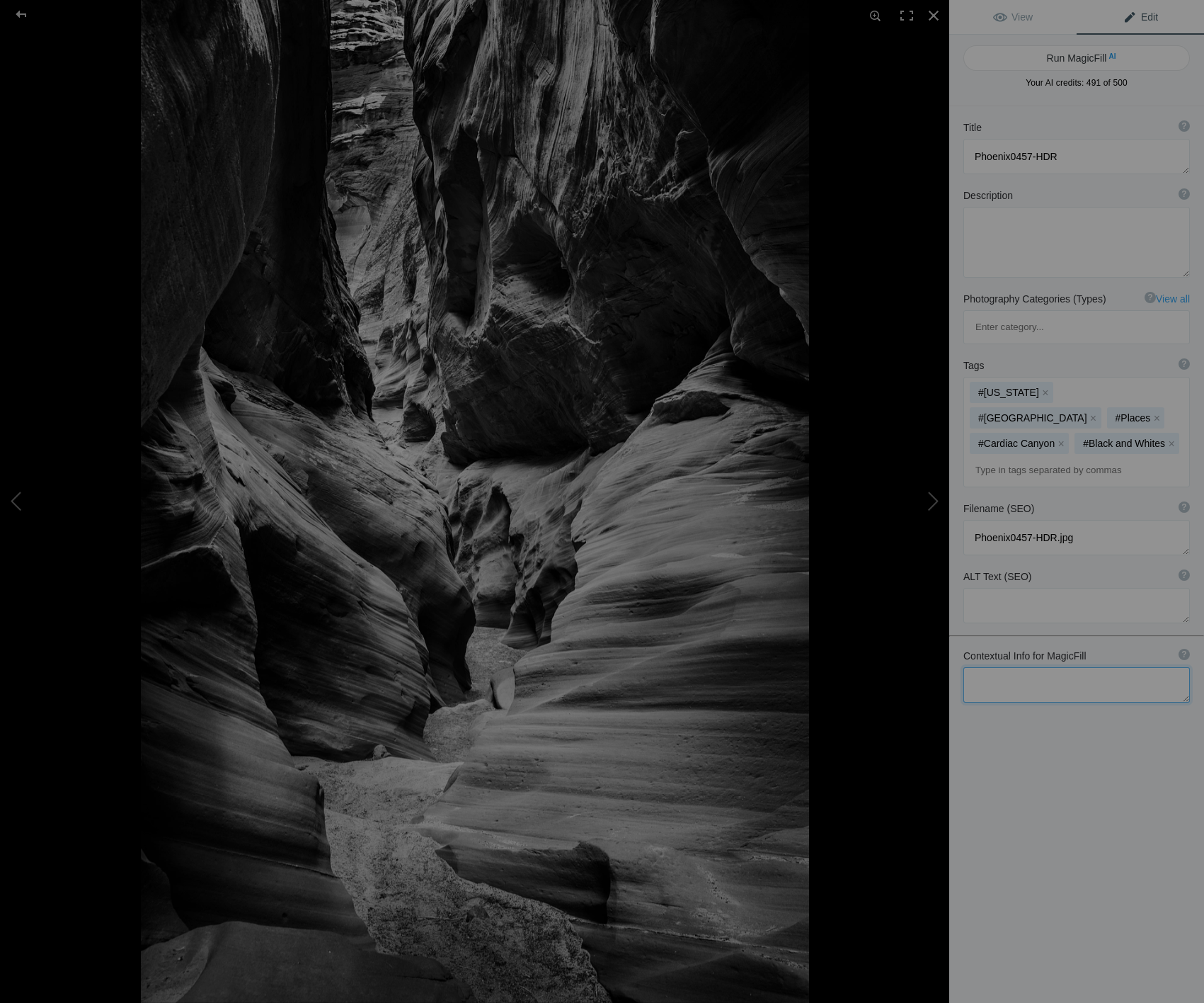
click at [1052, 667] on textarea at bounding box center [1077, 684] width 226 height 35
type textarea "Cardiac Canyon [US_STATE], [GEOGRAPHIC_DATA] Navajo exciting full day adventure…"
click at [1078, 57] on button "Run MagicFill AI" at bounding box center [1077, 58] width 226 height 26
type textarea "Explore the Majestic Cardiac Canyon in [US_STATE]"
type textarea "Discover the breathtaking beauty of [GEOGRAPHIC_DATA], nestled in [US_STATE]'s …"
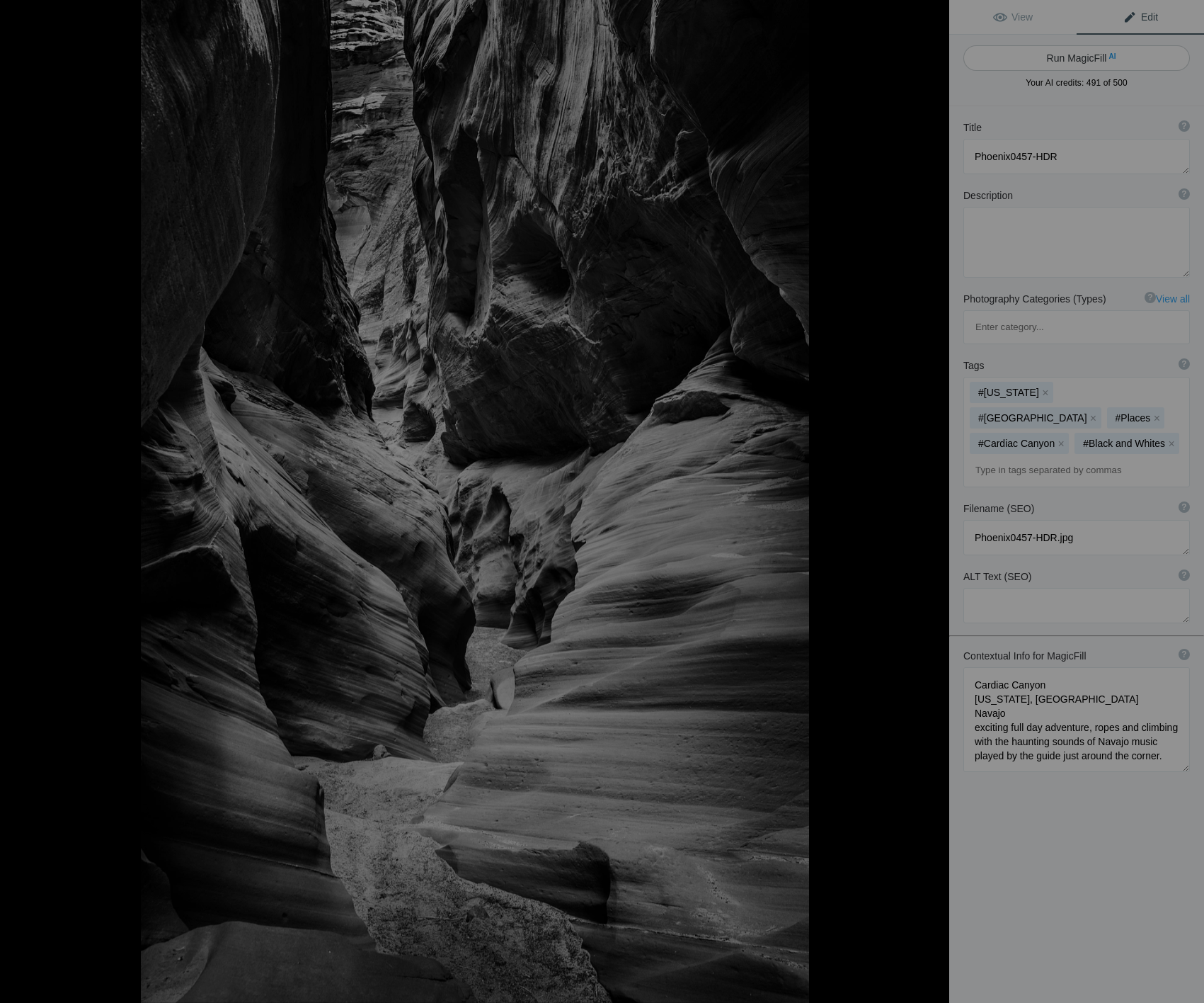
type textarea "cardiac-canyon-adventure-[US_STATE][GEOGRAPHIC_DATA]jpg"
type textarea "A stunning view of [GEOGRAPHIC_DATA] in [US_STATE], showcasing its unique rock …"
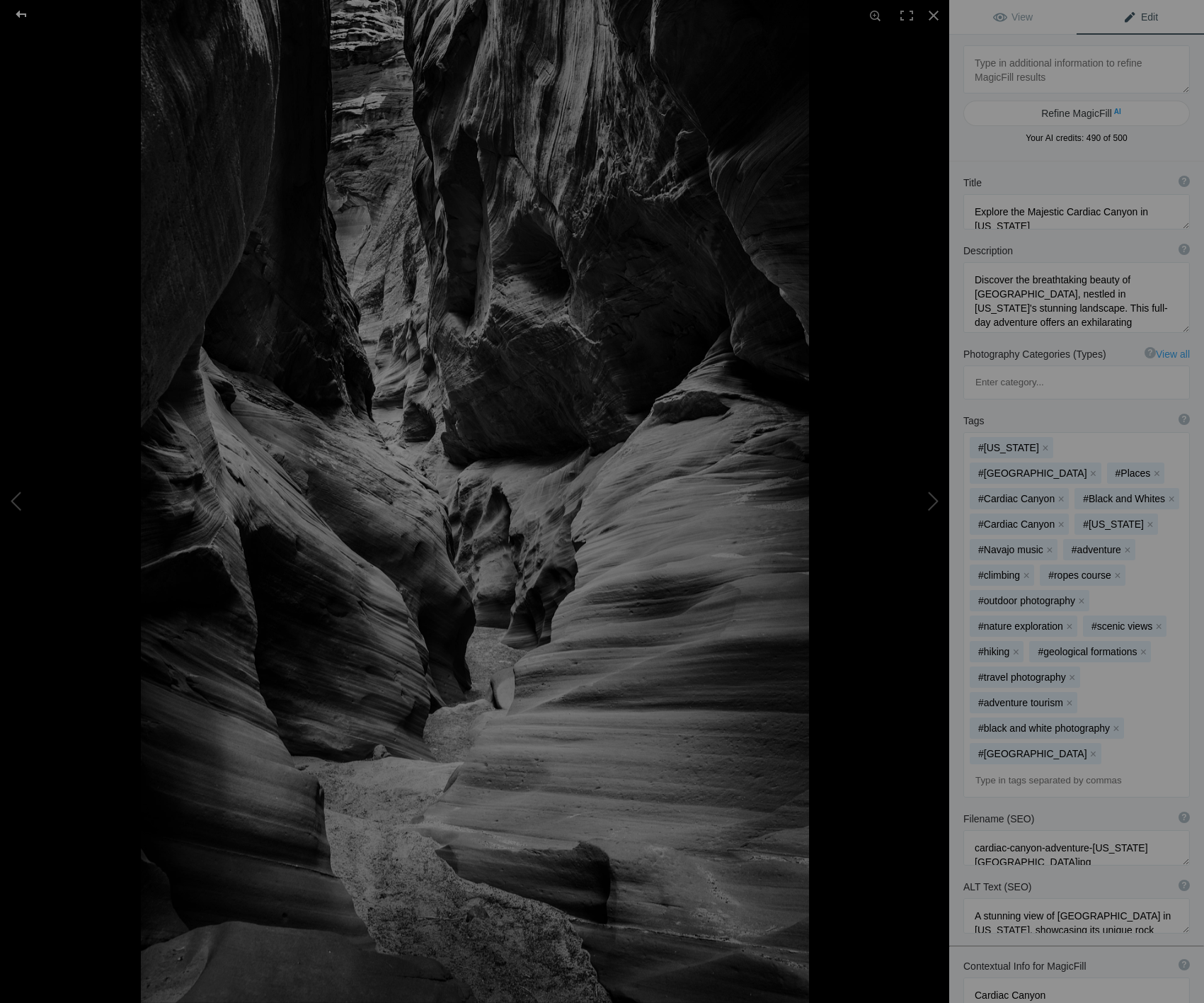
click at [22, 11] on div at bounding box center [21, 14] width 51 height 29
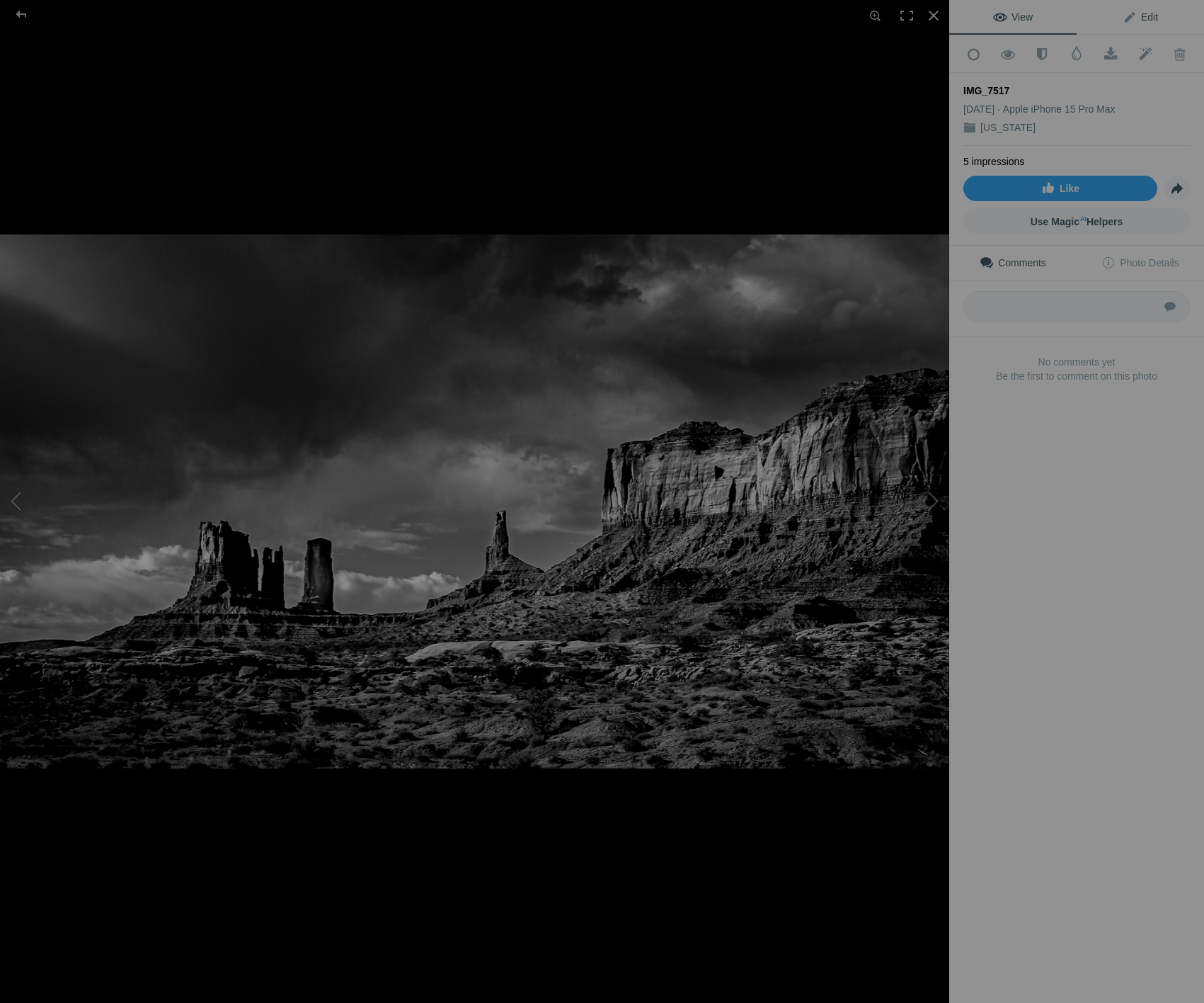
click at [1147, 20] on span "Edit" at bounding box center [1140, 16] width 35 height 11
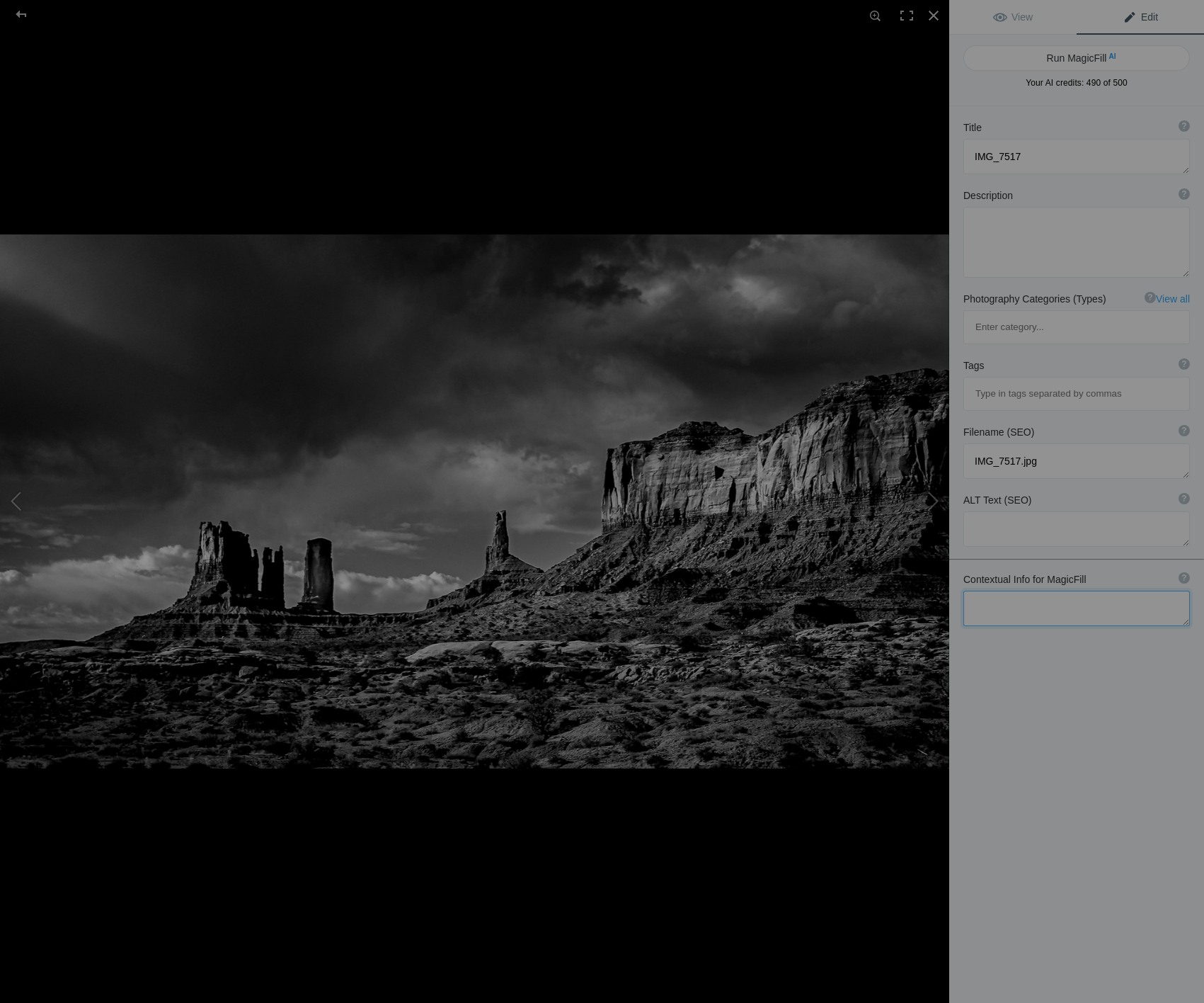
click at [1080, 591] on textarea at bounding box center [1077, 608] width 226 height 35
type textarea "[GEOGRAPHIC_DATA] nearby [GEOGRAPHIC_DATA]. Dark impending skies. [US_STATE], […"
click at [1074, 59] on button "Run MagicFill AI" at bounding box center [1077, 58] width 226 height 26
type textarea "Monument Valley Landscape Under Dark Skies"
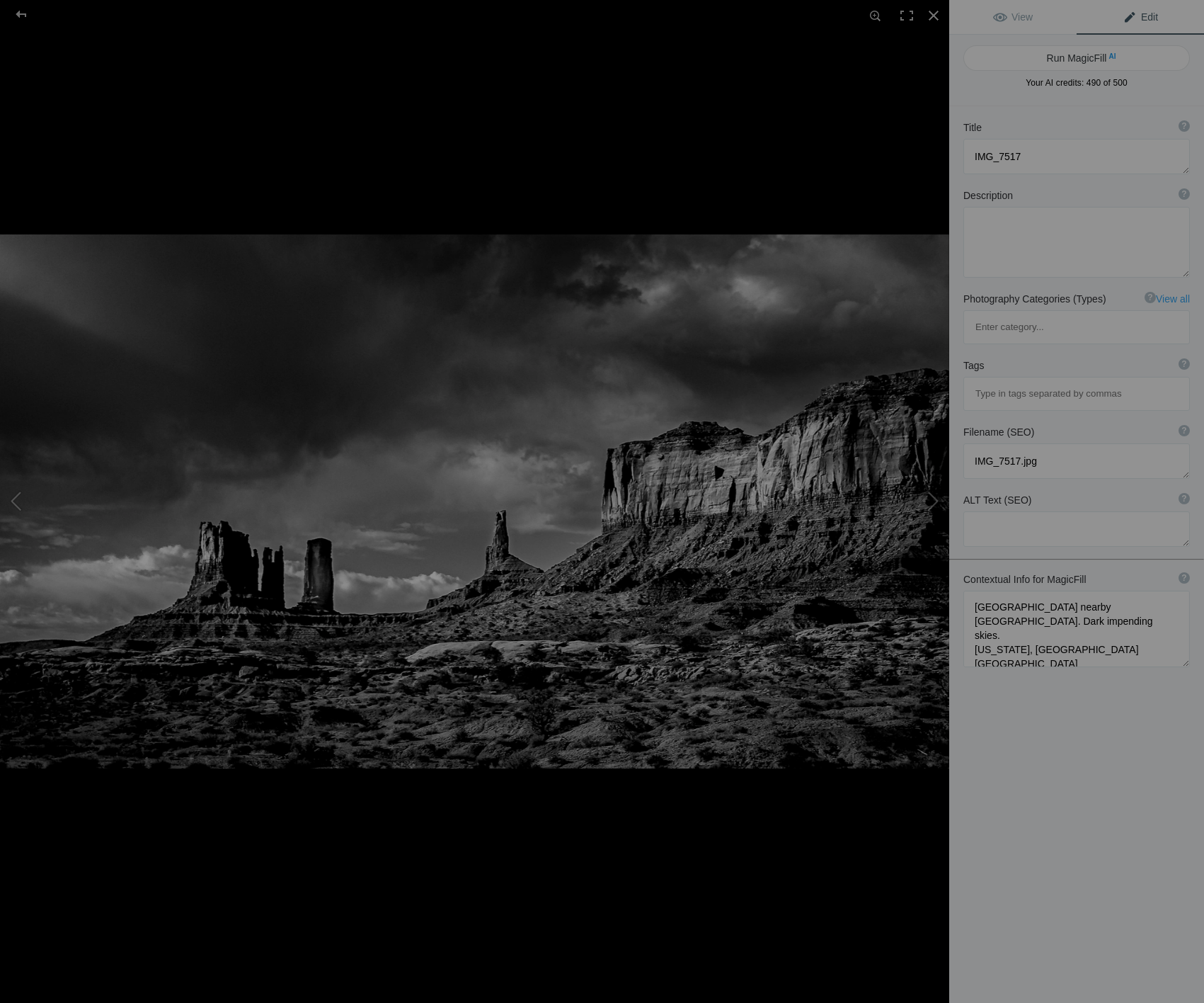
type textarea "This striking black-and-white photograph captures the dramatic landscape of [GE…"
type textarea "monument-valley-dark-skies.jpg"
type textarea "Black-and-white photograph of [GEOGRAPHIC_DATA] with dark skies, showcasing tow…"
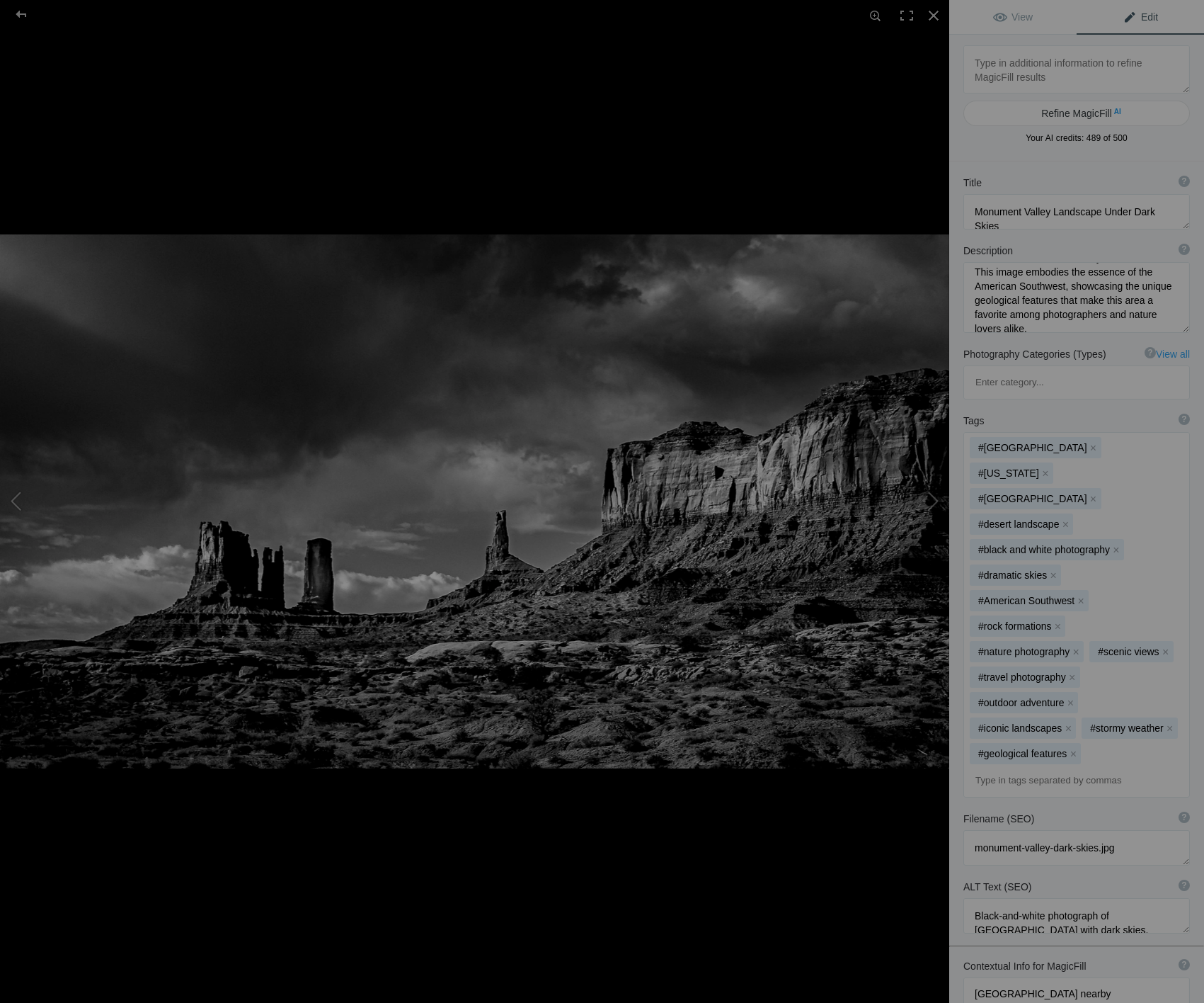
scroll to position [149, 0]
click at [18, 15] on div at bounding box center [21, 14] width 51 height 29
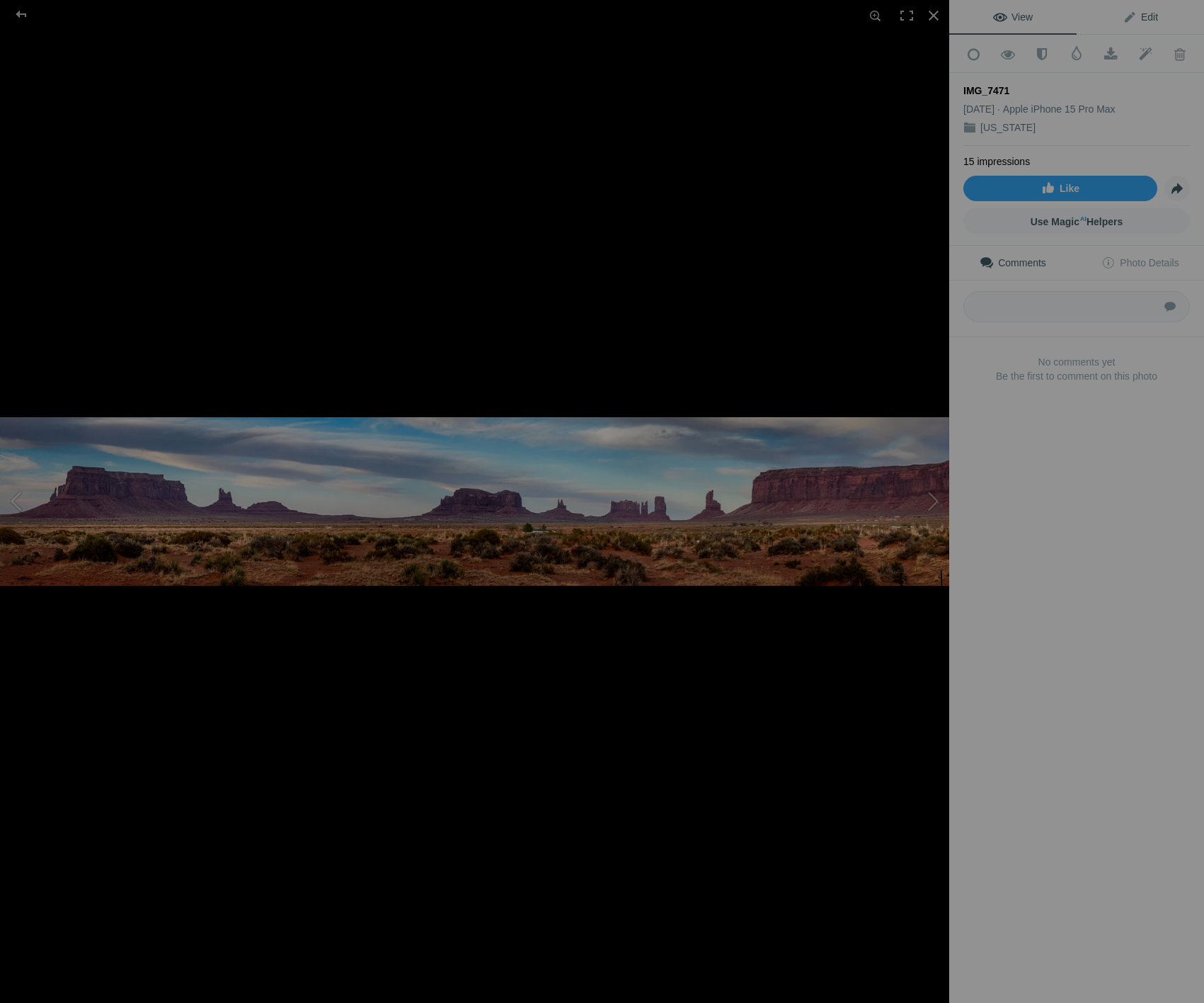
click at [1156, 17] on span "Edit" at bounding box center [1140, 16] width 35 height 11
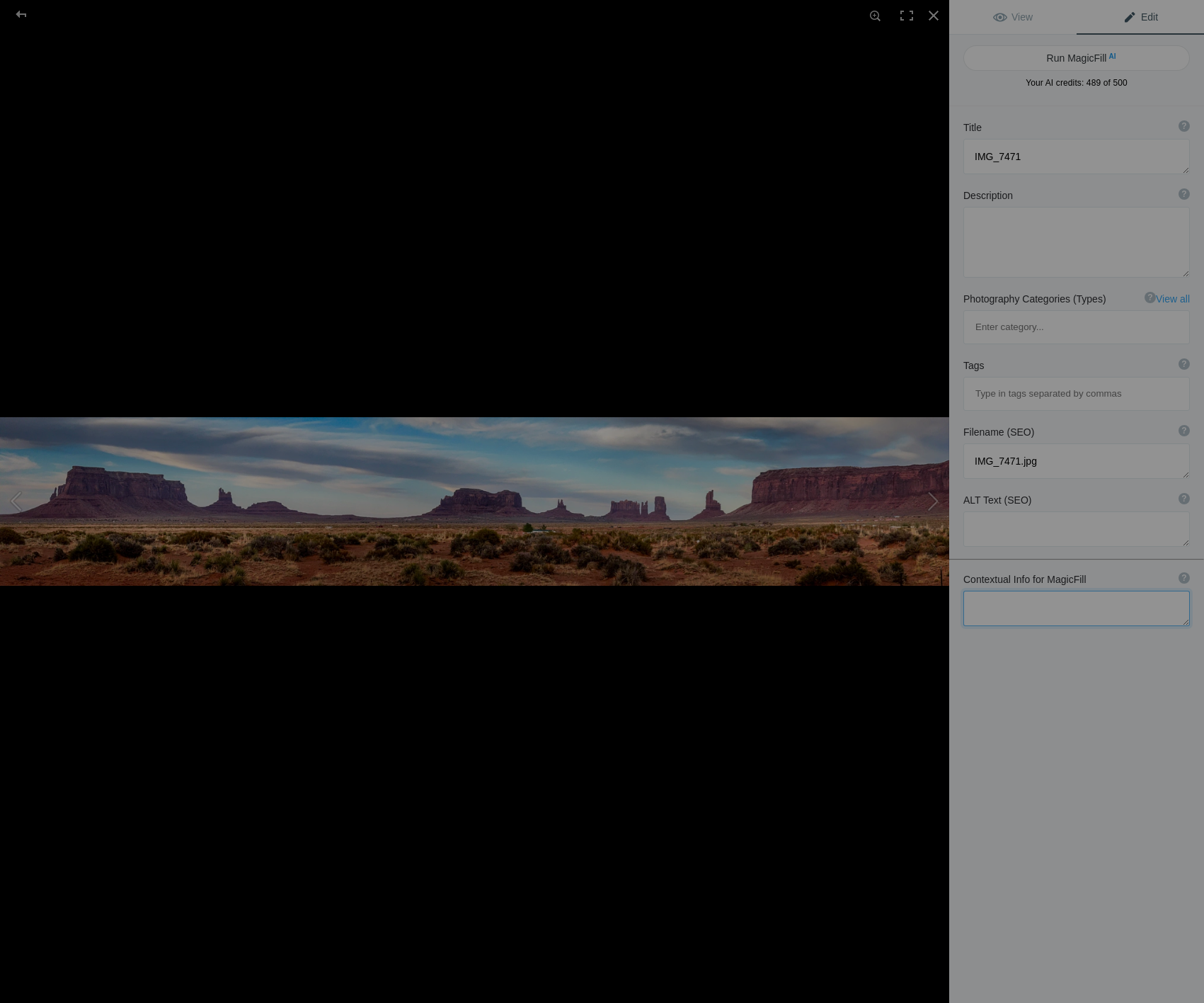
click at [1097, 591] on textarea at bounding box center [1077, 608] width 226 height 35
click at [977, 591] on textarea at bounding box center [1077, 615] width 226 height 48
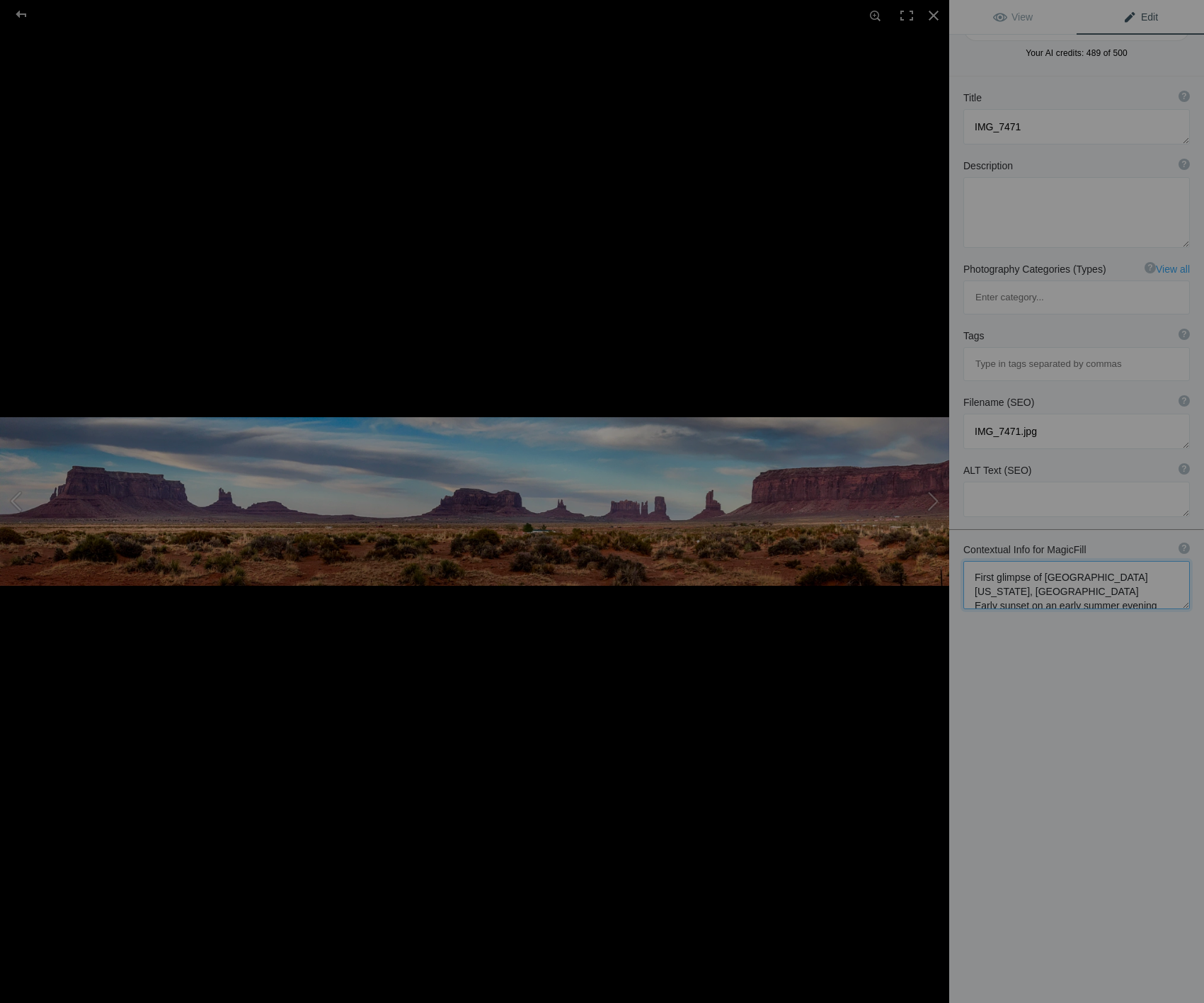
scroll to position [30, 0]
click at [996, 560] on textarea at bounding box center [1077, 584] width 226 height 48
click at [1156, 560] on textarea at bounding box center [1077, 591] width 226 height 62
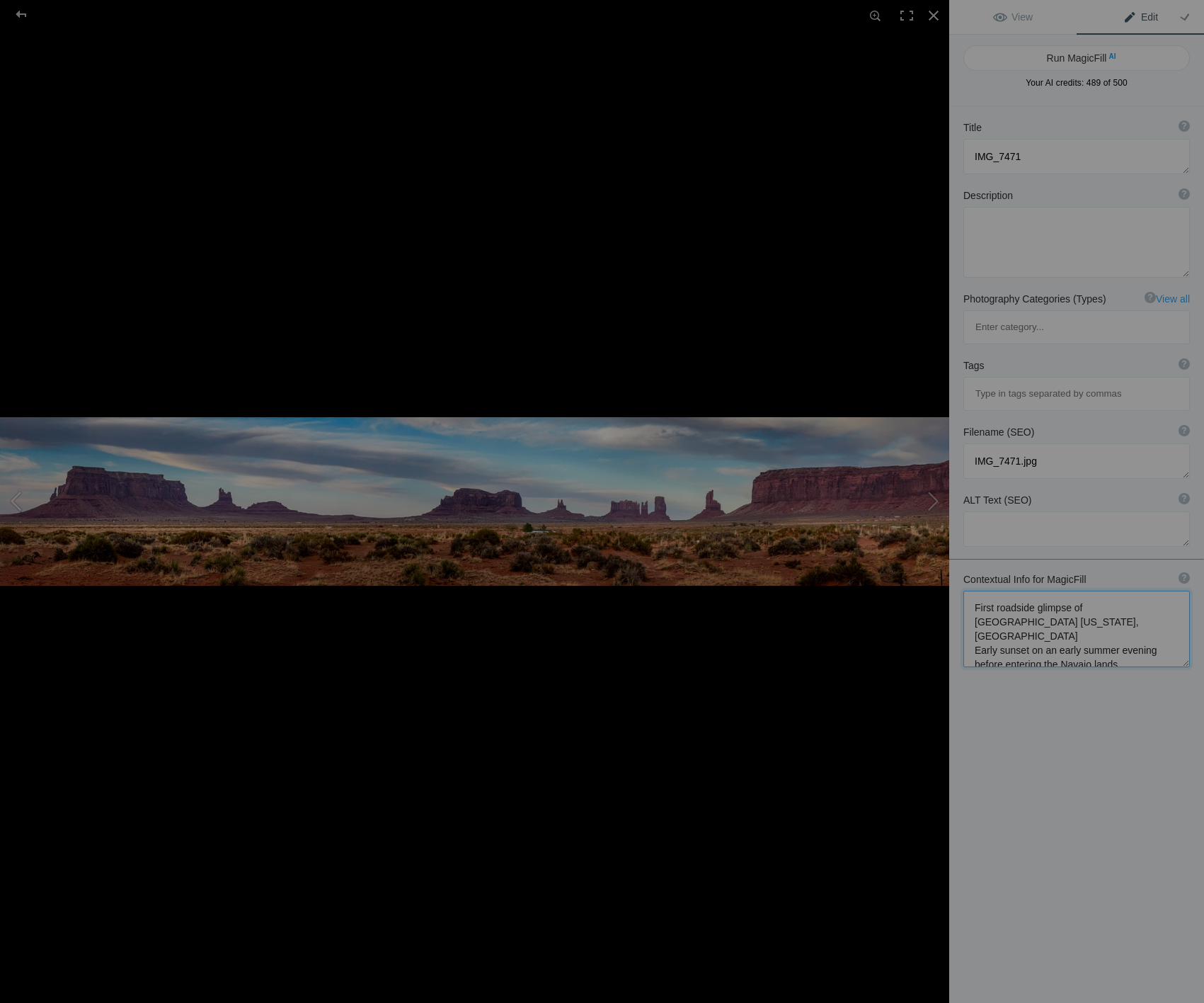
scroll to position [0, 0]
type textarea "First roadside glimpse of [GEOGRAPHIC_DATA] [US_STATE], [GEOGRAPHIC_DATA] Early…"
click at [1074, 55] on button "Run MagicFill AI" at bounding box center [1077, 58] width 226 height 26
type textarea "First Glimpse of [GEOGRAPHIC_DATA] at [GEOGRAPHIC_DATA]"
type textarea "Experience the breathtaking beauty of [GEOGRAPHIC_DATA], [US_STATE], captured d…"
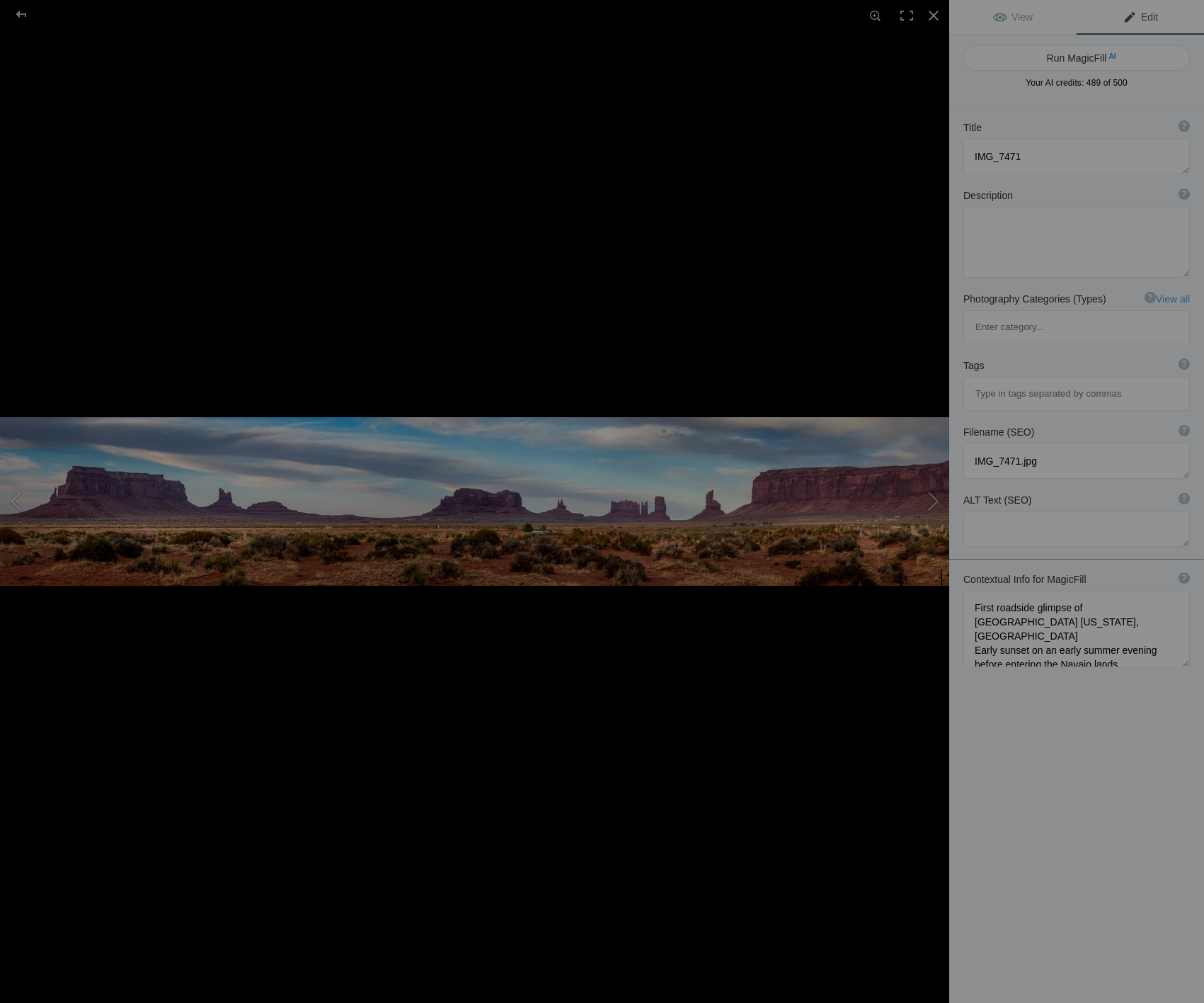
type textarea "monument-valley-sunset-panorama.jpg"
type textarea "Panoramic view of [GEOGRAPHIC_DATA], [US_STATE], at sunset, showcasing sandston…"
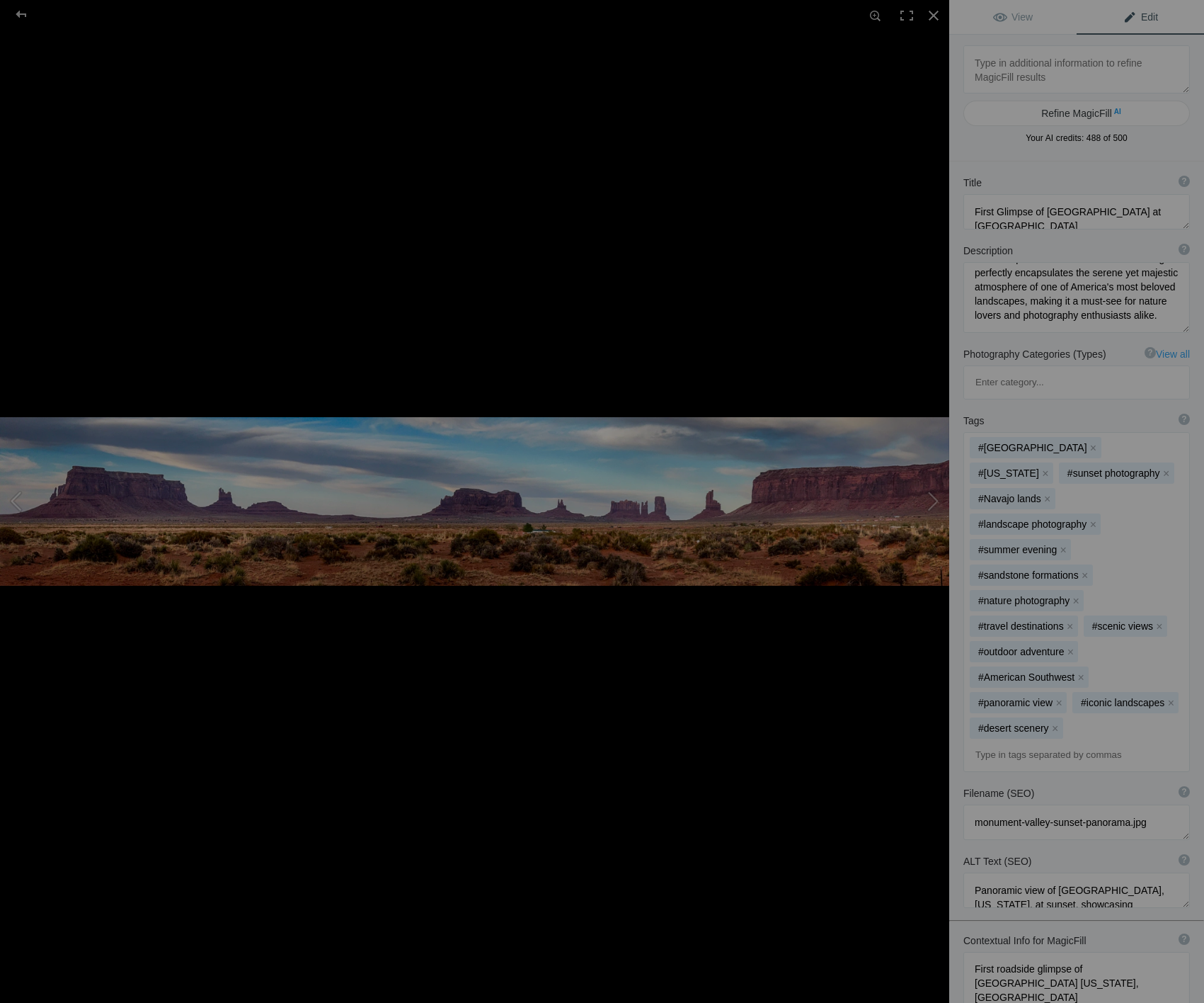
scroll to position [149, 0]
click at [22, 13] on div at bounding box center [21, 14] width 51 height 29
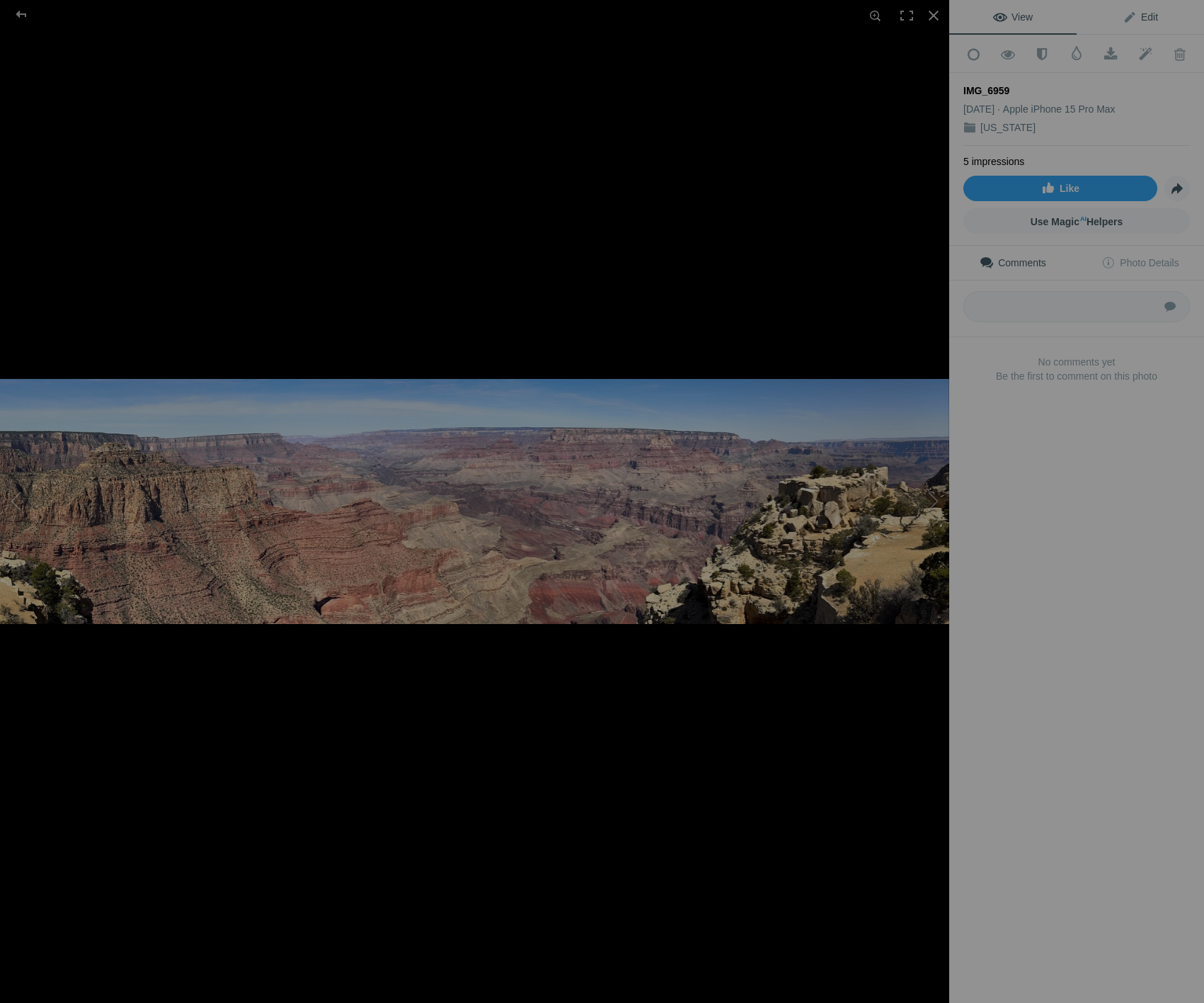
click at [1143, 14] on span "Edit" at bounding box center [1140, 16] width 35 height 11
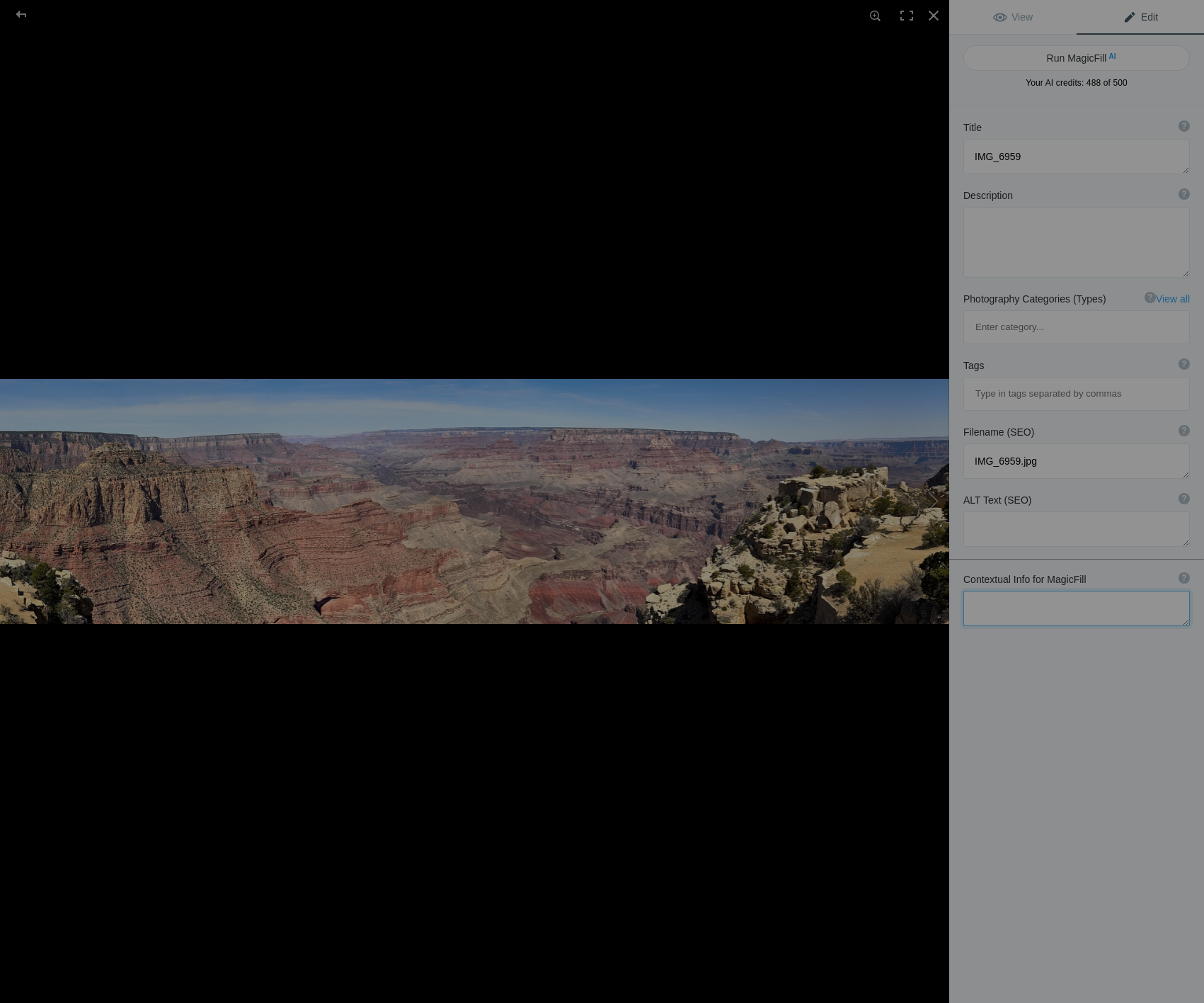
click at [1032, 591] on textarea at bounding box center [1077, 608] width 226 height 35
click at [1158, 591] on textarea at bounding box center [1077, 636] width 226 height 91
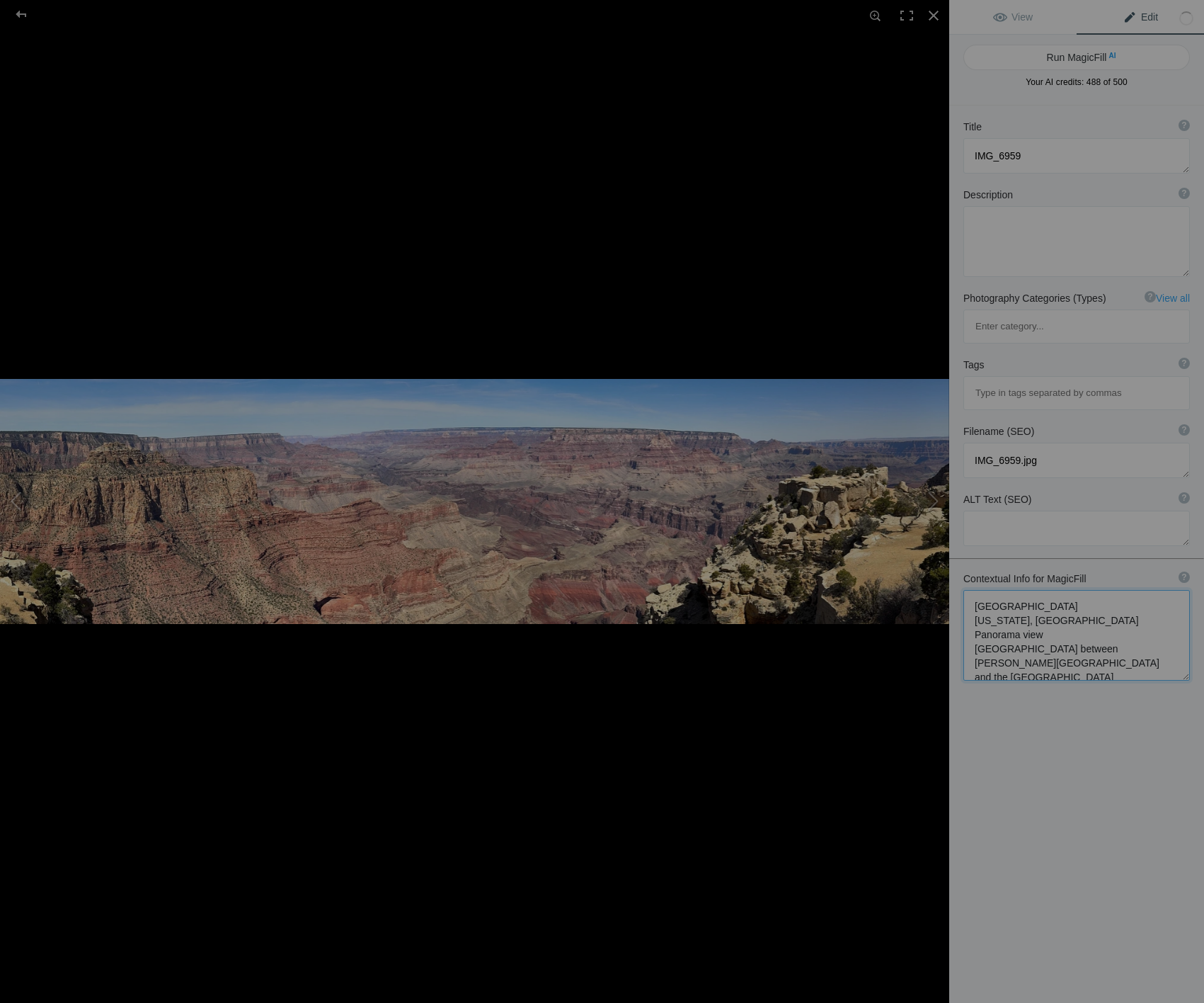
click at [976, 594] on textarea at bounding box center [1077, 635] width 226 height 91
click at [1040, 620] on textarea at bounding box center [1077, 642] width 226 height 105
click at [1135, 619] on textarea at bounding box center [1077, 642] width 226 height 105
type textarea "[GEOGRAPHIC_DATA] [US_STATE], [GEOGRAPHIC_DATA] Panorama view Scene taken whils…"
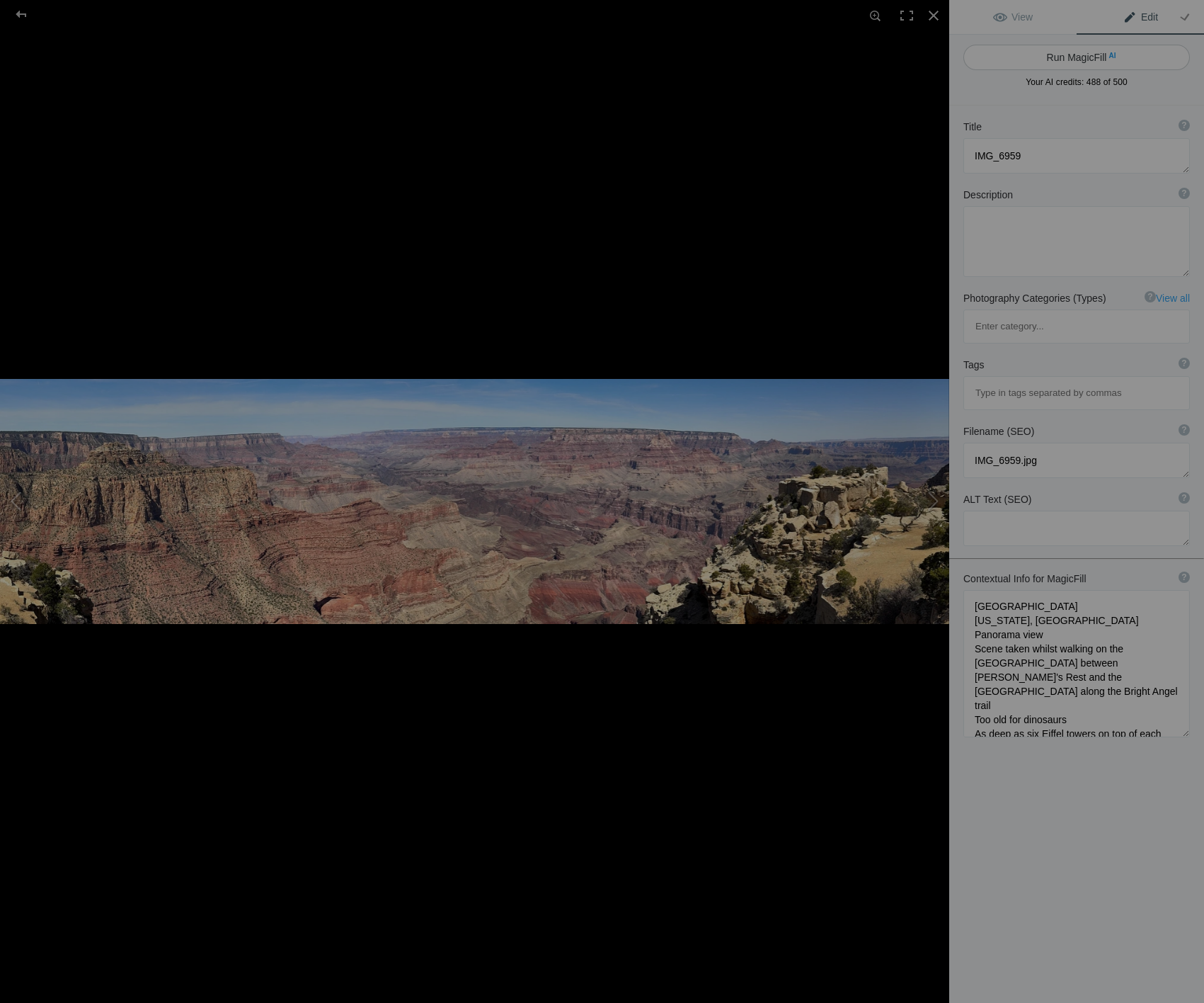
click at [1070, 59] on button "Run MagicFill AI" at bounding box center [1077, 58] width 226 height 26
type textarea "Breathtaking Panorama of the [GEOGRAPHIC_DATA], [US_STATE]"
type textarea "Experience the stunning beauty of the [GEOGRAPHIC_DATA] with this panoramic vie…"
type textarea "[GEOGRAPHIC_DATA]-south-[GEOGRAPHIC_DATA]-panorama.jpg"
type textarea "Panoramic view of the [GEOGRAPHIC_DATA], showcasing colorful rock layers and th…"
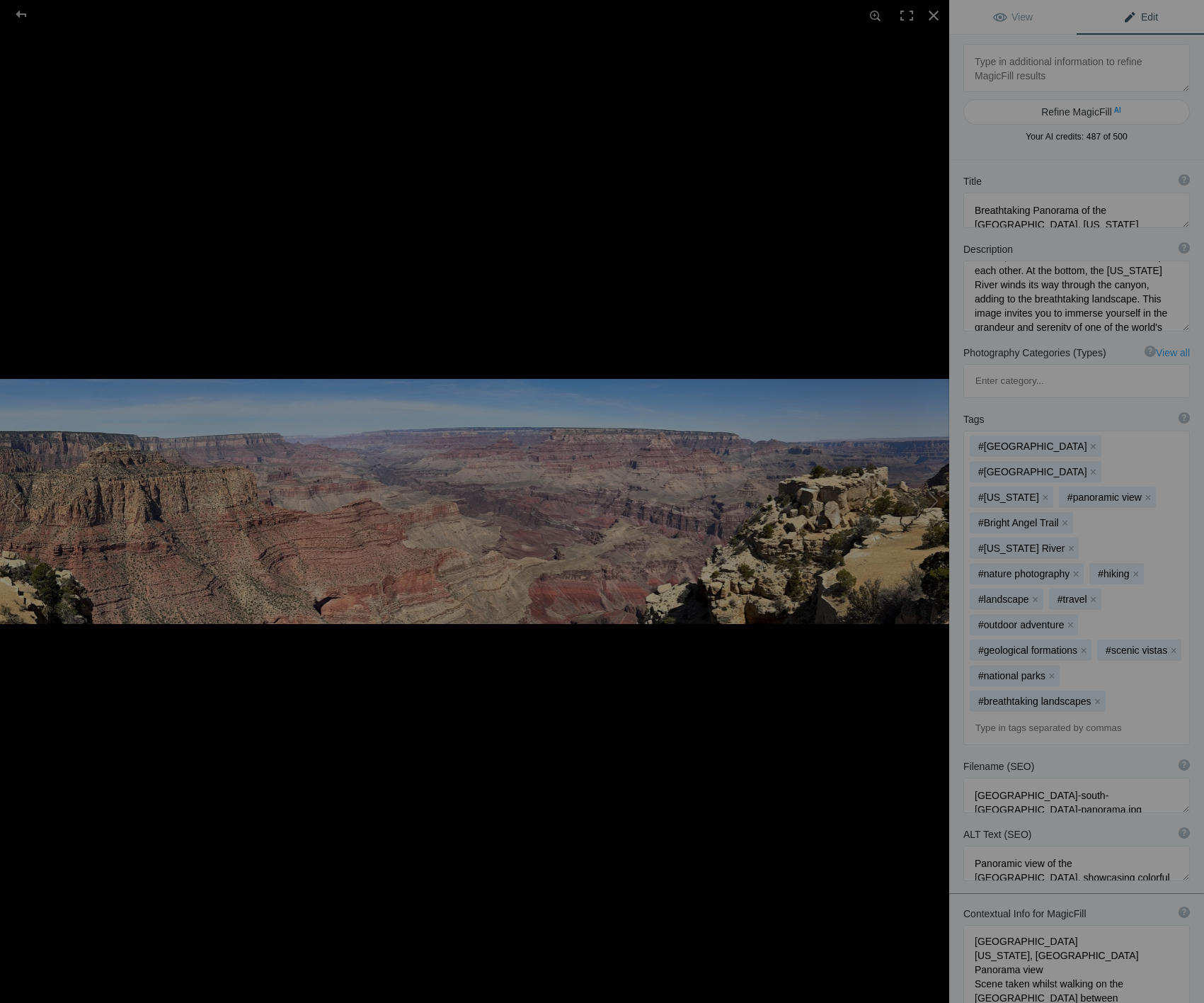
scroll to position [163, 0]
click at [22, 14] on div at bounding box center [21, 14] width 51 height 29
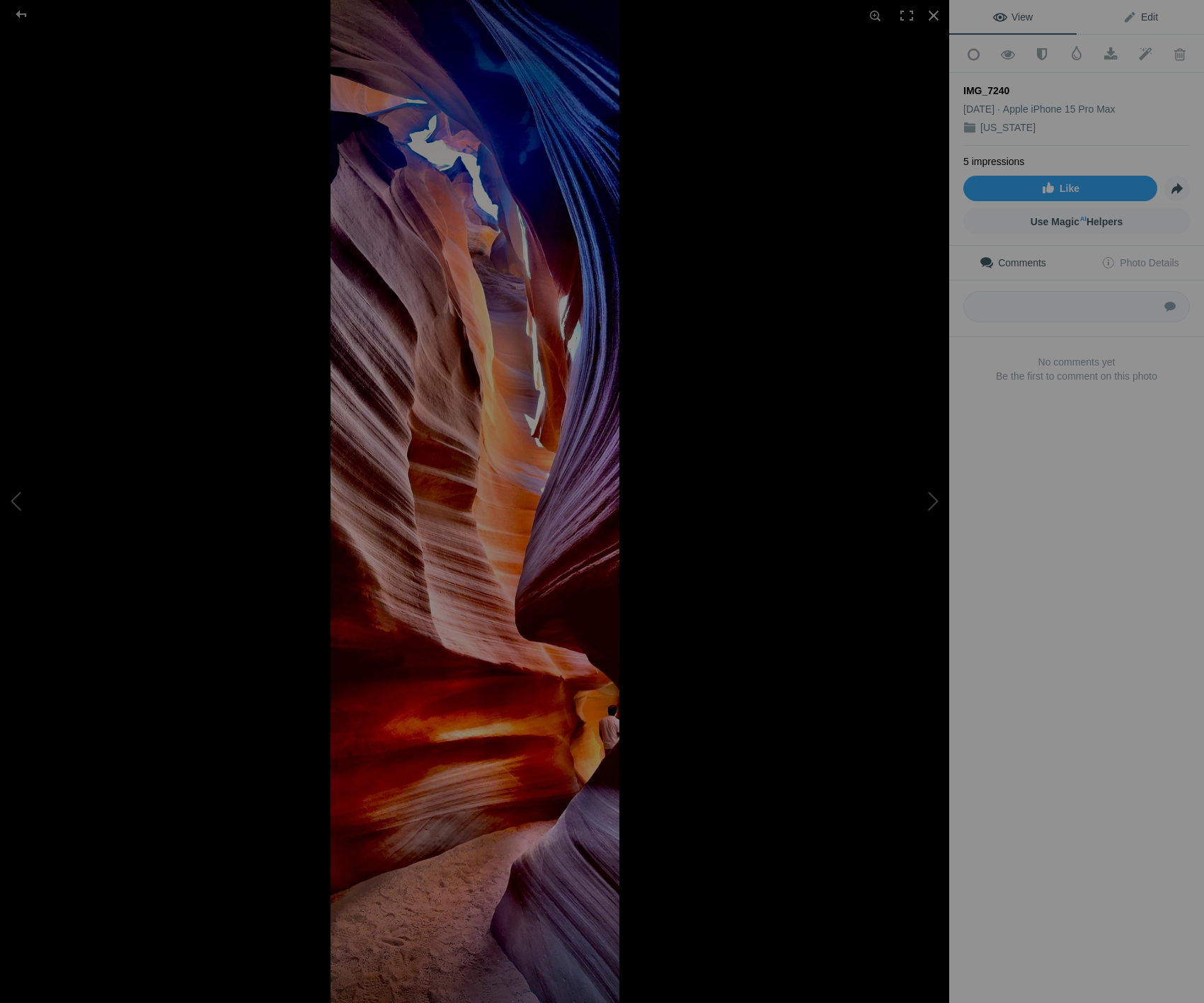
click at [1144, 18] on span "Edit" at bounding box center [1140, 16] width 35 height 11
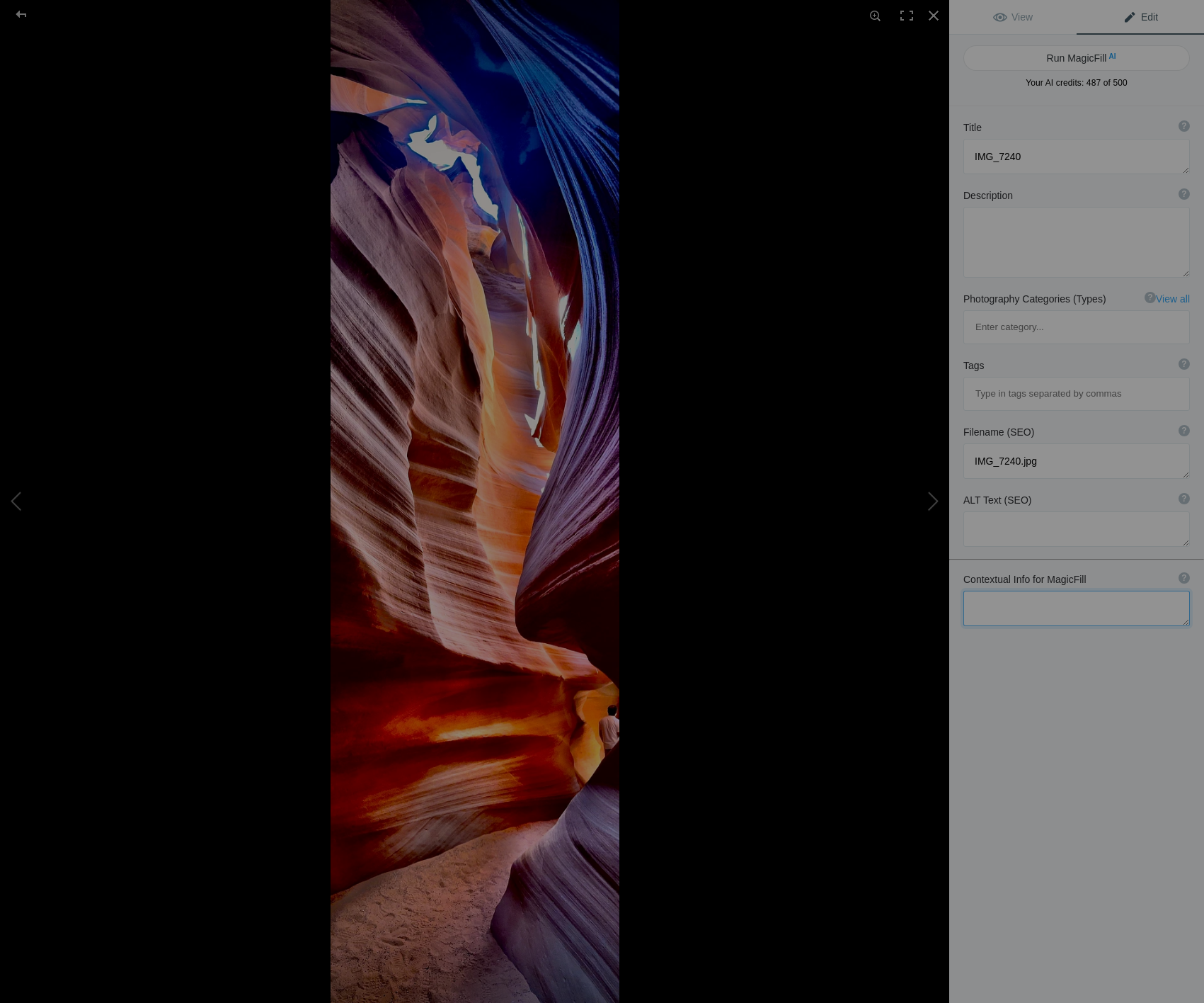
click at [1042, 591] on textarea at bounding box center [1077, 608] width 226 height 35
type textarea "[GEOGRAPHIC_DATA], [US_STATE] Navajo land Busy Breathtaking Midday best day to …"
click at [1056, 57] on button "Run MagicFill AI" at bounding box center [1077, 58] width 226 height 26
type textarea "Breathtaking [GEOGRAPHIC_DATA] in [US_STATE]"
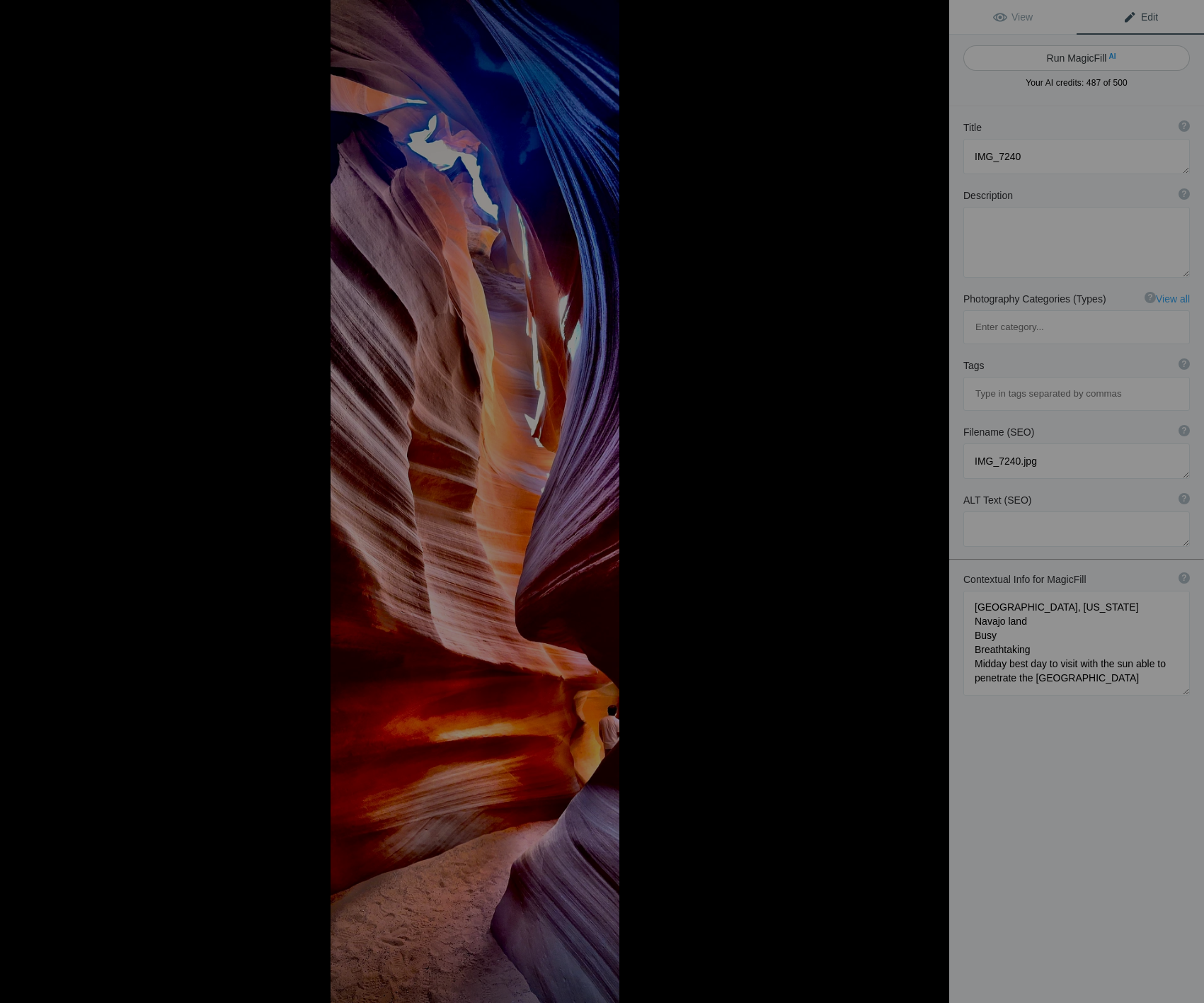
type textarea "Experience the stunning beauty of [GEOGRAPHIC_DATA], located on [GEOGRAPHIC_DAT…"
type textarea "antelope-canyon-[US_STATE]-midday.jpg"
type textarea "A breathtaking view of [GEOGRAPHIC_DATA] in [US_STATE], showcasing vibrant rock…"
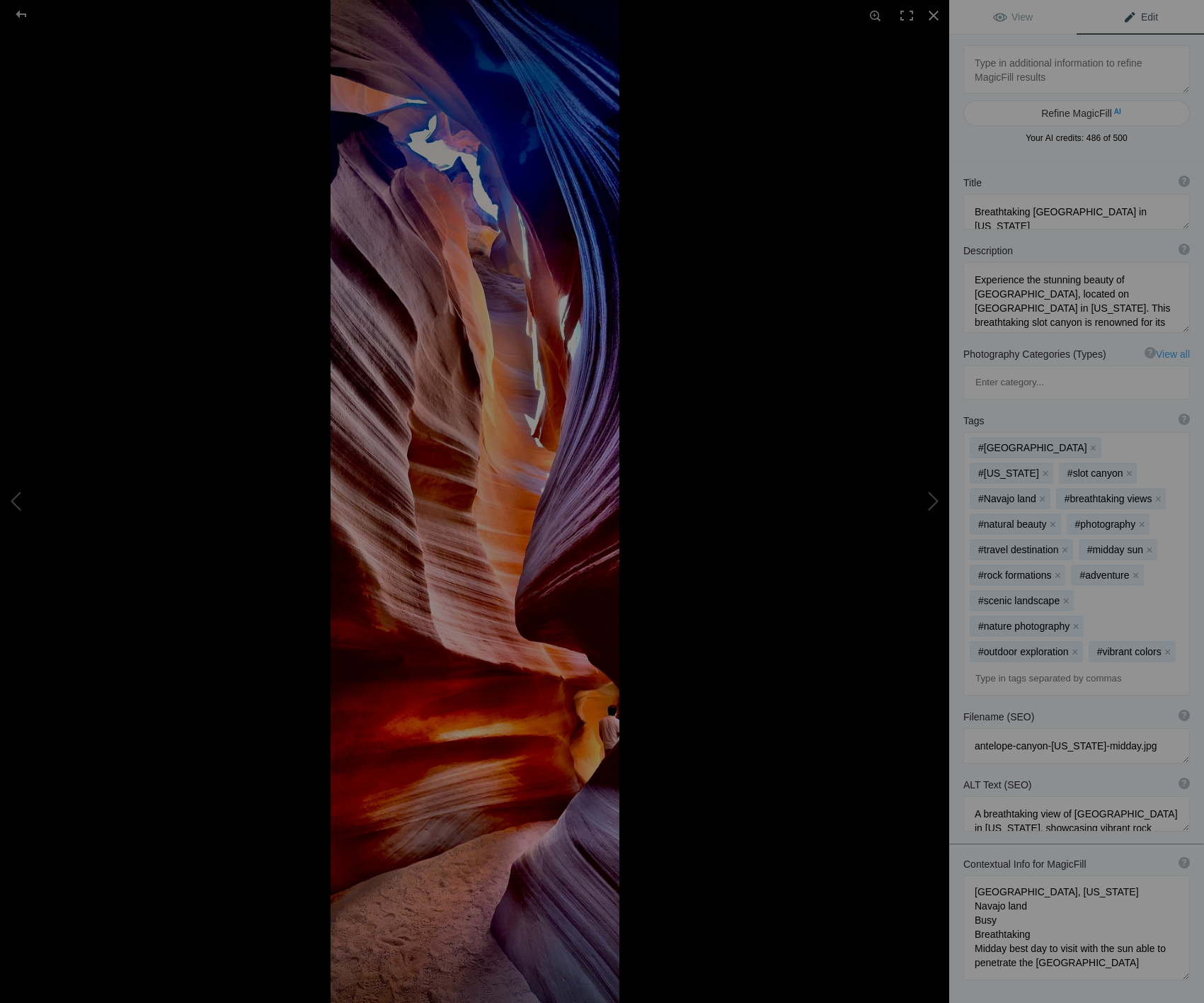
scroll to position [1, 0]
click at [24, 16] on div at bounding box center [21, 14] width 51 height 29
